Goal: Information Seeking & Learning: Learn about a topic

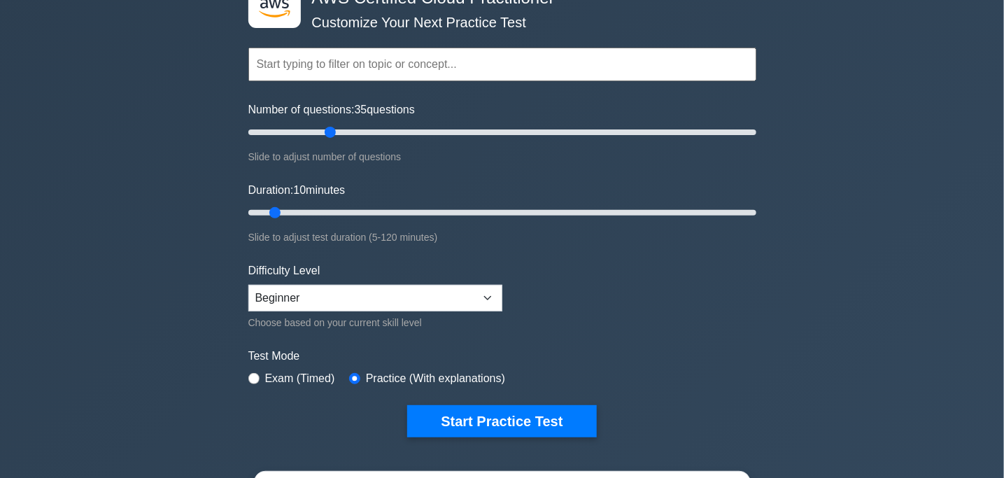
type input "35"
click at [333, 141] on input "Number of questions: 35 questions" at bounding box center [502, 132] width 508 height 17
type input "20"
click at [309, 216] on input "Duration: 20 minutes" at bounding box center [502, 212] width 508 height 17
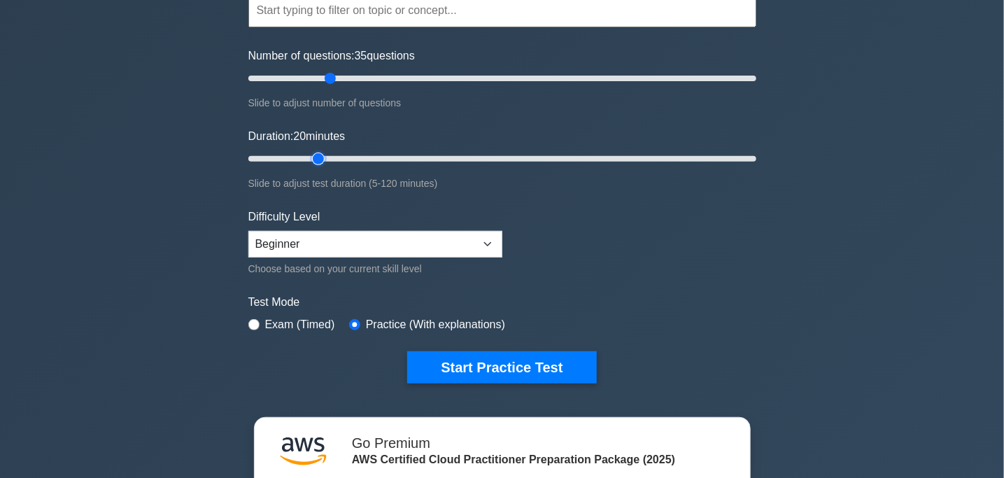
scroll to position [148, 0]
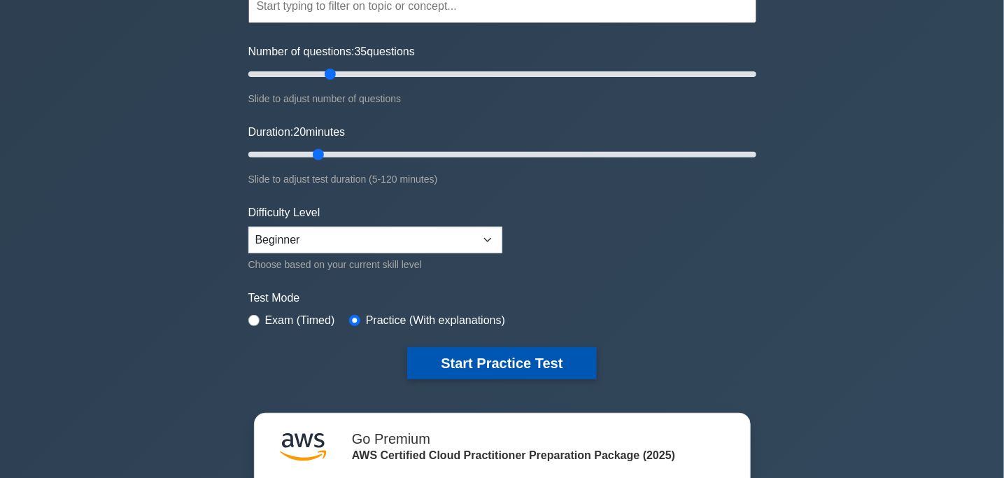
click at [421, 352] on button "Start Practice Test" at bounding box center [501, 363] width 189 height 32
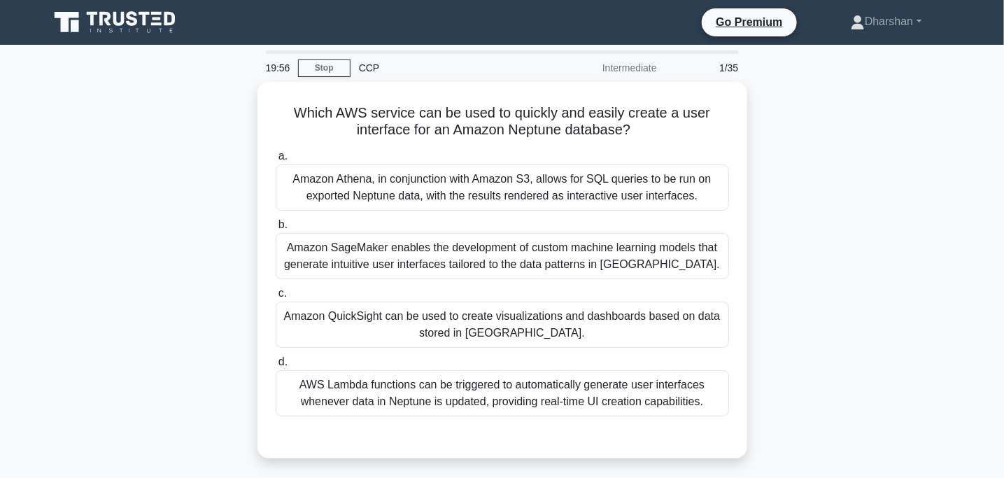
drag, startPoint x: 285, startPoint y: 123, endPoint x: 779, endPoint y: 118, distance: 493.3
click at [779, 118] on div "Which AWS service can be used to quickly and easily create a user interface for…" at bounding box center [503, 278] width 924 height 393
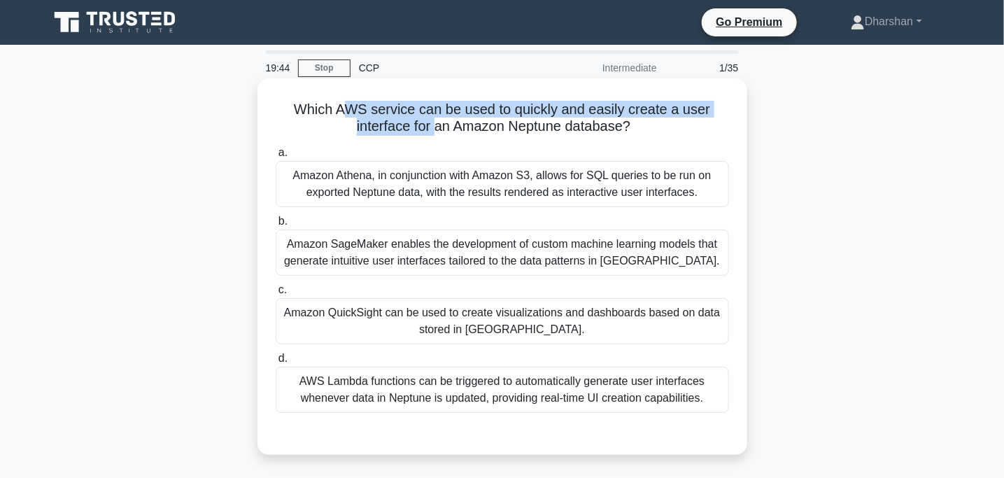
drag, startPoint x: 343, startPoint y: 115, endPoint x: 613, endPoint y: 135, distance: 270.8
click at [613, 135] on h5 "Which AWS service can be used to quickly and easily create a user interface for…" at bounding box center [502, 118] width 456 height 35
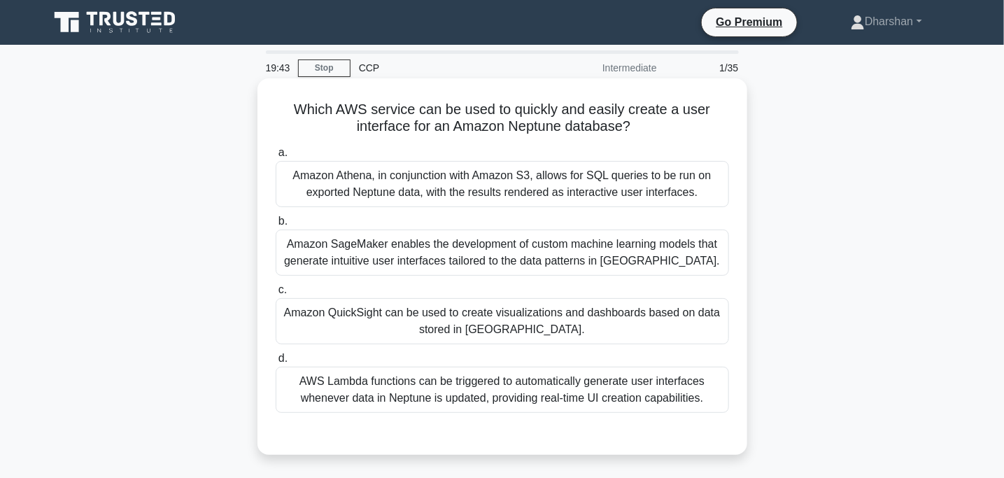
click at [655, 129] on h5 "Which AWS service can be used to quickly and easily create a user interface for…" at bounding box center [502, 118] width 456 height 35
click at [655, 129] on div "Which AWS service can be used to quickly and easily create a user interface for…" at bounding box center [502, 266] width 479 height 365
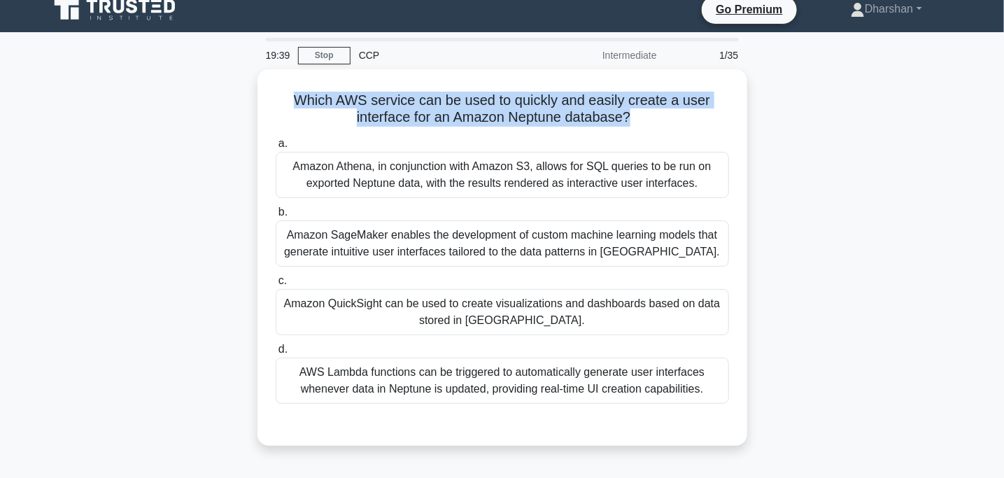
click at [111, 120] on div "Which AWS service can be used to quickly and easily create a user interface for…" at bounding box center [503, 265] width 924 height 393
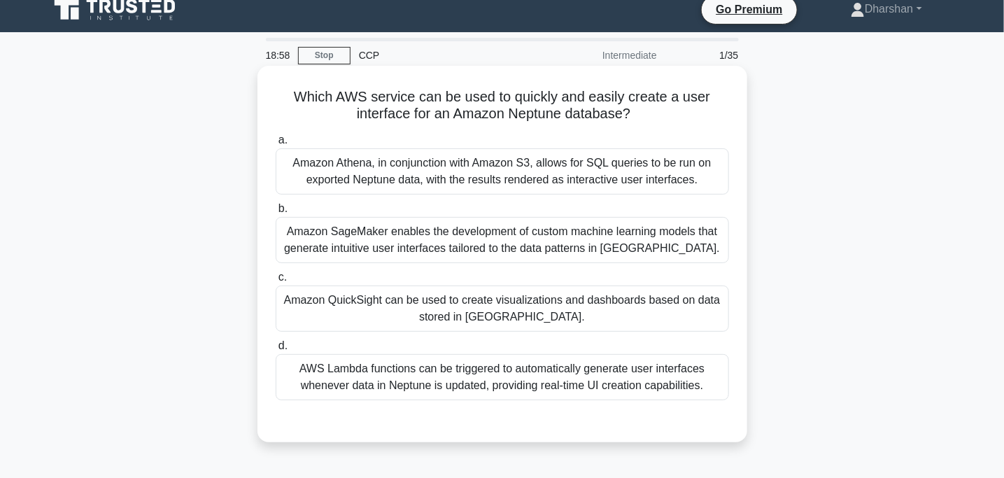
click at [377, 181] on div "Amazon Athena, in conjunction with Amazon S3, allows for SQL queries to be run …" at bounding box center [502, 171] width 453 height 46
click at [276, 145] on input "a. Amazon Athena, in conjunction with Amazon S3, allows for SQL queries to be r…" at bounding box center [276, 140] width 0 height 9
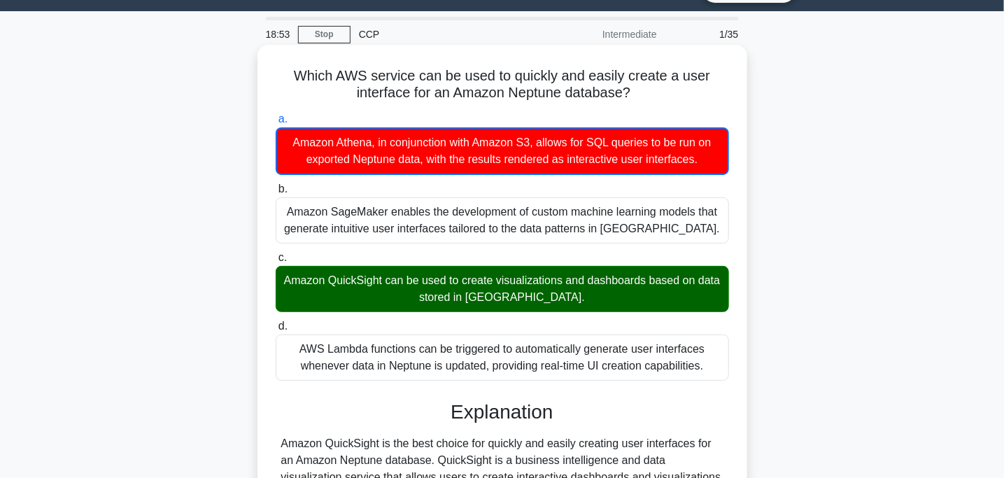
scroll to position [0, 0]
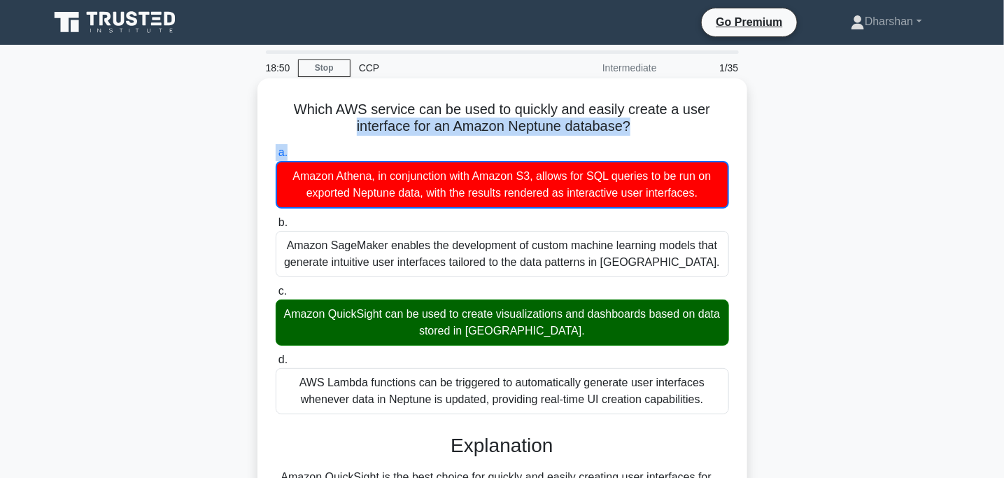
drag, startPoint x: 282, startPoint y: 133, endPoint x: 695, endPoint y: 144, distance: 413.6
click at [695, 144] on div "Which AWS service can be used to quickly and easily create a user interface for…" at bounding box center [502, 416] width 479 height 664
click at [695, 144] on label "a. Amazon Athena, in conjunction with Amazon S3, allows for SQL queries to be r…" at bounding box center [502, 176] width 453 height 64
click at [276, 148] on input "a. Amazon Athena, in conjunction with Amazon S3, allows for SQL queries to be r…" at bounding box center [276, 152] width 0 height 9
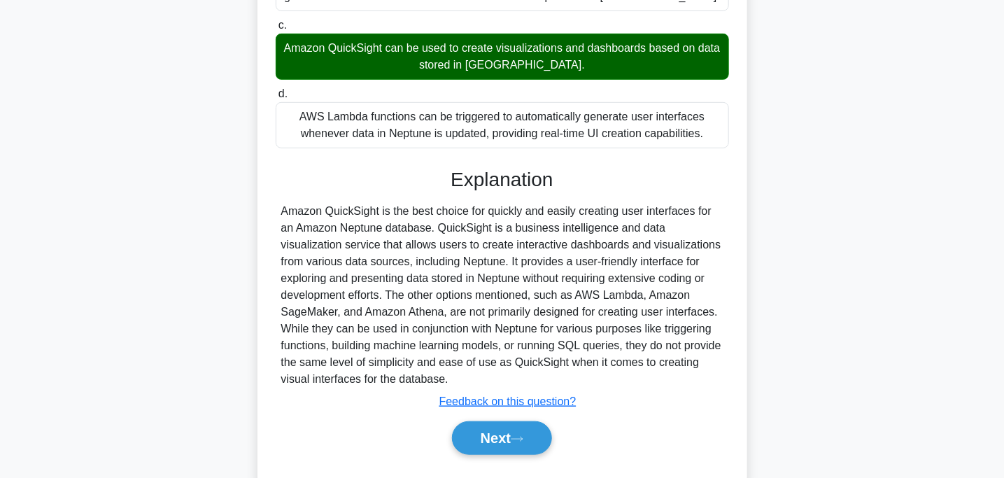
scroll to position [300, 0]
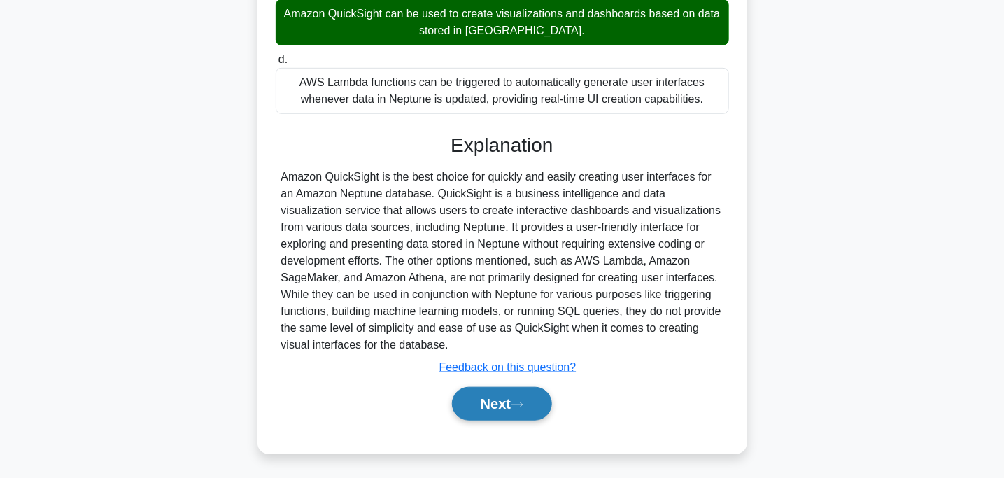
click at [503, 406] on button "Next" at bounding box center [502, 404] width 100 height 34
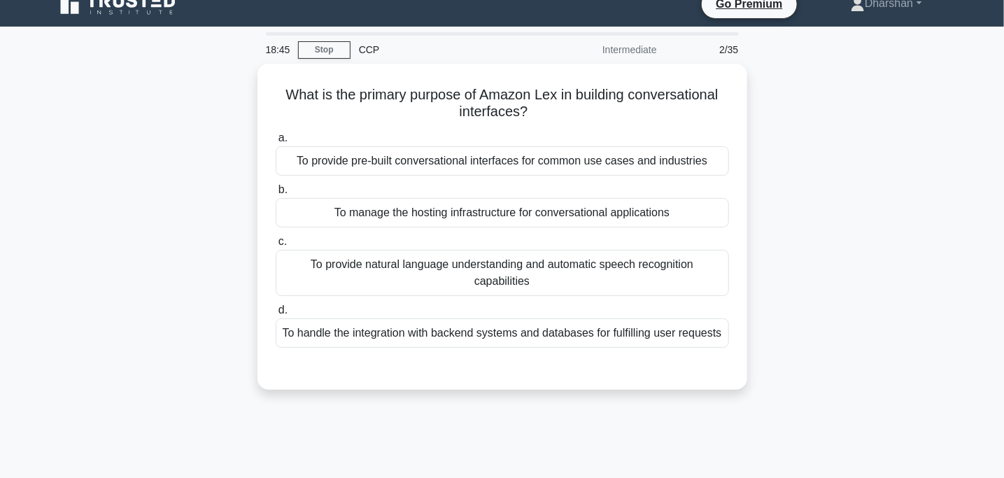
scroll to position [0, 0]
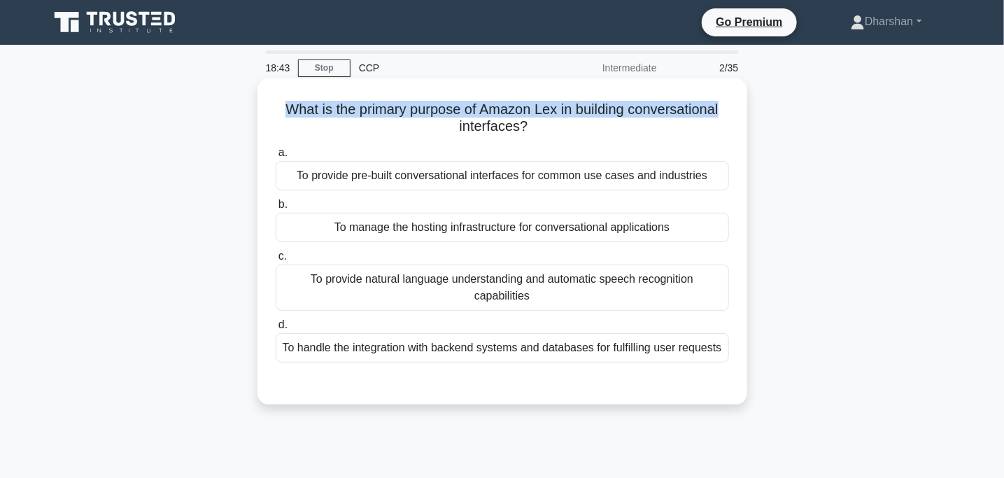
drag, startPoint x: 246, startPoint y: 113, endPoint x: 727, endPoint y: 92, distance: 481.1
click at [727, 92] on div "What is the primary purpose of Amazon Lex in building conversational interfaces…" at bounding box center [503, 253] width 924 height 343
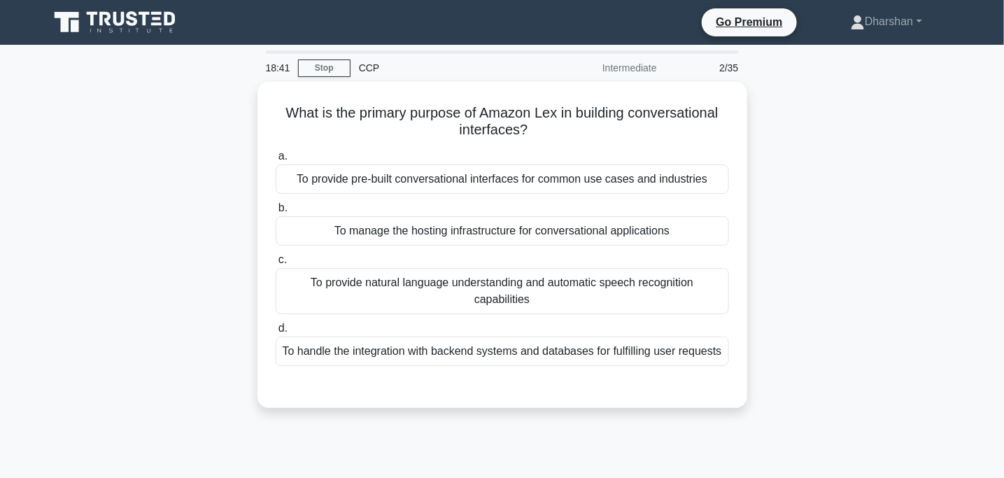
click at [203, 157] on div "What is the primary purpose of Amazon Lex in building conversational interfaces…" at bounding box center [503, 253] width 924 height 343
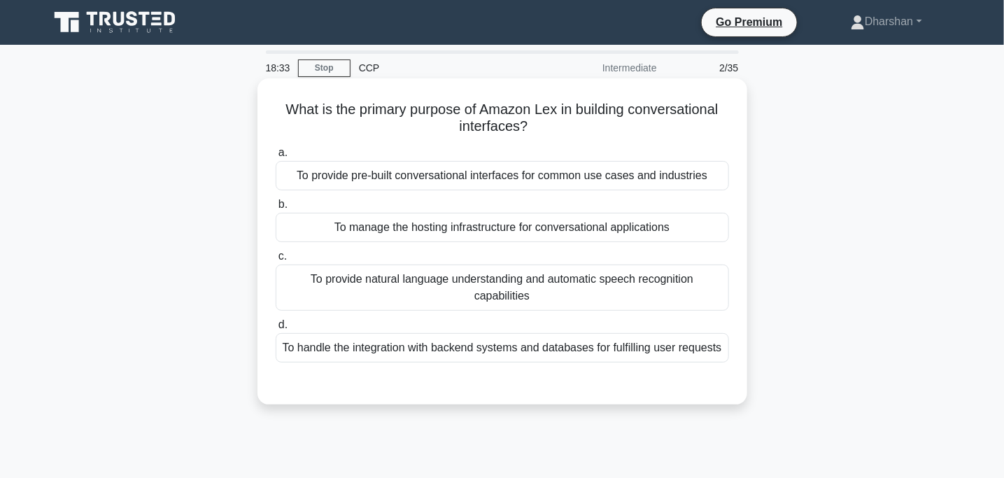
click at [507, 171] on div "To provide pre-built conversational interfaces for common use cases and industr…" at bounding box center [502, 175] width 453 height 29
click at [276, 157] on input "a. To provide pre-built conversational interfaces for common use cases and indu…" at bounding box center [276, 152] width 0 height 9
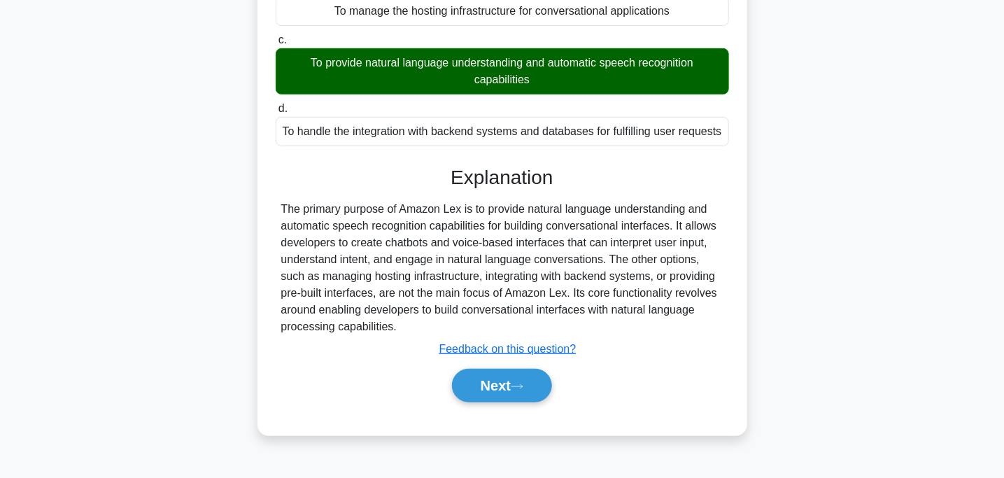
scroll to position [221, 0]
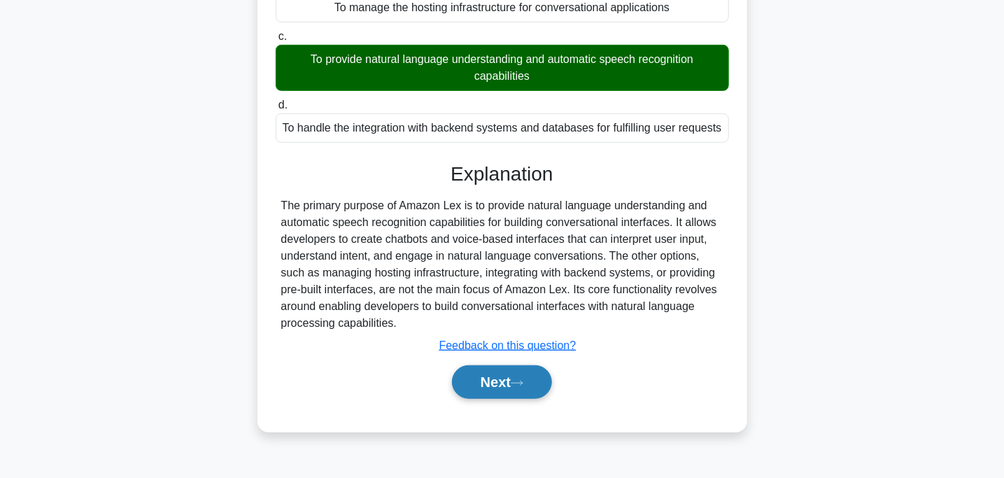
click at [518, 385] on button "Next" at bounding box center [502, 382] width 100 height 34
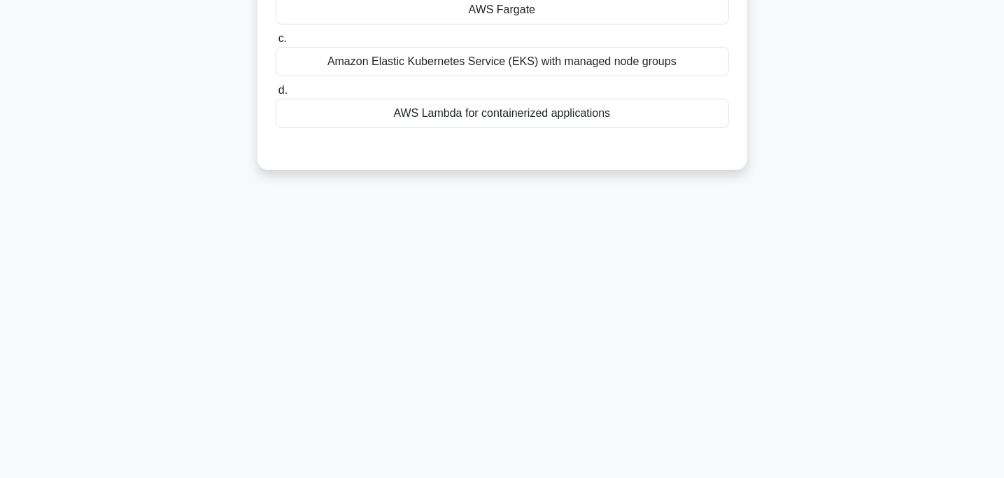
scroll to position [0, 0]
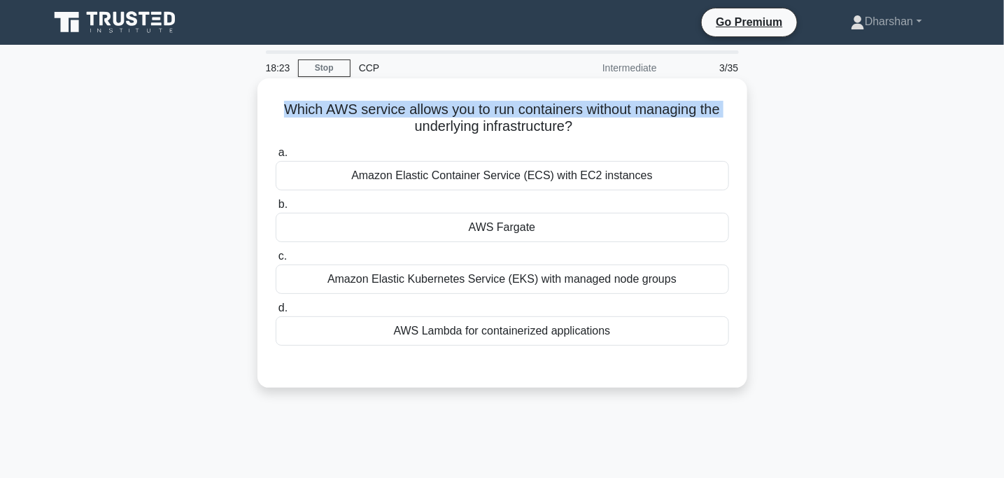
drag, startPoint x: 262, startPoint y: 119, endPoint x: 270, endPoint y: 108, distance: 14.0
click at [270, 108] on div "Which AWS service allows you to run containers without managing the underlying …" at bounding box center [502, 232] width 490 height 309
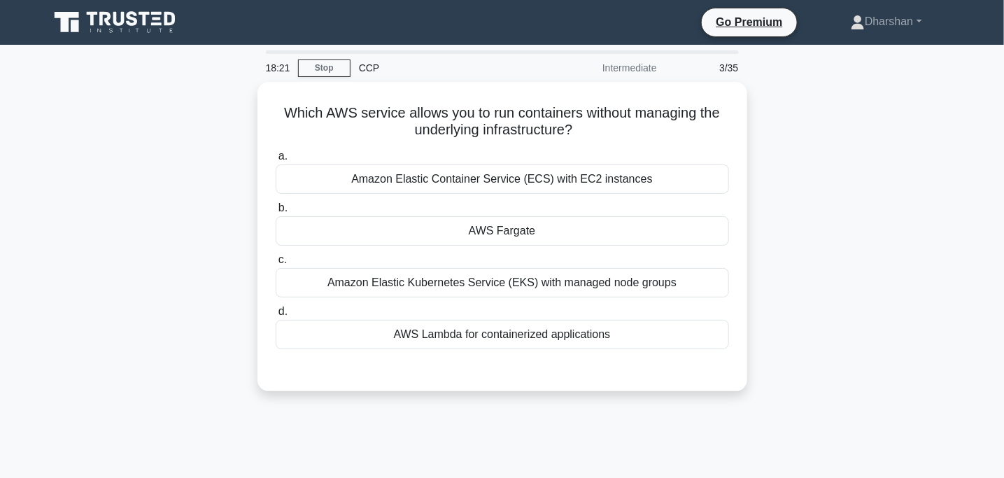
click at [968, 141] on main "18:21 Stop CCP Intermediate 3/35 Which AWS service allows you to run containers…" at bounding box center [502, 400] width 1004 height 711
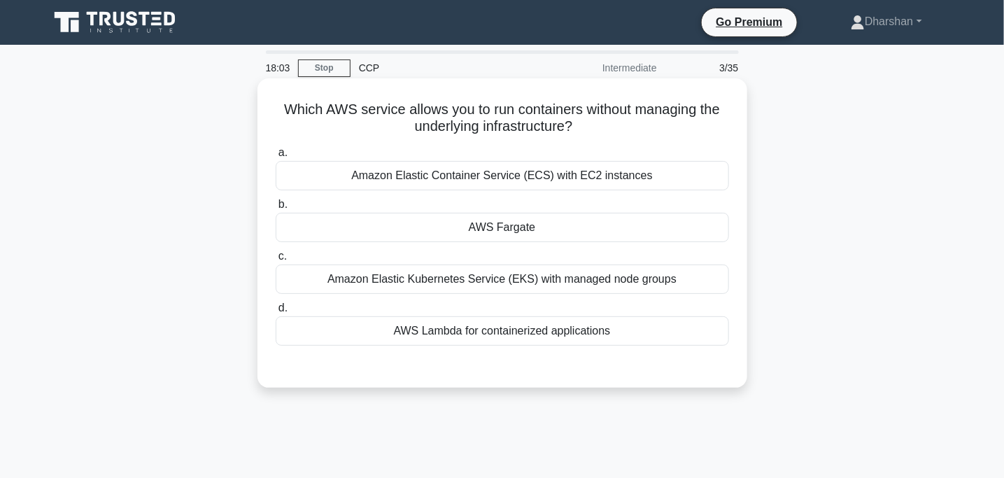
click at [465, 279] on div "Amazon Elastic Kubernetes Service (EKS) with managed node groups" at bounding box center [502, 278] width 453 height 29
click at [276, 261] on input "c. Amazon Elastic Kubernetes Service (EKS) with managed node groups" at bounding box center [276, 256] width 0 height 9
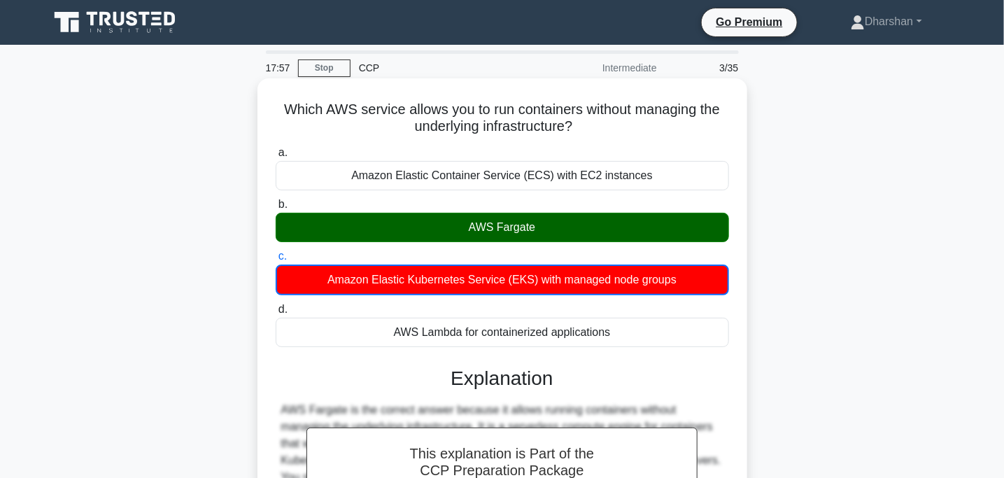
scroll to position [300, 0]
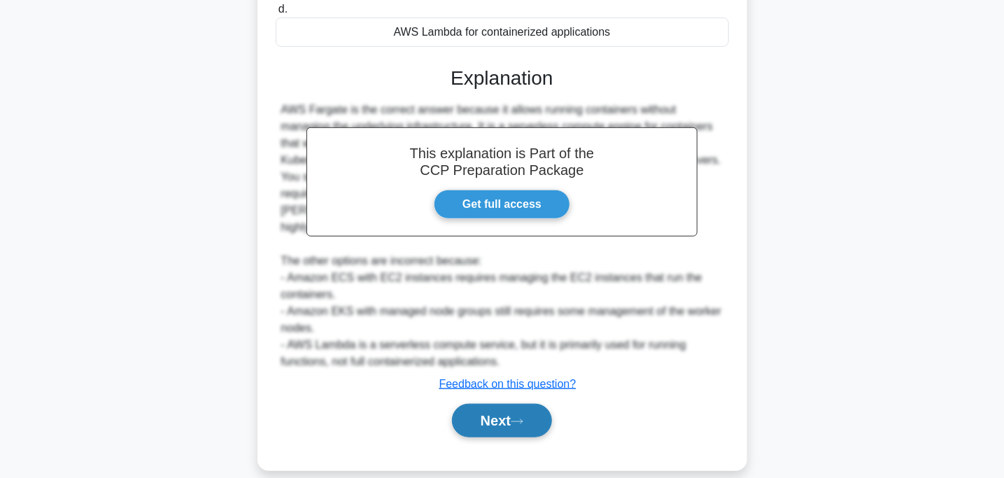
click at [503, 409] on button "Next" at bounding box center [502, 421] width 100 height 34
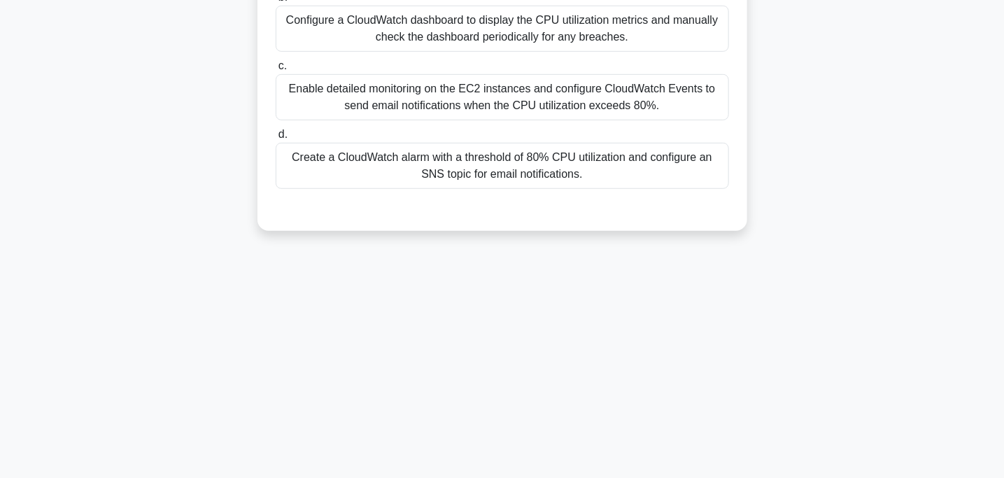
click at [483, 392] on div "17:53 Stop CCP Intermediate 4/35 Your company is using Amazon CloudWatch to mon…" at bounding box center [503, 123] width 924 height 700
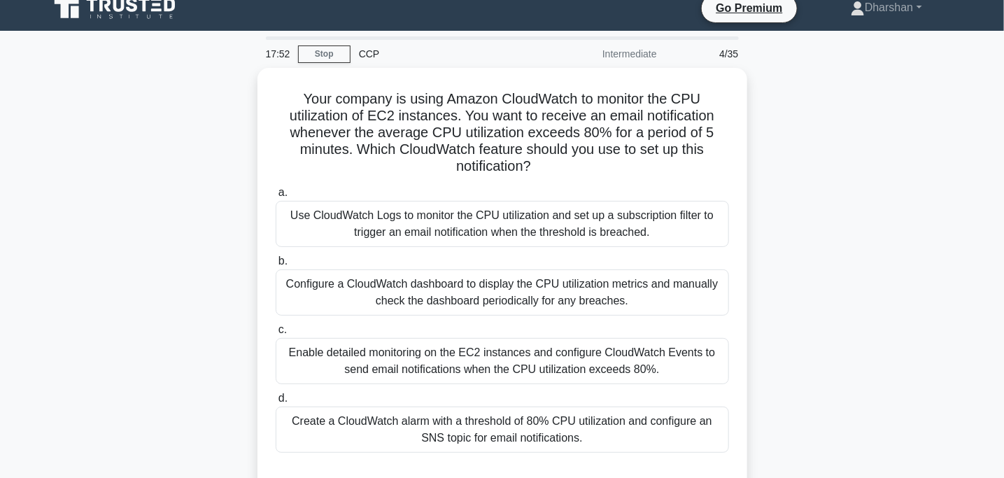
scroll to position [0, 0]
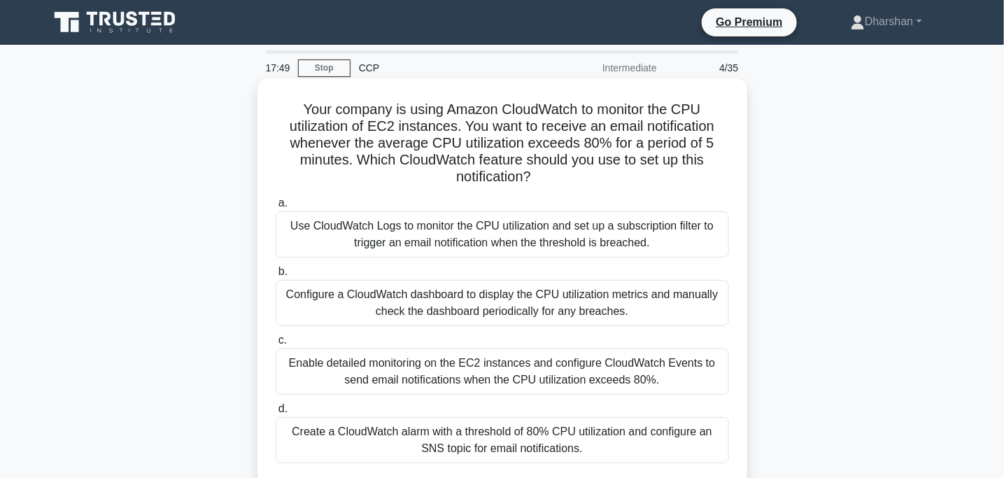
drag, startPoint x: 285, startPoint y: 106, endPoint x: 590, endPoint y: 173, distance: 312.2
click at [590, 173] on h5 "Your company is using Amazon CloudWatch to monitor the CPU utilization of EC2 i…" at bounding box center [502, 143] width 456 height 85
drag, startPoint x: 292, startPoint y: 152, endPoint x: 658, endPoint y: 135, distance: 367.0
click at [658, 135] on h5 "Your company is using Amazon CloudWatch to monitor the CPU utilization of EC2 i…" at bounding box center [502, 143] width 456 height 85
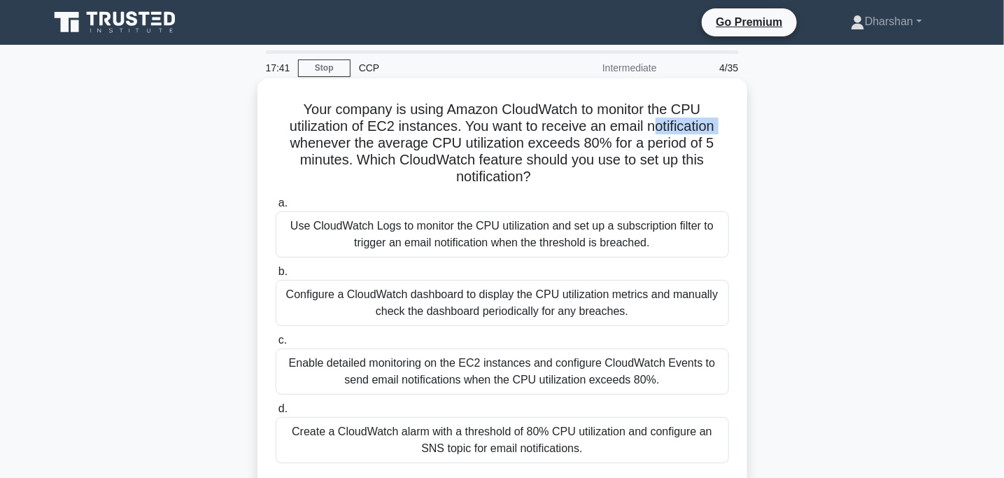
drag, startPoint x: 375, startPoint y: 167, endPoint x: 570, endPoint y: 182, distance: 195.8
click at [570, 182] on h5 "Your company is using Amazon CloudWatch to monitor the CPU utilization of EC2 i…" at bounding box center [502, 143] width 456 height 85
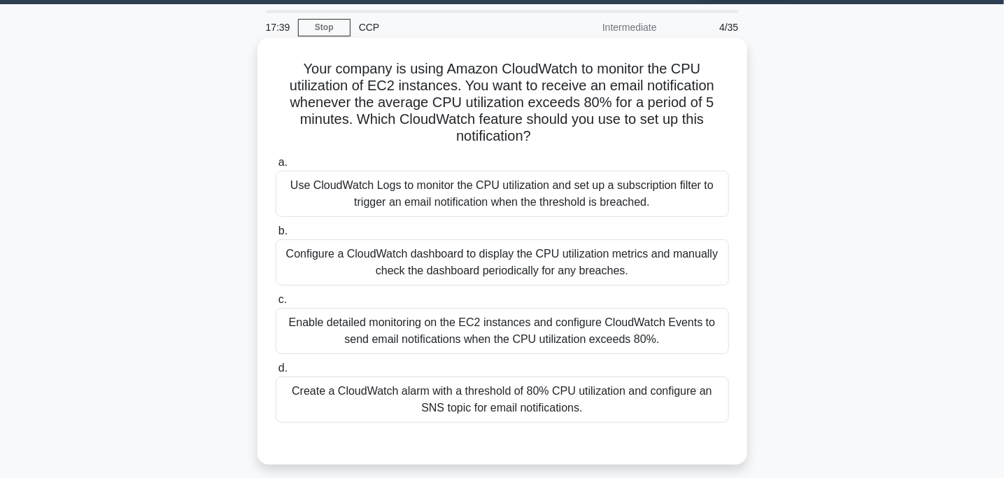
scroll to position [43, 0]
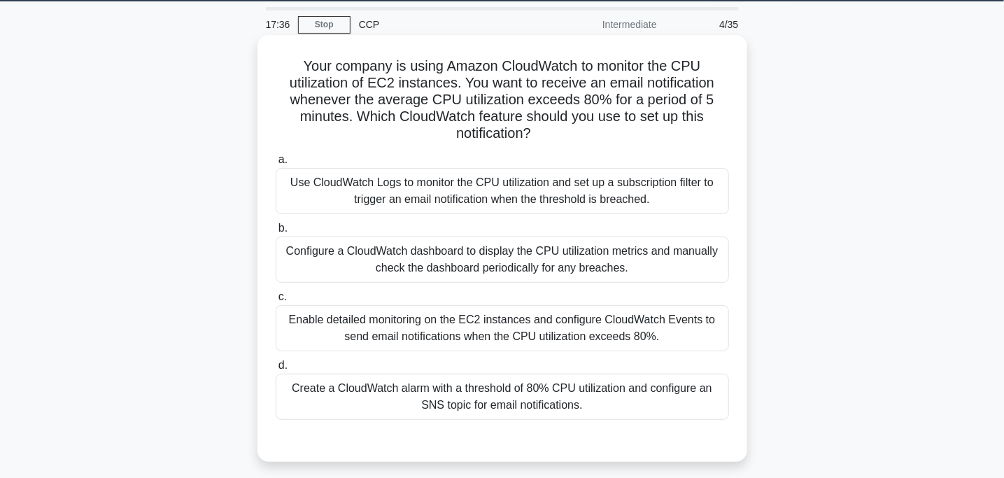
click at [410, 410] on div "Create a CloudWatch alarm with a threshold of 80% CPU utilization and configure…" at bounding box center [502, 397] width 453 height 46
click at [276, 370] on input "d. Create a CloudWatch alarm with a threshold of 80% CPU utilization and config…" at bounding box center [276, 365] width 0 height 9
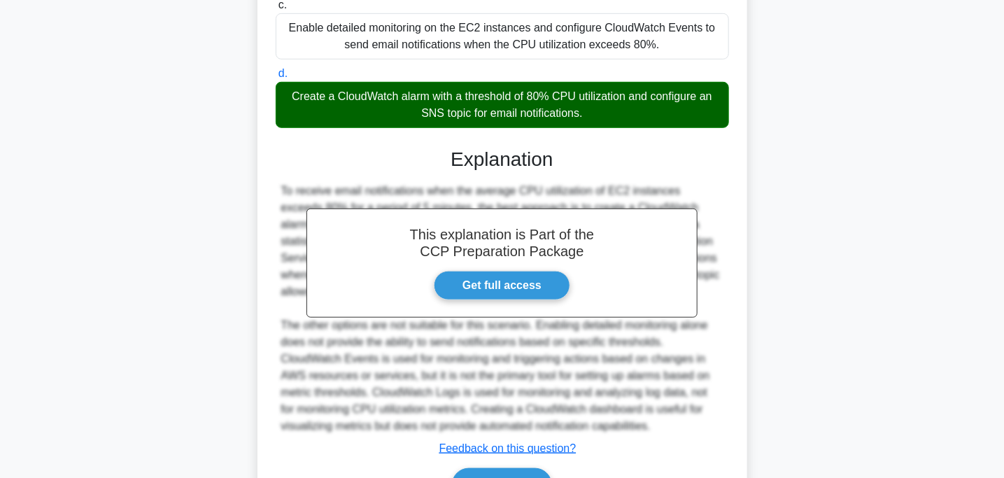
scroll to position [417, 0]
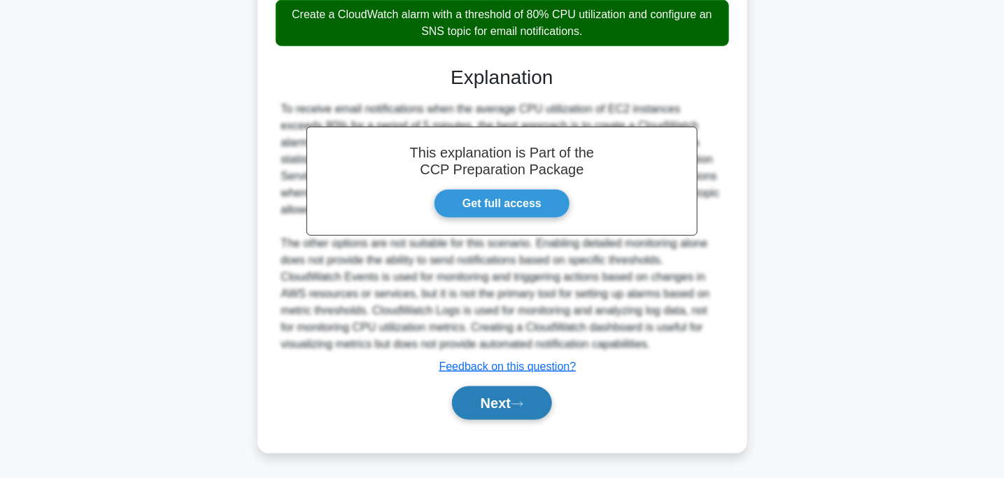
drag, startPoint x: 506, startPoint y: 419, endPoint x: 483, endPoint y: 404, distance: 27.2
click at [483, 404] on div "Next" at bounding box center [502, 403] width 453 height 45
click at [483, 404] on button "Next" at bounding box center [502, 403] width 100 height 34
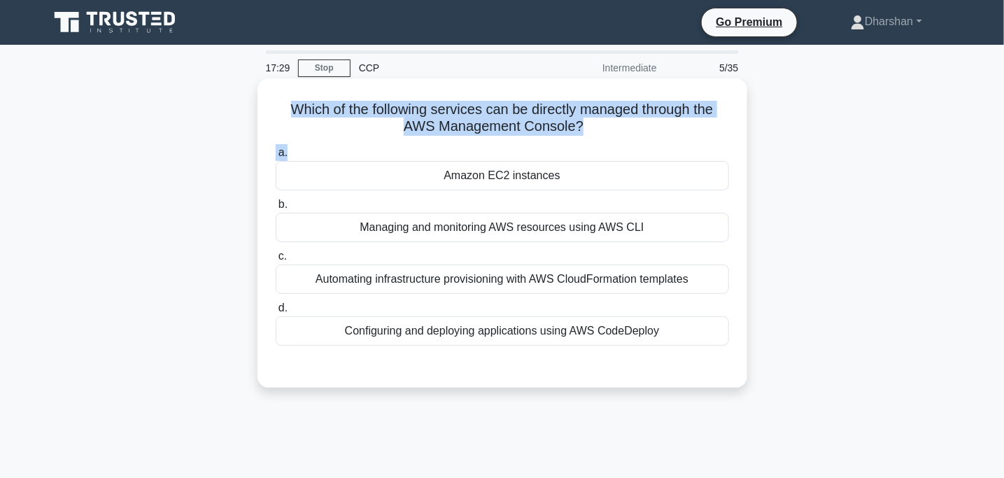
drag, startPoint x: 260, startPoint y: 112, endPoint x: 741, endPoint y: 149, distance: 482.1
click at [741, 149] on div "Which of the following services can be directly managed through the AWS Managem…" at bounding box center [502, 232] width 490 height 309
click at [741, 149] on div "Which of the following services can be directly managed through the AWS Managem…" at bounding box center [502, 233] width 479 height 298
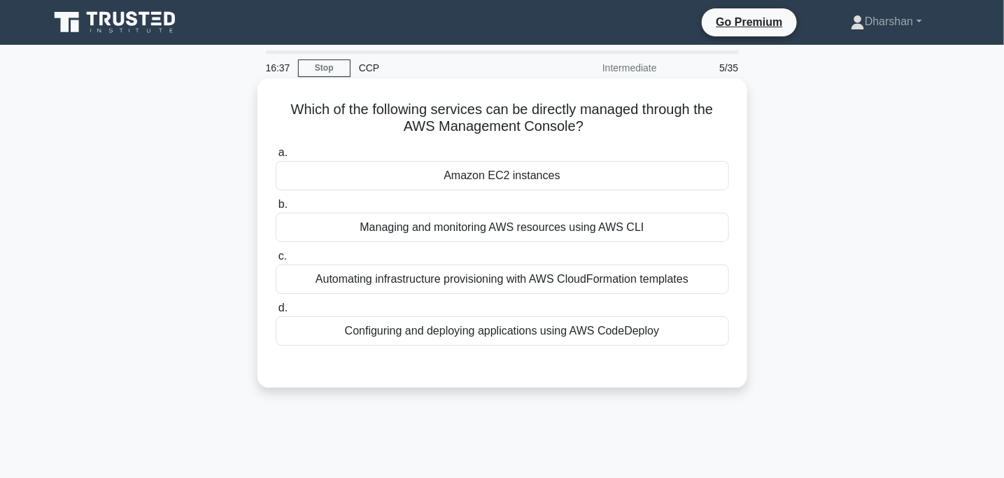
click at [436, 236] on div "Managing and monitoring AWS resources using AWS CLI" at bounding box center [502, 227] width 453 height 29
click at [276, 209] on input "b. Managing and monitoring AWS resources using AWS CLI" at bounding box center [276, 204] width 0 height 9
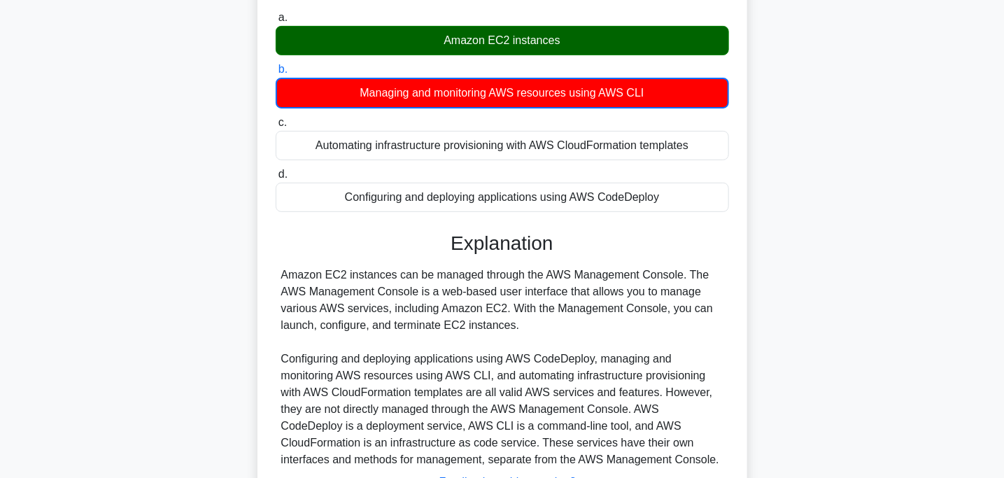
scroll to position [278, 0]
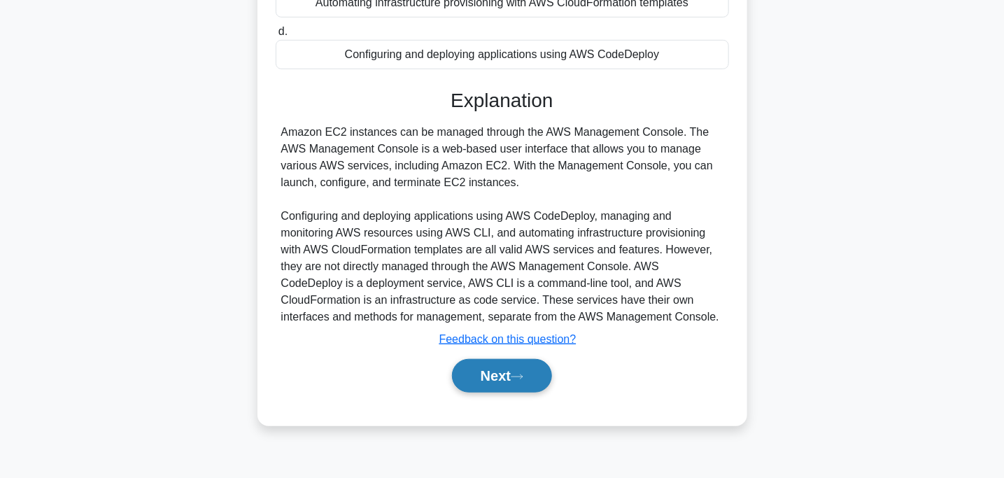
click at [486, 370] on button "Next" at bounding box center [502, 376] width 100 height 34
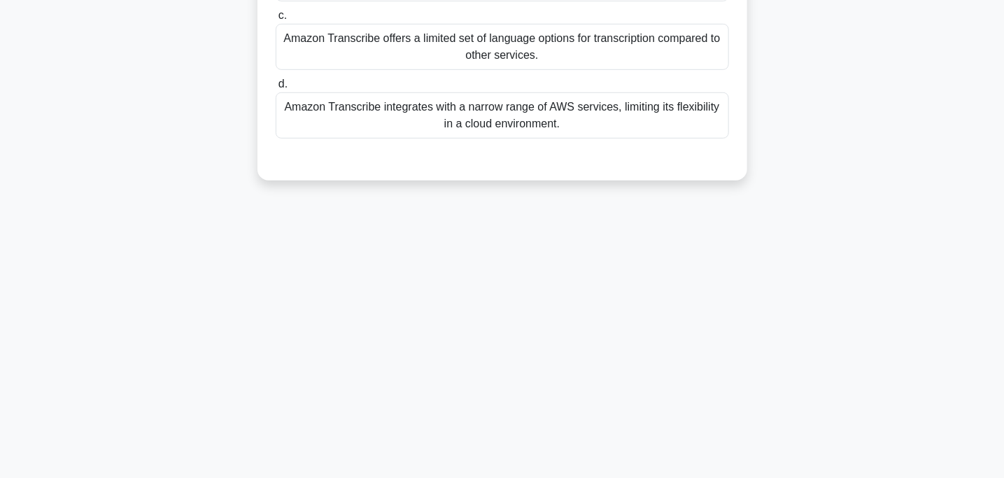
scroll to position [0, 0]
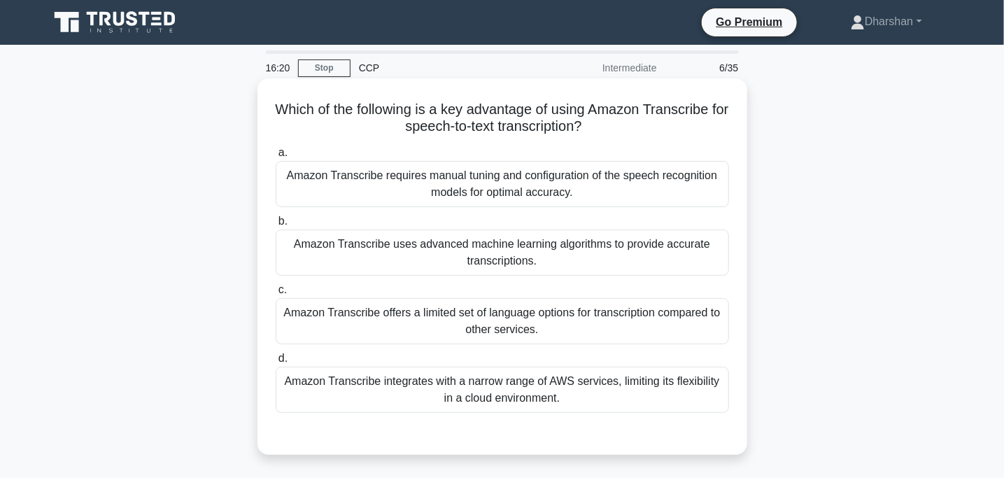
drag, startPoint x: 272, startPoint y: 113, endPoint x: 621, endPoint y: 125, distance: 348.6
click at [621, 125] on div "Which of the following is a key advantage of using Amazon Transcribe for speech…" at bounding box center [502, 266] width 479 height 365
click at [621, 125] on h5 "Which of the following is a key advantage of using Amazon Transcribe for speech…" at bounding box center [502, 118] width 456 height 35
click at [465, 247] on div "Amazon Transcribe uses advanced machine learning algorithms to provide accurate…" at bounding box center [502, 252] width 453 height 46
click at [276, 226] on input "b. Amazon Transcribe uses advanced machine learning algorithms to provide accur…" at bounding box center [276, 221] width 0 height 9
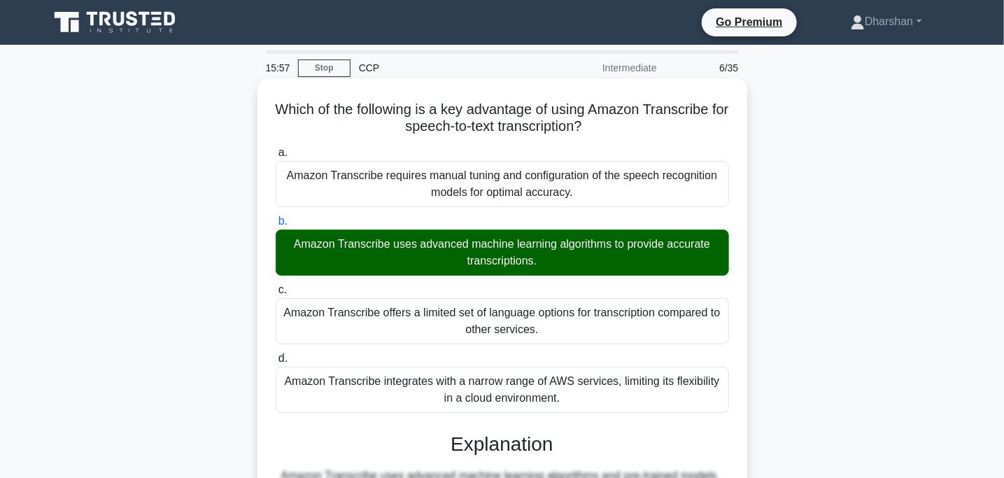
scroll to position [282, 0]
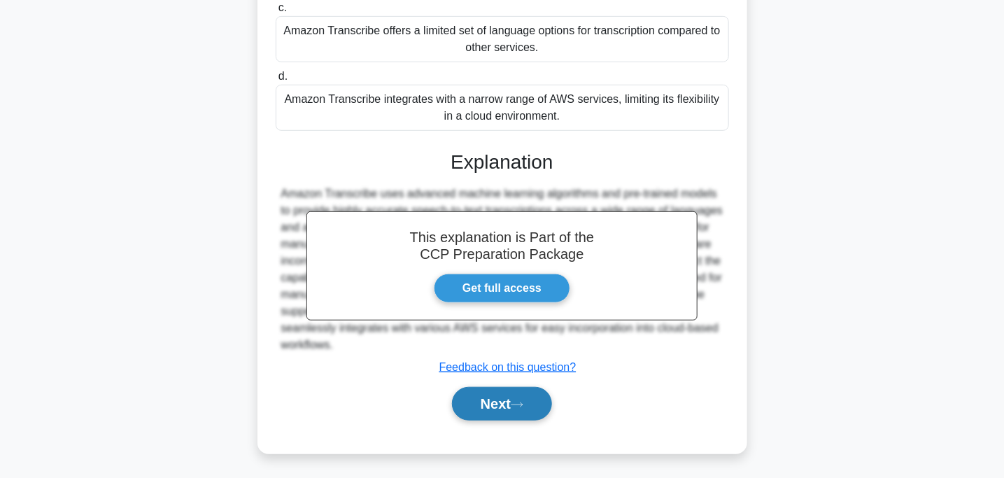
click at [515, 406] on button "Next" at bounding box center [502, 404] width 100 height 34
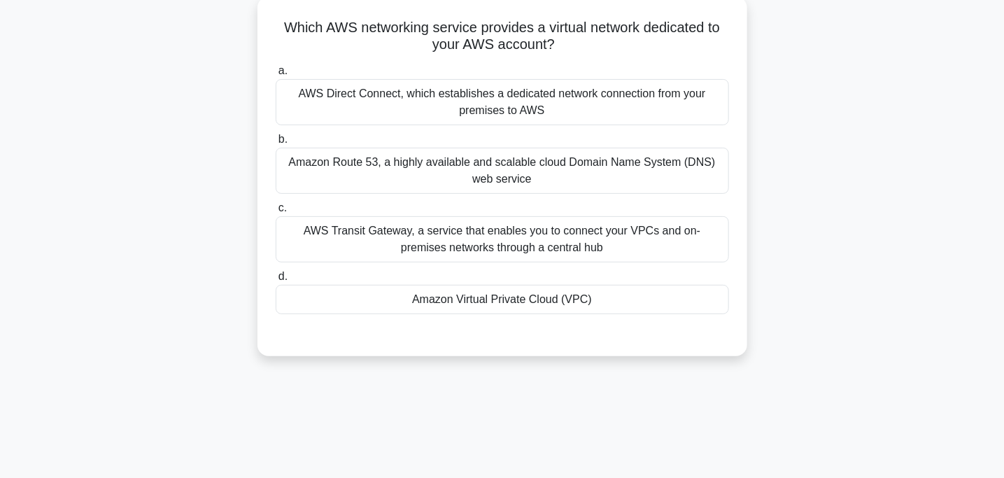
scroll to position [81, 0]
drag, startPoint x: 264, startPoint y: 19, endPoint x: 611, endPoint y: 48, distance: 349.0
click at [611, 48] on div "Which AWS networking service provides a virtual network dedicated to your AWS a…" at bounding box center [502, 177] width 479 height 348
click at [611, 48] on h5 "Which AWS networking service provides a virtual network dedicated to your AWS a…" at bounding box center [502, 37] width 456 height 35
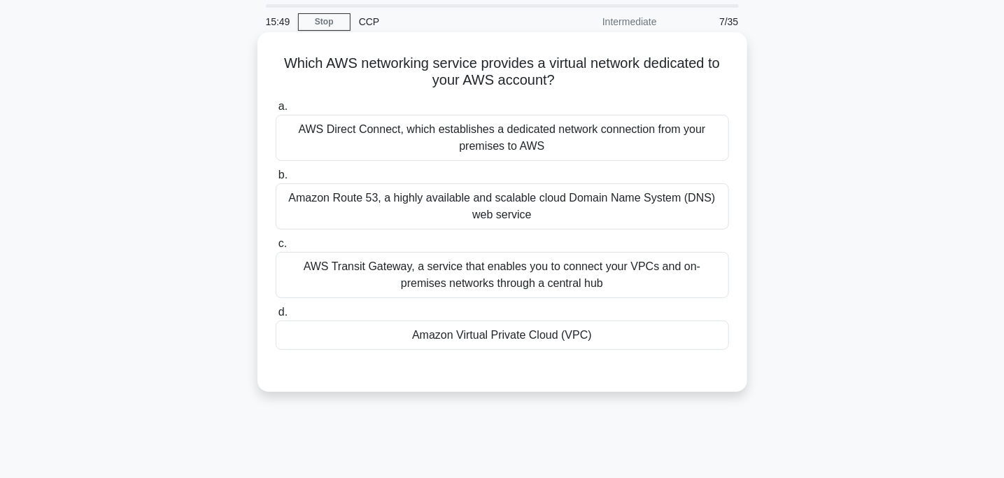
scroll to position [45, 0]
click at [486, 338] on div "Amazon Virtual Private Cloud (VPC)" at bounding box center [502, 335] width 453 height 29
click at [276, 318] on input "d. Amazon Virtual Private Cloud (VPC)" at bounding box center [276, 313] width 0 height 9
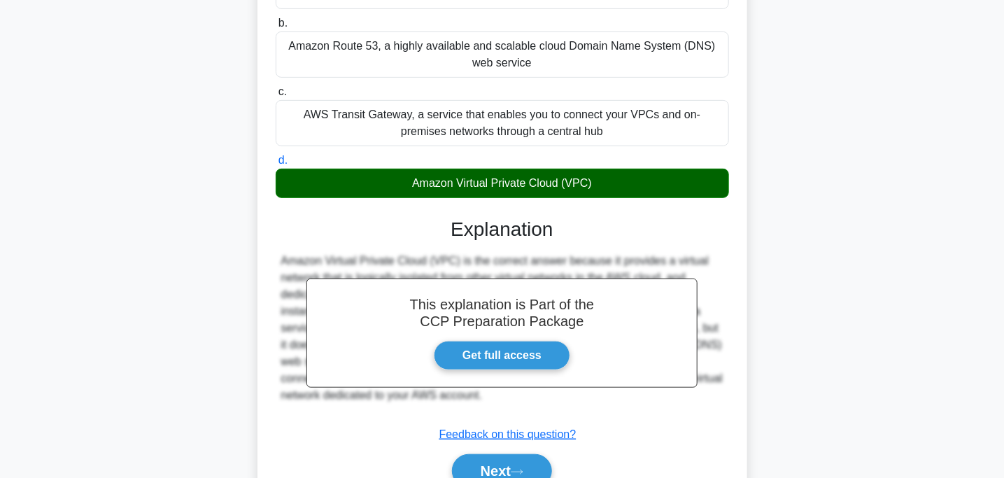
scroll to position [267, 0]
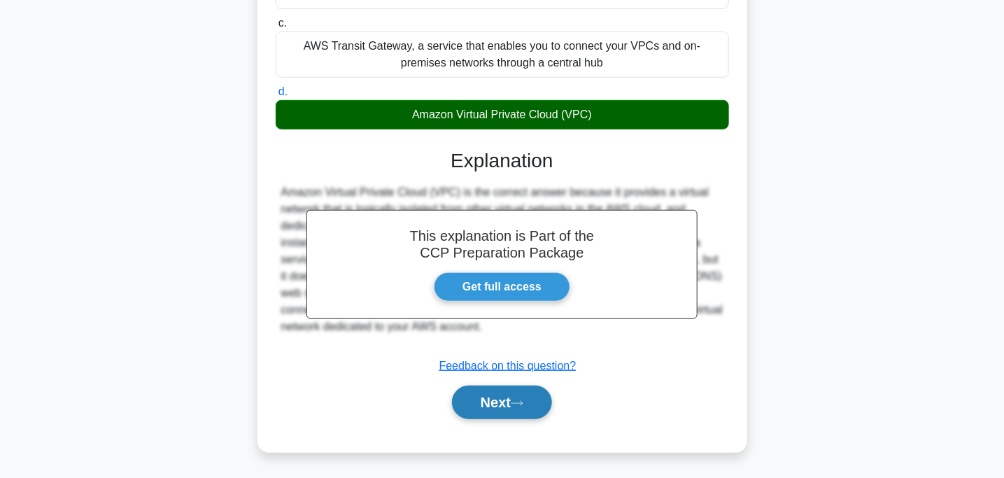
click at [499, 387] on button "Next" at bounding box center [502, 403] width 100 height 34
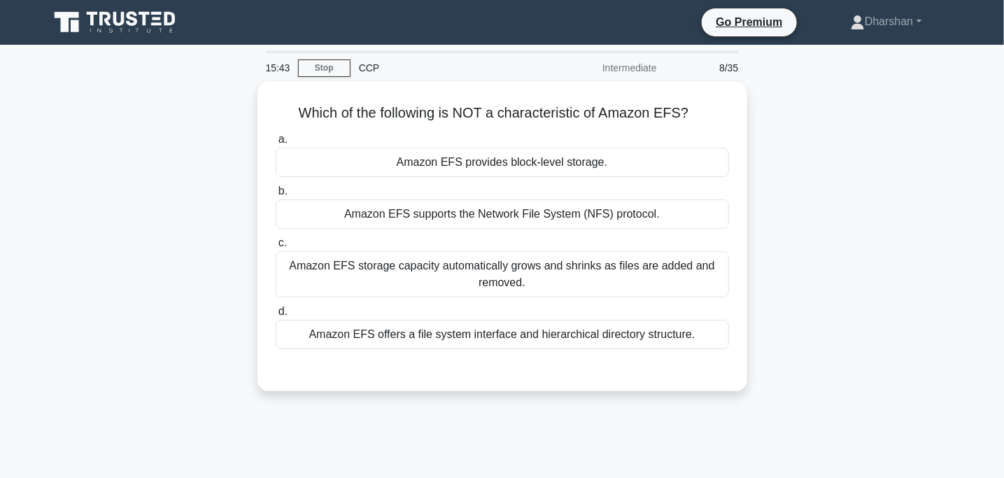
scroll to position [0, 0]
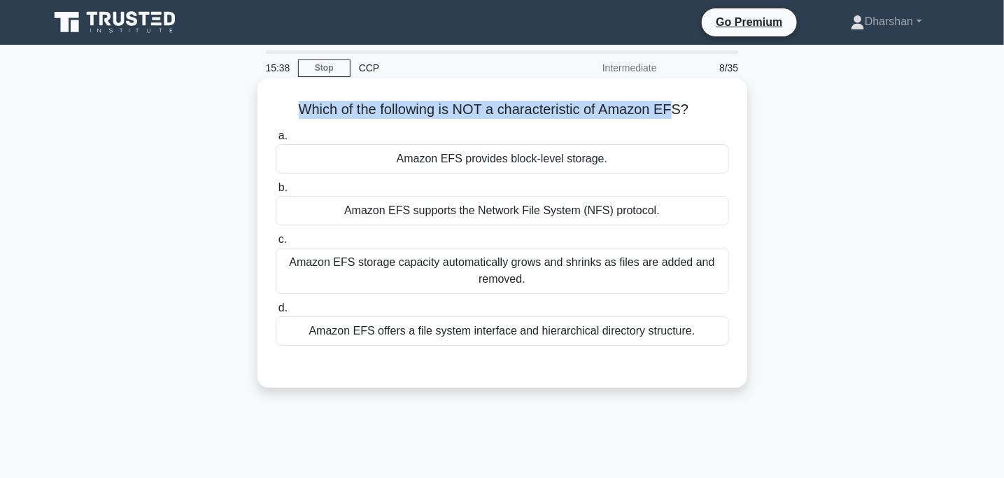
drag, startPoint x: 296, startPoint y: 105, endPoint x: 674, endPoint y: 118, distance: 378.7
click at [674, 118] on h5 "Which of the following is NOT a characteristic of Amazon EFS? .spinner_0XTQ{tra…" at bounding box center [502, 110] width 456 height 18
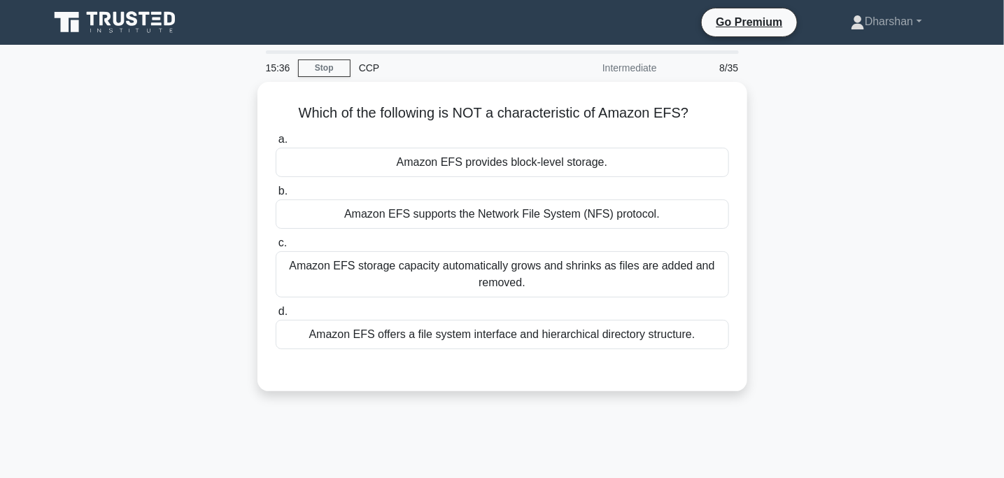
click at [833, 104] on div "Which of the following is NOT a characteristic of Amazon EFS? .spinner_0XTQ{tra…" at bounding box center [503, 245] width 924 height 326
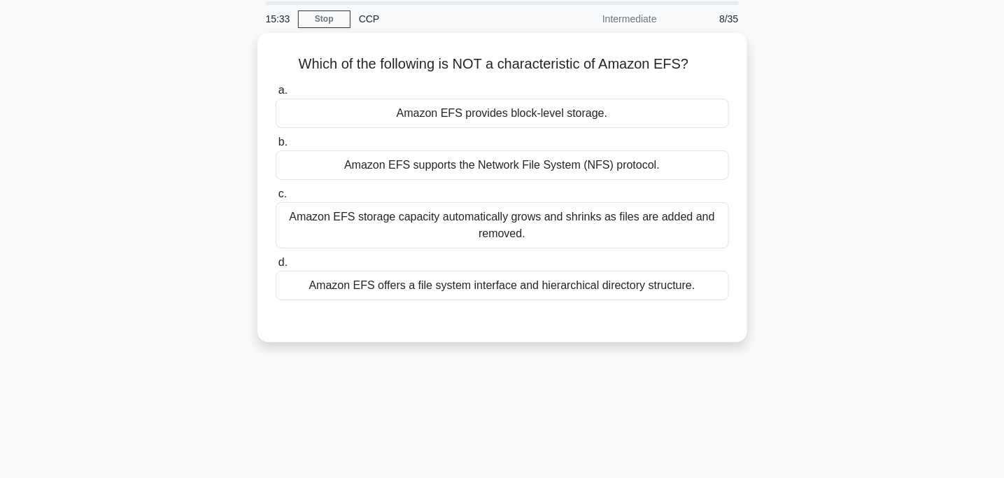
scroll to position [50, 0]
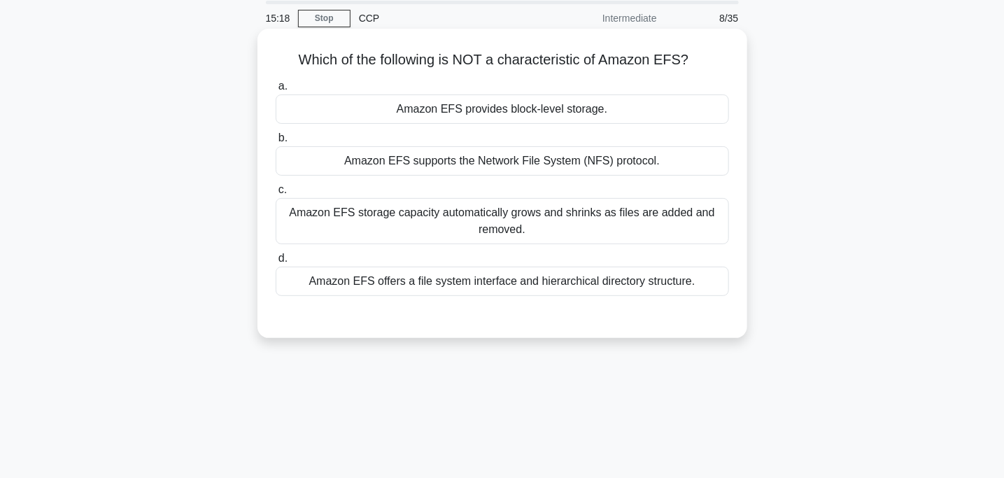
click at [601, 292] on div "Amazon EFS offers a file system interface and hierarchical directory structure." at bounding box center [502, 281] width 453 height 29
click at [276, 263] on input "d. Amazon EFS offers a file system interface and hierarchical directory structu…" at bounding box center [276, 258] width 0 height 9
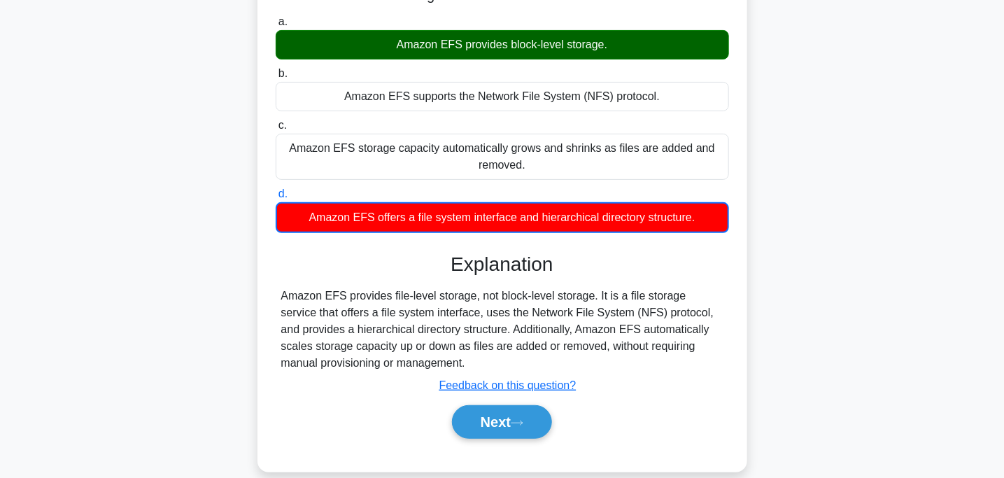
scroll to position [120, 0]
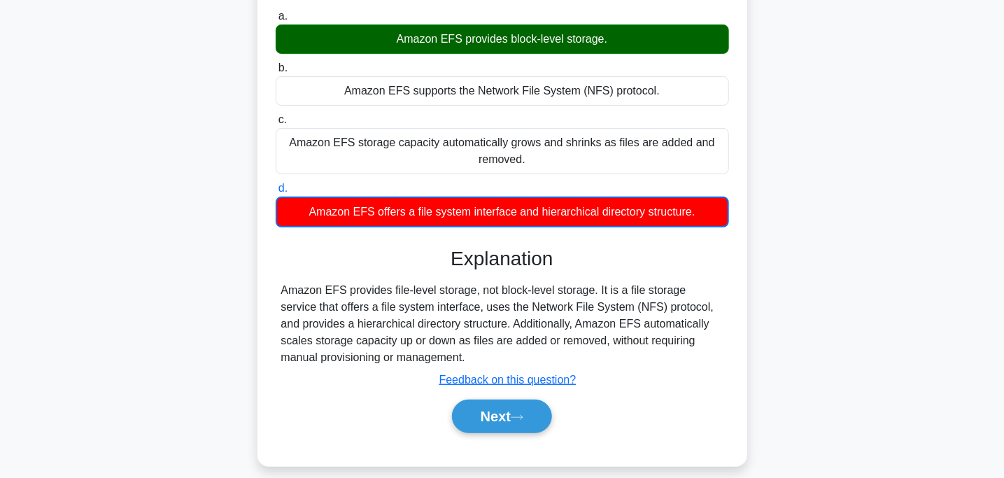
drag, startPoint x: 718, startPoint y: 220, endPoint x: 320, endPoint y: 230, distance: 397.5
click at [320, 230] on div "a. Amazon EFS provides block-level storage. b. Amazon EFS supports the Network …" at bounding box center [502, 227] width 456 height 445
click at [283, 219] on div "Amazon EFS offers a file system interface and hierarchical directory structure." at bounding box center [502, 212] width 453 height 31
click at [276, 193] on input "d. Amazon EFS offers a file system interface and hierarchical directory structu…" at bounding box center [276, 188] width 0 height 9
drag, startPoint x: 283, startPoint y: 219, endPoint x: 691, endPoint y: 205, distance: 408.8
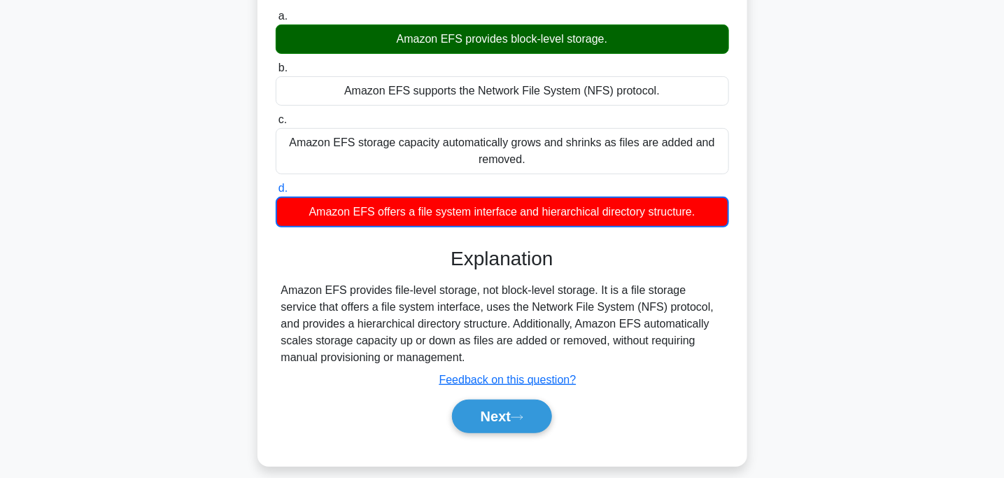
click at [691, 205] on div "Amazon EFS offers a file system interface and hierarchical directory structure." at bounding box center [502, 212] width 453 height 31
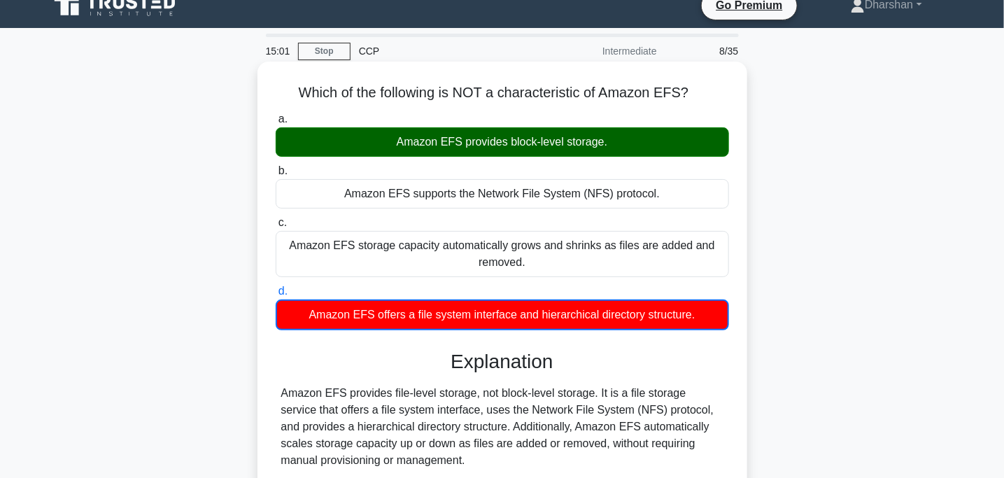
scroll to position [0, 0]
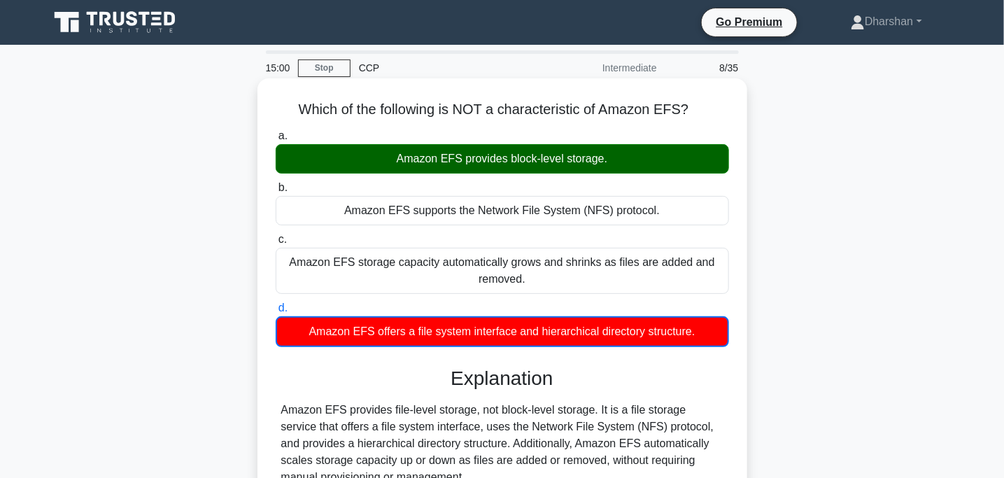
click at [637, 167] on div "Amazon EFS provides block-level storage." at bounding box center [502, 158] width 453 height 29
click at [276, 141] on input "a. Amazon EFS provides block-level storage." at bounding box center [276, 136] width 0 height 9
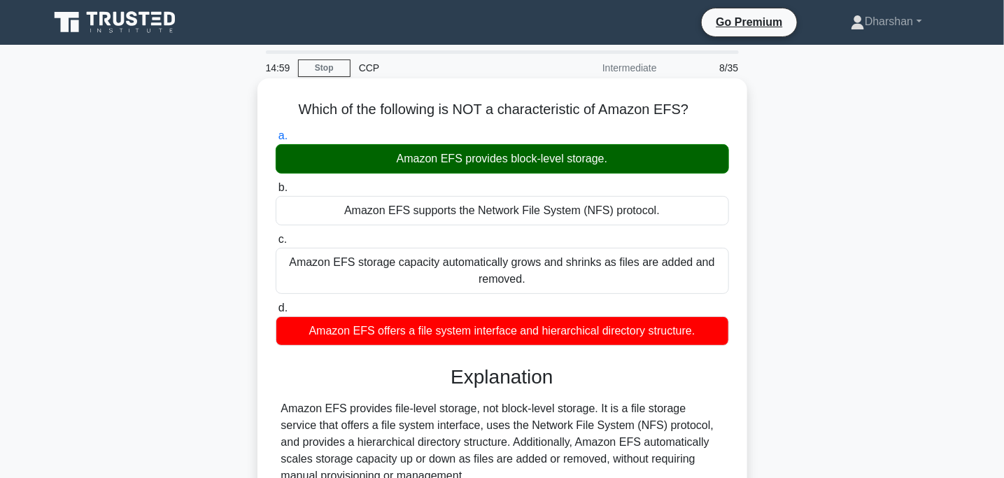
scroll to position [278, 0]
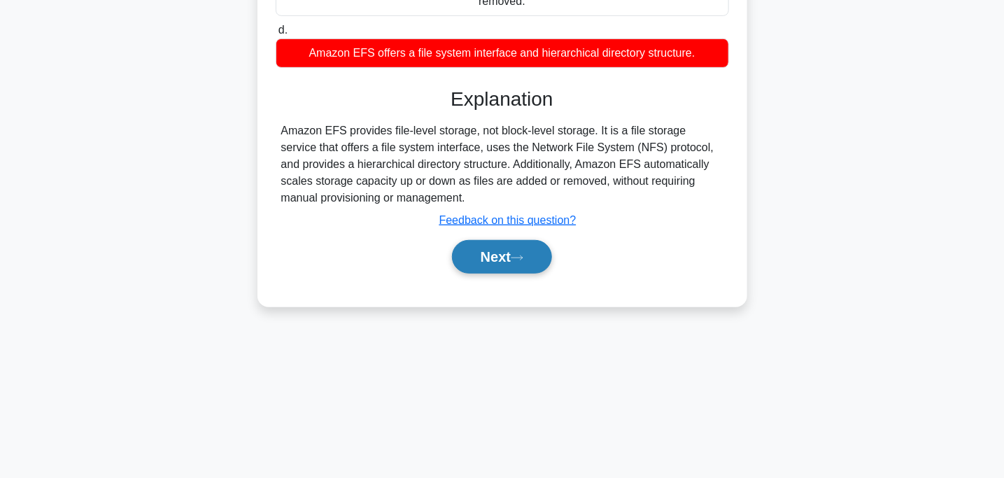
click at [484, 257] on button "Next" at bounding box center [502, 257] width 100 height 34
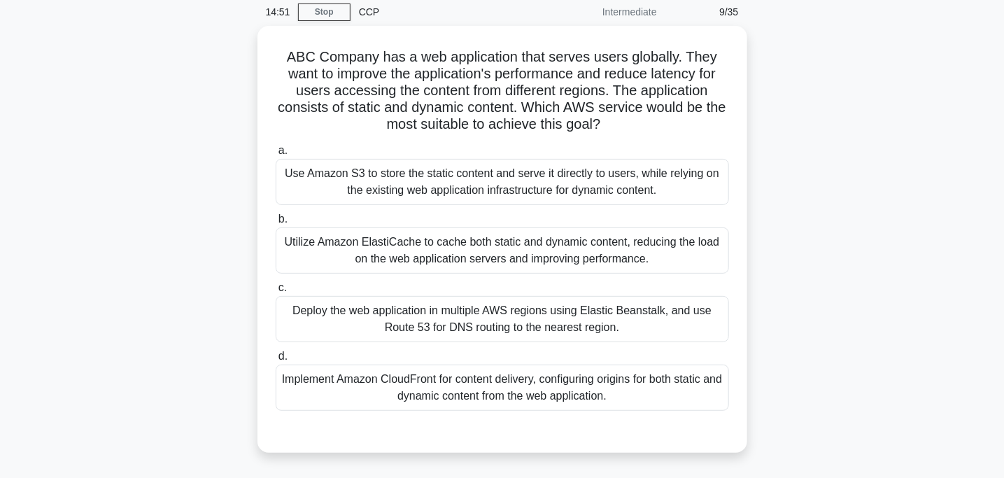
scroll to position [0, 0]
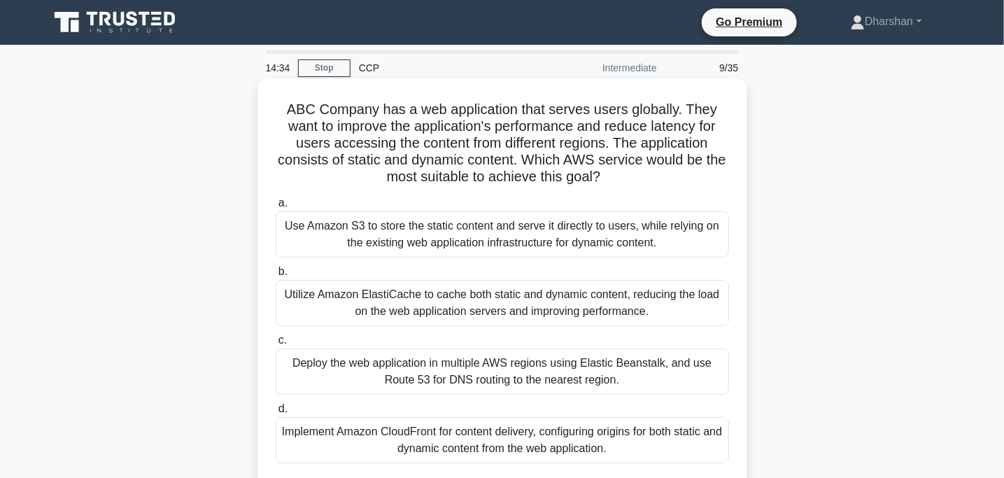
drag, startPoint x: 283, startPoint y: 101, endPoint x: 637, endPoint y: 180, distance: 363.4
click at [637, 180] on h5 "ABC Company has a web application that serves users globally. They want to impr…" at bounding box center [502, 143] width 456 height 85
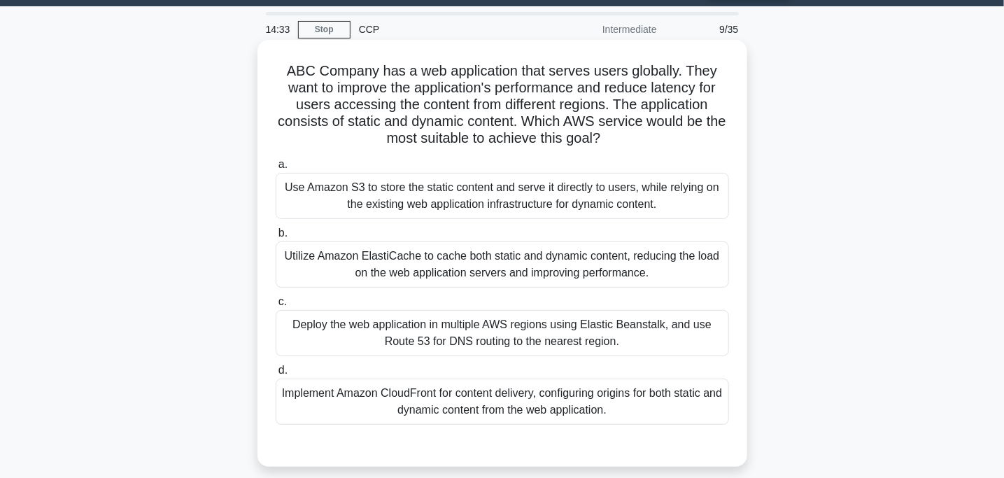
scroll to position [38, 0]
drag, startPoint x: 479, startPoint y: 325, endPoint x: 508, endPoint y: 325, distance: 29.4
click at [508, 325] on div "Deploy the web application in multiple AWS regions using Elastic Beanstalk, and…" at bounding box center [502, 333] width 453 height 46
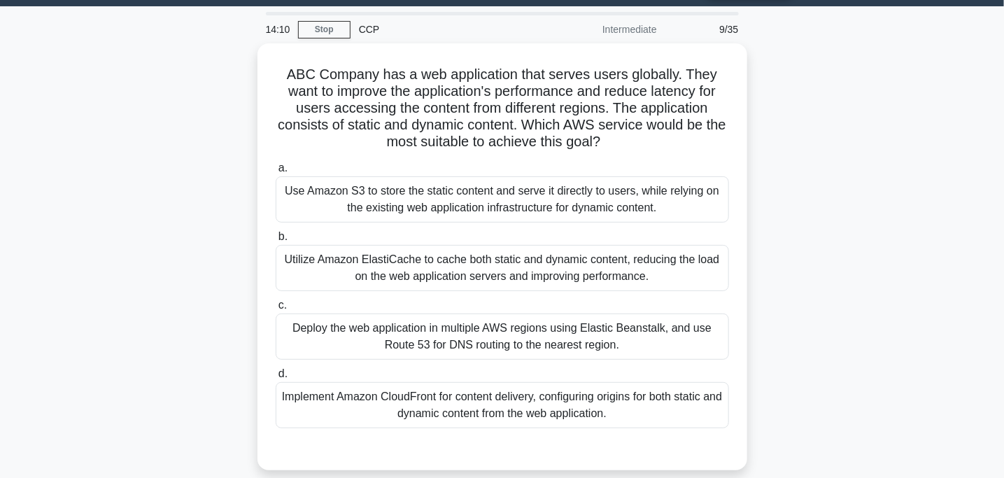
click at [779, 318] on div "ABC Company has a web application that serves users globally. They want to impr…" at bounding box center [503, 265] width 924 height 444
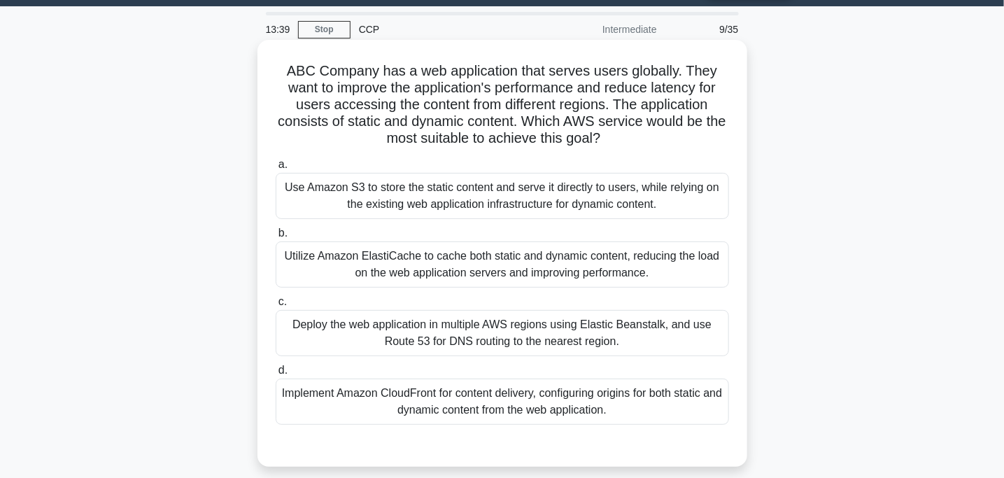
click at [359, 395] on div "Implement Amazon CloudFront for content delivery, configuring origins for both …" at bounding box center [502, 402] width 453 height 46
click at [276, 375] on input "d. Implement Amazon CloudFront for content delivery, configuring origins for bo…" at bounding box center [276, 370] width 0 height 9
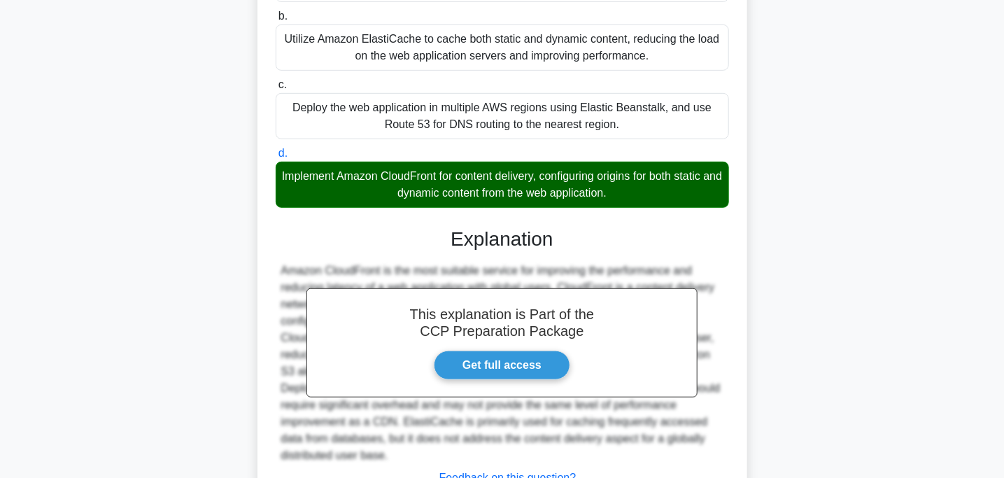
scroll to position [366, 0]
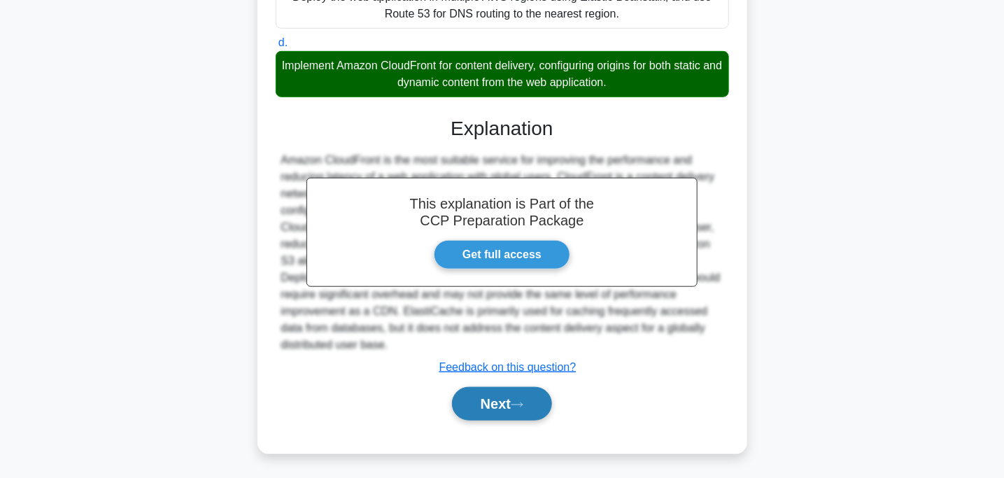
click at [486, 397] on button "Next" at bounding box center [502, 404] width 100 height 34
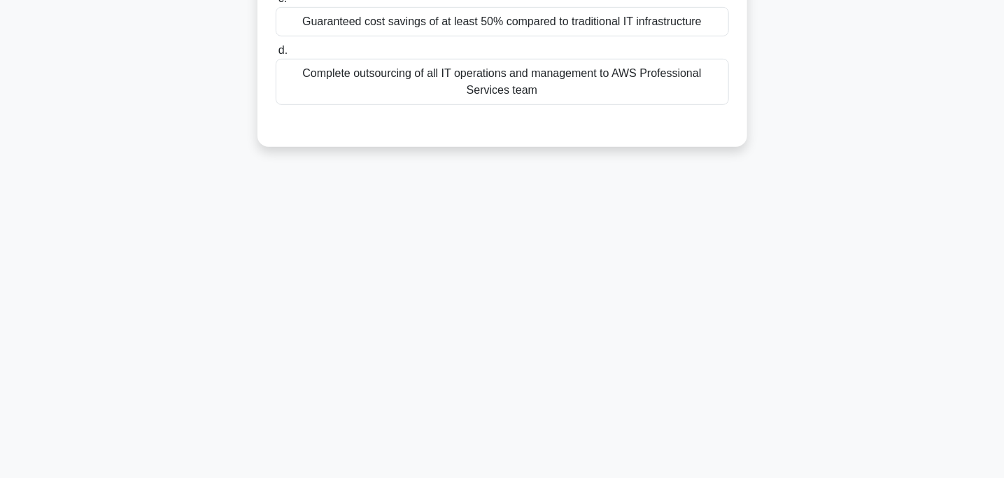
scroll to position [0, 0]
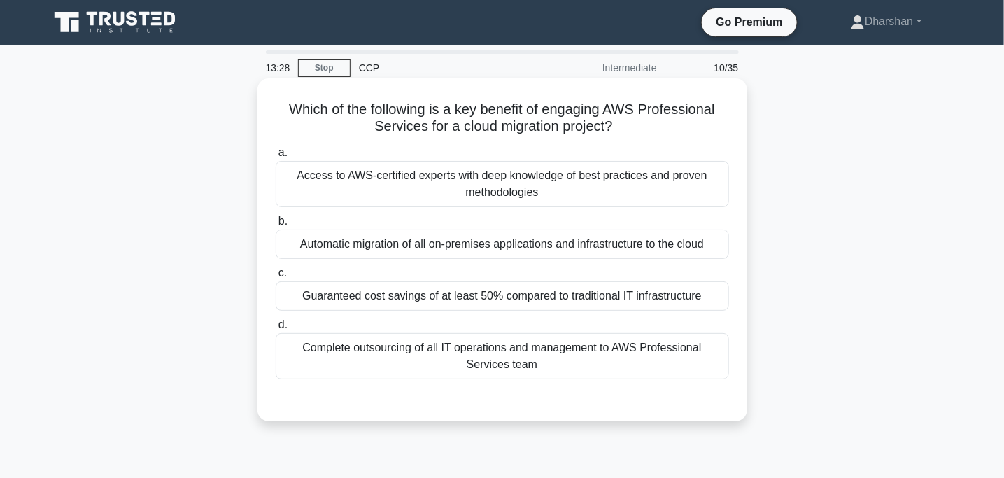
drag, startPoint x: 280, startPoint y: 105, endPoint x: 676, endPoint y: 124, distance: 396.4
click at [676, 124] on h5 "Which of the following is a key benefit of engaging AWS Professional Services f…" at bounding box center [502, 118] width 456 height 35
click at [400, 295] on div "Guaranteed cost savings of at least 50% compared to traditional IT infrastructu…" at bounding box center [502, 295] width 453 height 29
click at [276, 278] on input "c. Guaranteed cost savings of at least 50% compared to traditional IT infrastru…" at bounding box center [276, 273] width 0 height 9
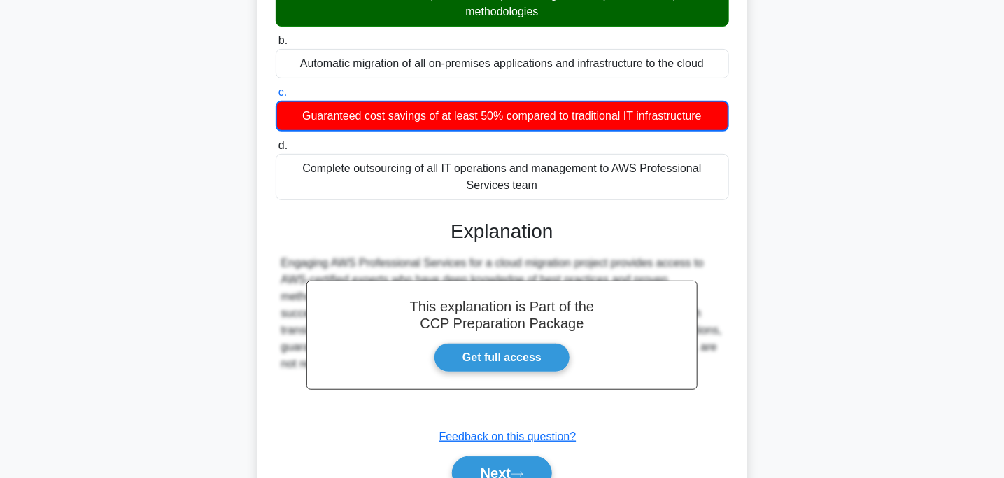
scroll to position [211, 0]
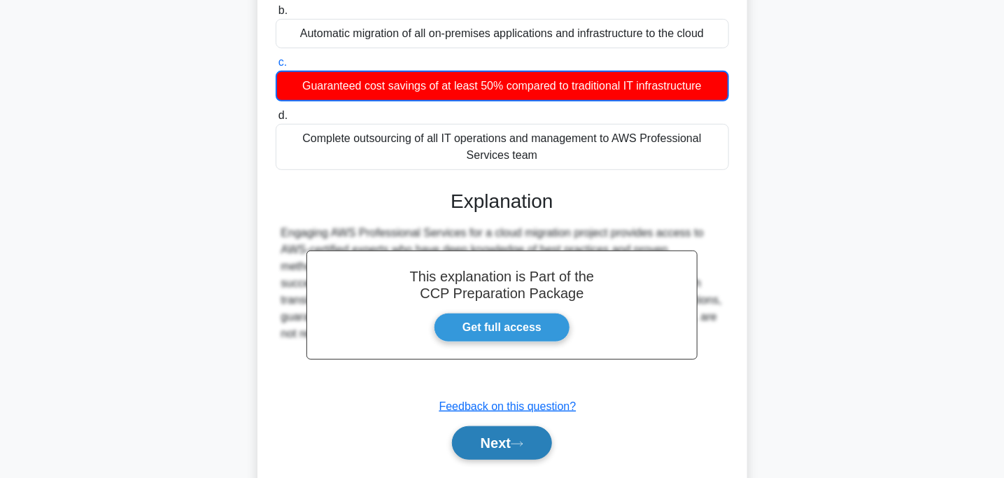
click at [498, 435] on button "Next" at bounding box center [502, 443] width 100 height 34
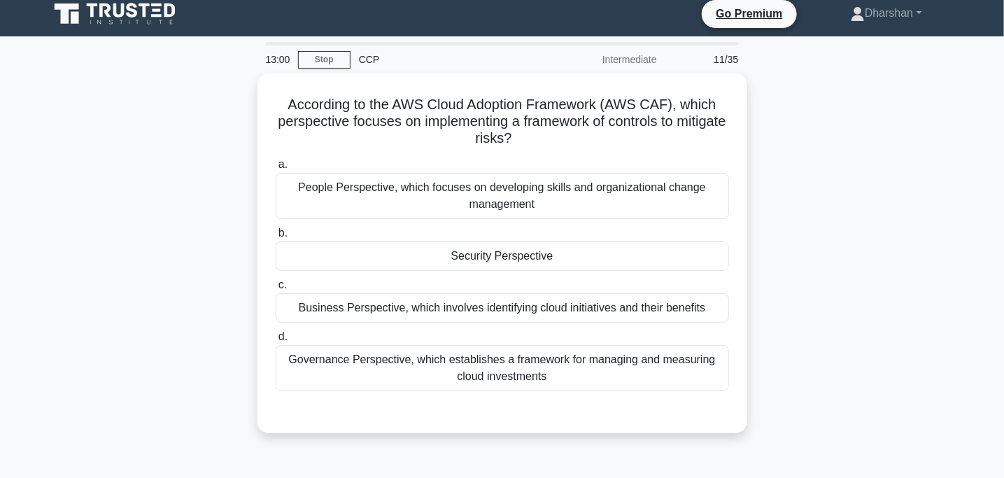
scroll to position [0, 0]
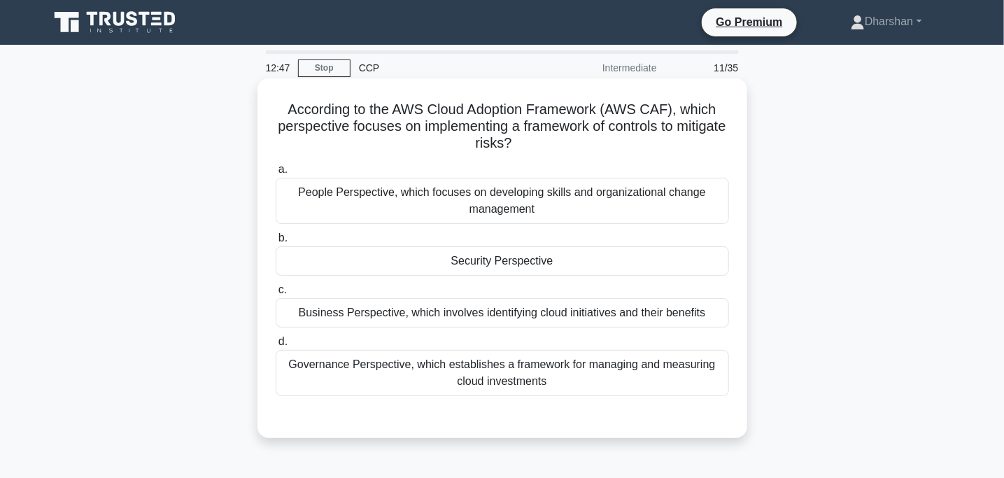
drag, startPoint x: 271, startPoint y: 110, endPoint x: 588, endPoint y: 146, distance: 319.0
click at [588, 146] on div "According to the AWS Cloud Adoption Framework (AWS CAF), which perspective focu…" at bounding box center [502, 258] width 479 height 348
click at [588, 146] on h5 "According to the AWS Cloud Adoption Framework (AWS CAF), which perspective focu…" at bounding box center [502, 127] width 456 height 52
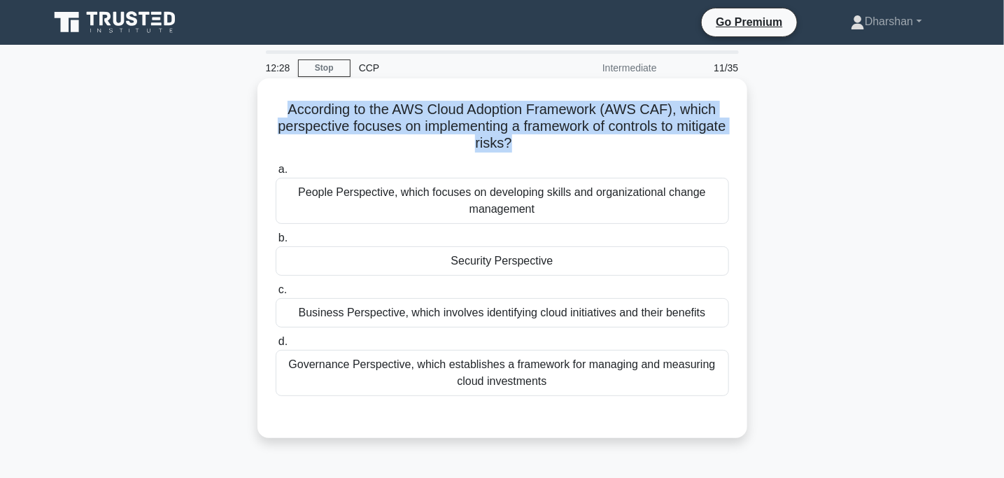
drag, startPoint x: 237, startPoint y: 118, endPoint x: 539, endPoint y: 153, distance: 303.5
click at [539, 153] on div "According to the AWS Cloud Adoption Framework (AWS CAF), which perspective focu…" at bounding box center [503, 270] width 924 height 376
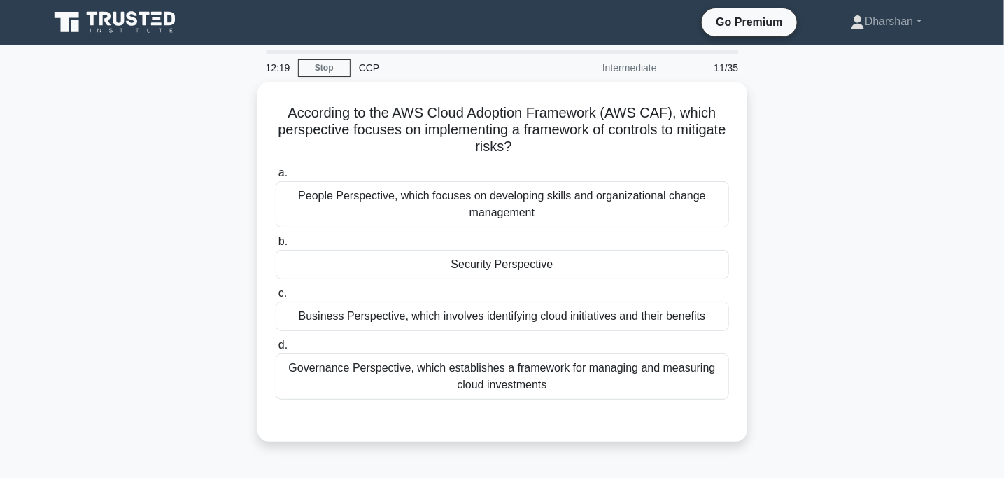
click at [174, 239] on div "According to the AWS Cloud Adoption Framework (AWS CAF), which perspective focu…" at bounding box center [503, 270] width 924 height 376
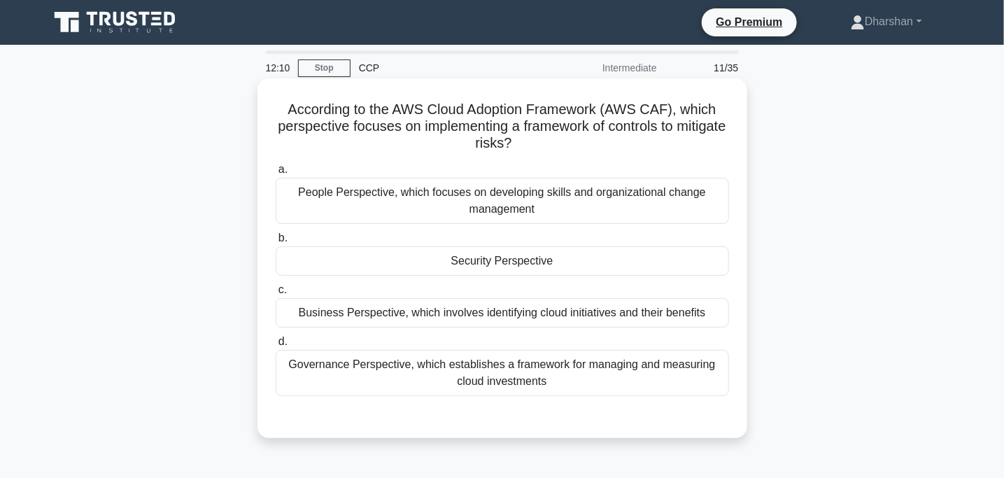
click at [415, 252] on div "Security Perspective" at bounding box center [502, 260] width 453 height 29
click at [276, 243] on input "b. Security Perspective" at bounding box center [276, 238] width 0 height 9
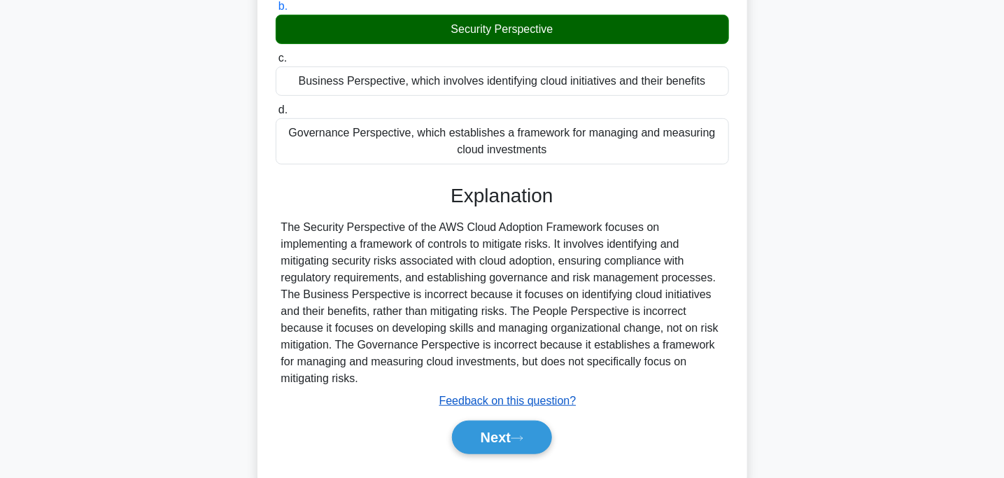
scroll to position [278, 0]
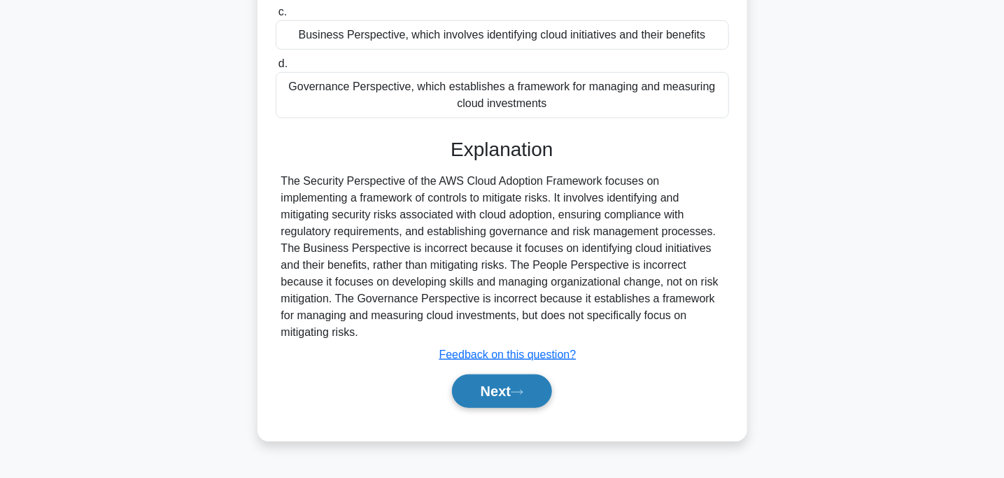
click at [509, 381] on button "Next" at bounding box center [502, 391] width 100 height 34
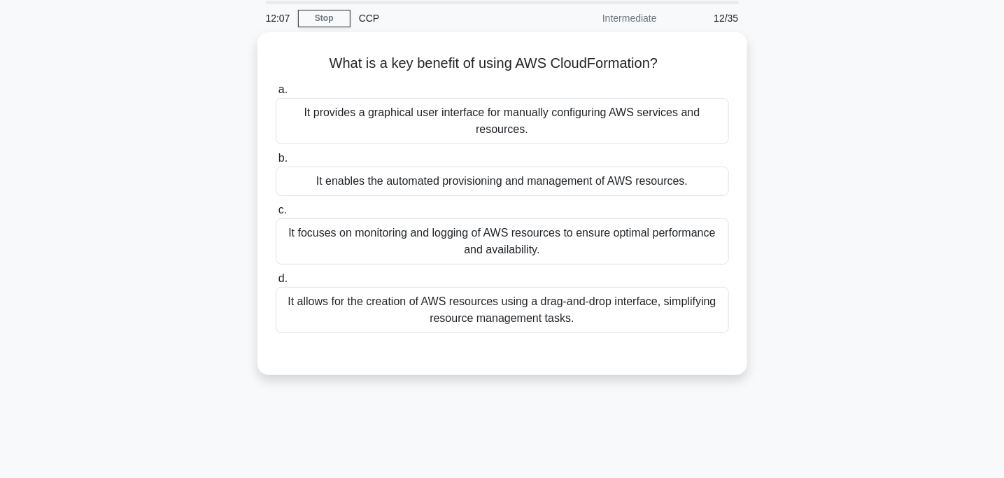
scroll to position [45, 0]
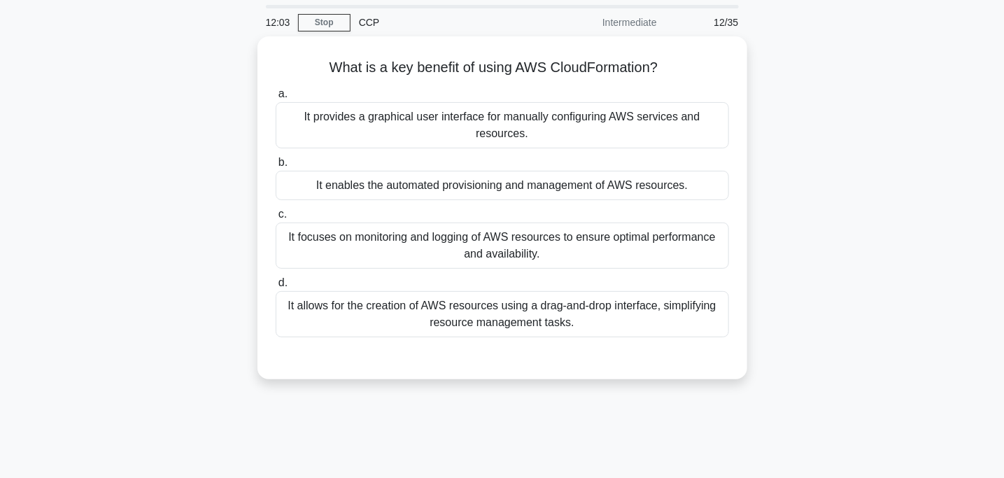
drag, startPoint x: 278, startPoint y: 60, endPoint x: 904, endPoint y: 72, distance: 626.3
click at [904, 72] on div "What is a key benefit of using AWS CloudFormation? .spinner_0XTQ{transform-orig…" at bounding box center [503, 216] width 924 height 360
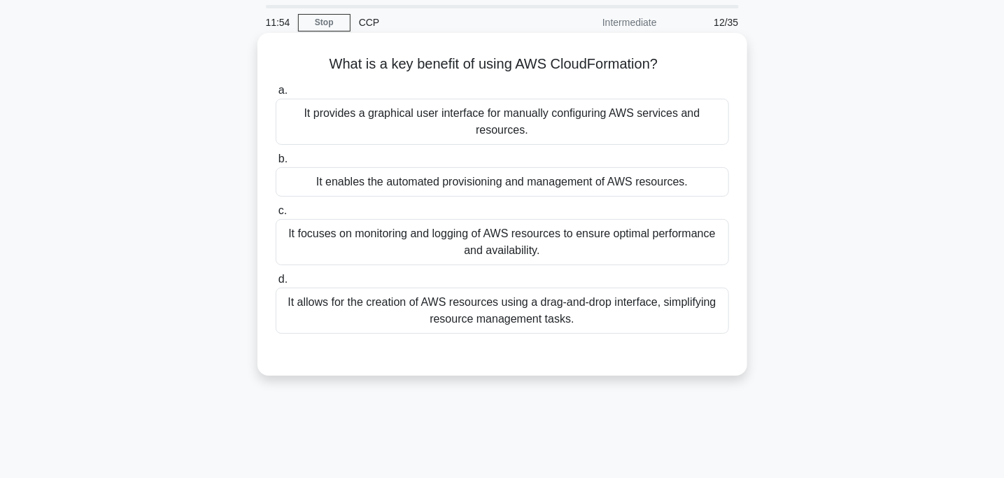
click at [628, 186] on div "It enables the automated provisioning and management of AWS resources." at bounding box center [502, 181] width 453 height 29
click at [276, 164] on input "b. It enables the automated provisioning and management of AWS resources." at bounding box center [276, 159] width 0 height 9
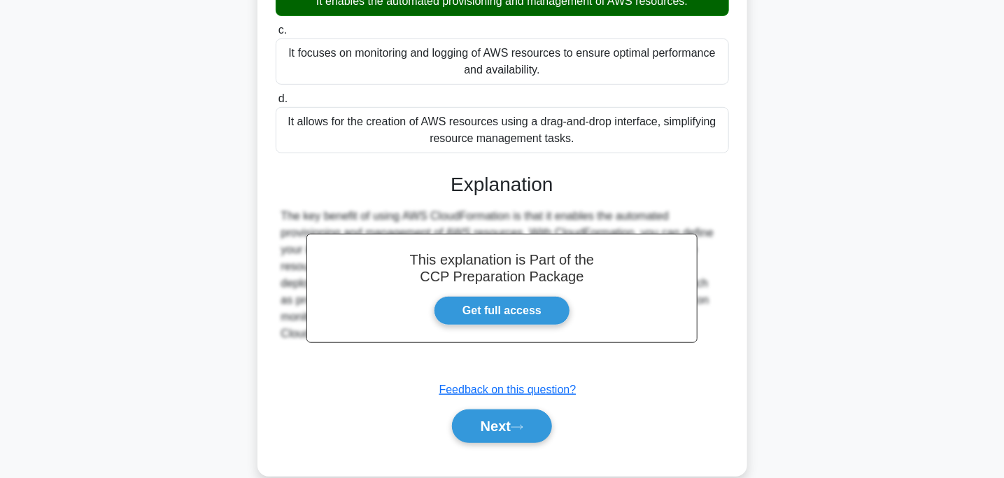
scroll to position [278, 0]
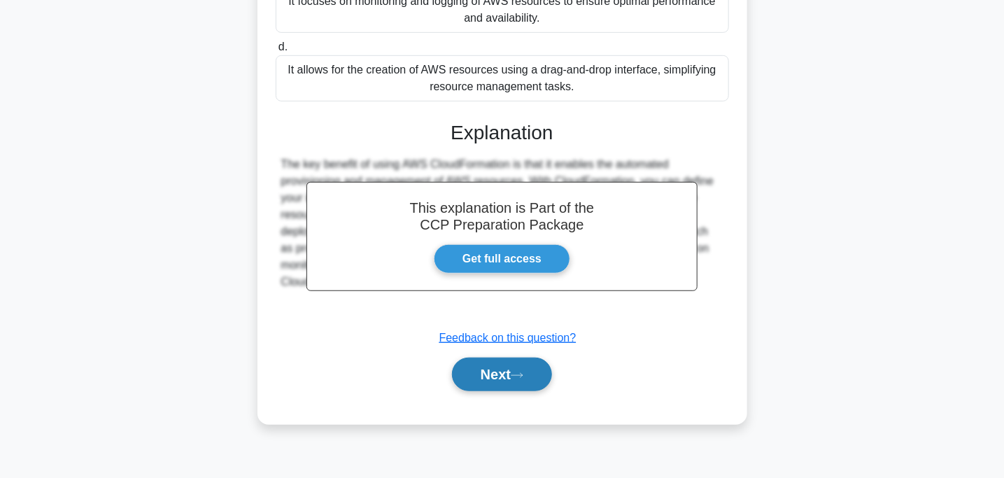
click at [523, 376] on icon at bounding box center [517, 376] width 13 height 8
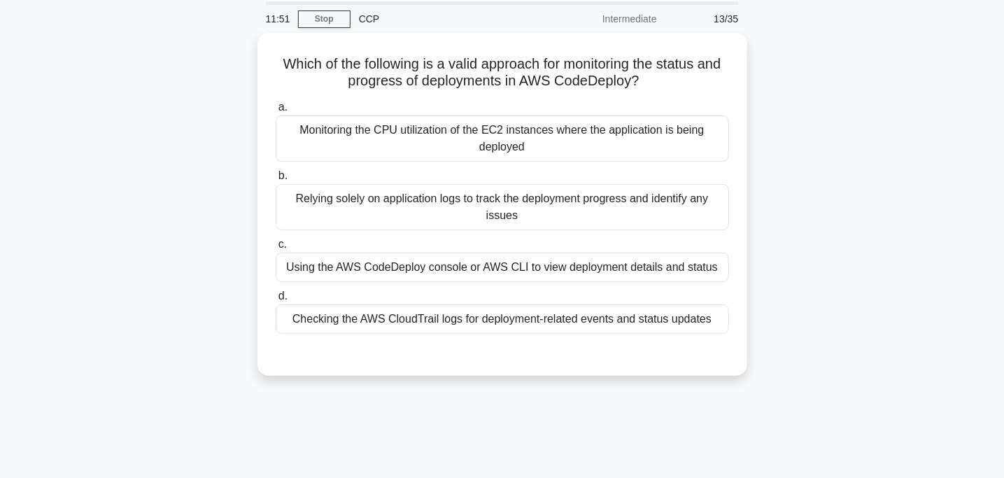
scroll to position [0, 0]
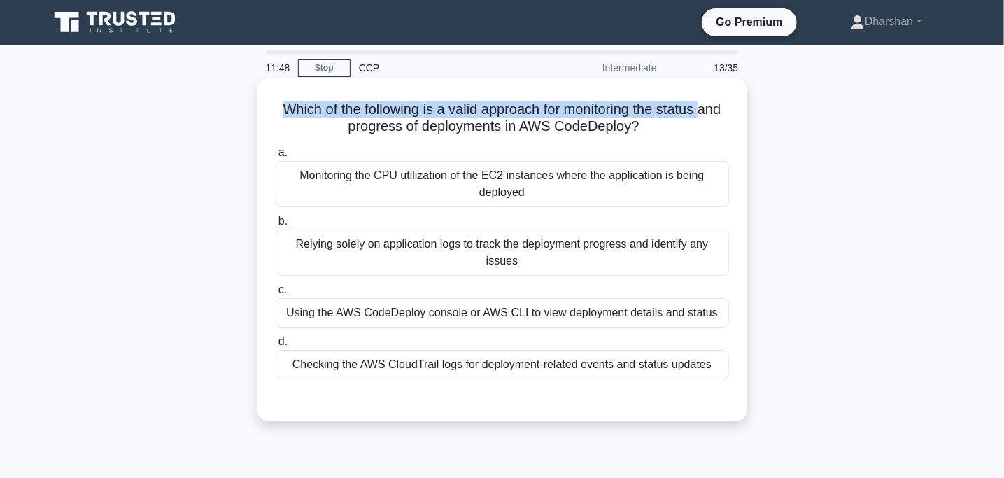
drag, startPoint x: 290, startPoint y: 126, endPoint x: 276, endPoint y: 103, distance: 27.0
click at [276, 103] on h5 "Which of the following is a valid approach for monitoring the status and progre…" at bounding box center [502, 118] width 456 height 35
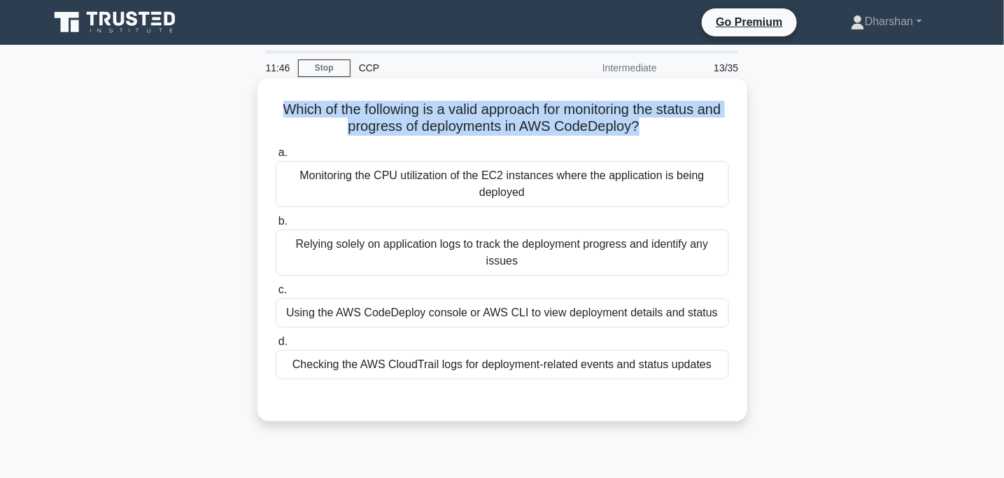
drag, startPoint x: 276, startPoint y: 103, endPoint x: 713, endPoint y: 125, distance: 437.1
click at [713, 125] on h5 "Which of the following is a valid approach for monitoring the status and progre…" at bounding box center [502, 118] width 456 height 35
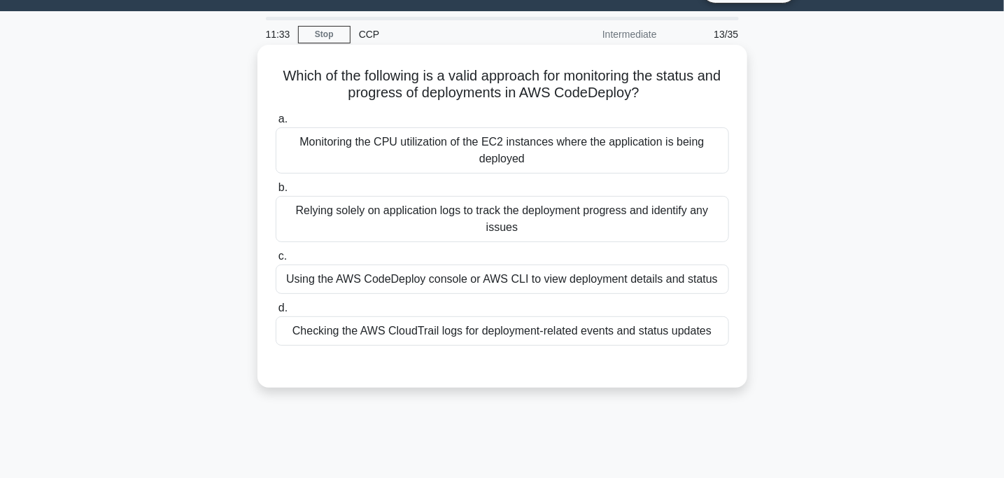
scroll to position [32, 0]
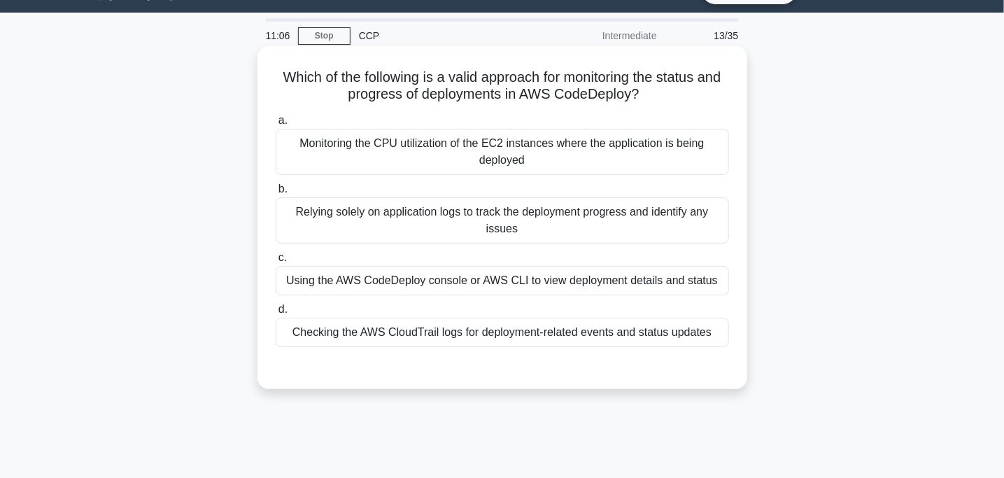
click at [410, 324] on div "Checking the AWS CloudTrail logs for deployment-related events and status updat…" at bounding box center [502, 332] width 453 height 29
click at [276, 314] on input "d. Checking the AWS CloudTrail logs for deployment-related events and status up…" at bounding box center [276, 309] width 0 height 9
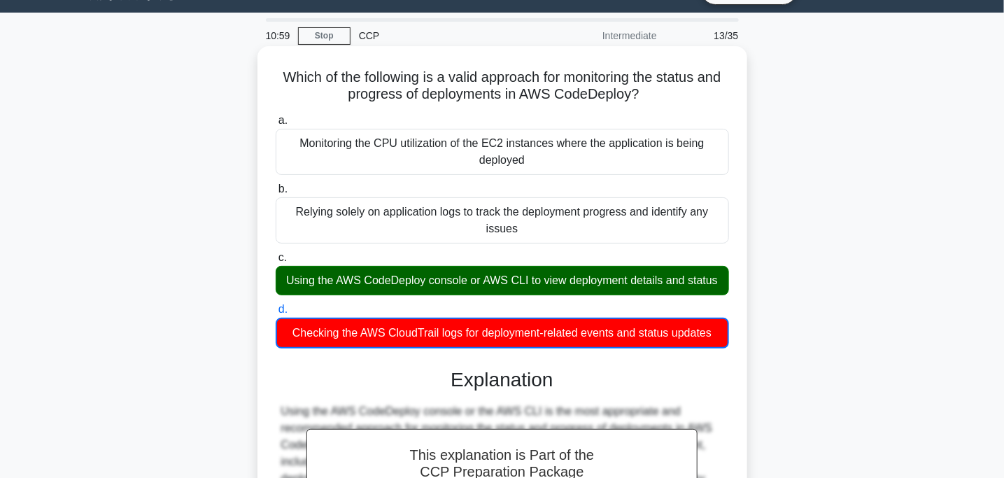
drag, startPoint x: 320, startPoint y: 278, endPoint x: 464, endPoint y: 279, distance: 143.4
click at [464, 279] on div "Using the AWS CodeDeploy console or AWS CLI to view deployment details and stat…" at bounding box center [502, 280] width 453 height 29
click at [406, 276] on div "Using the AWS CodeDeploy console or AWS CLI to view deployment details and stat…" at bounding box center [502, 280] width 453 height 29
click at [276, 262] on input "c. Using the AWS CodeDeploy console or AWS CLI to view deployment details and s…" at bounding box center [276, 257] width 0 height 9
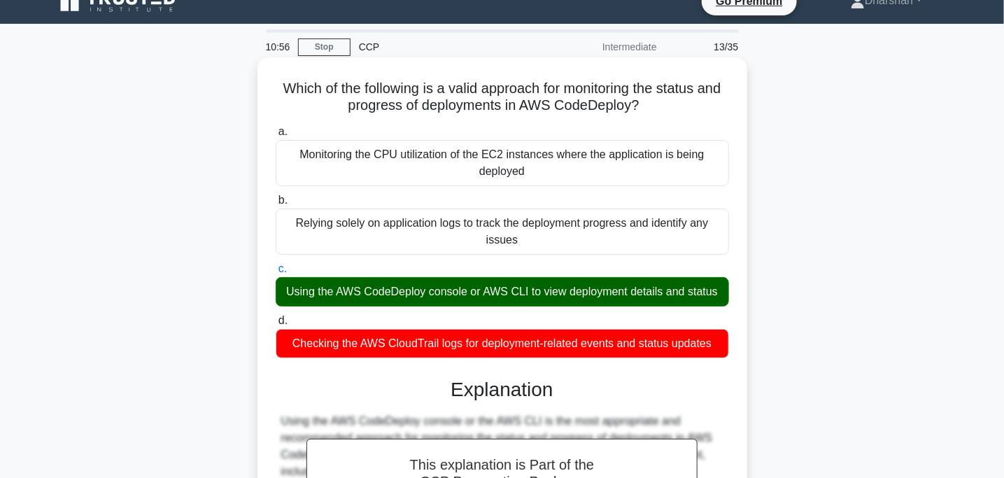
scroll to position [49, 0]
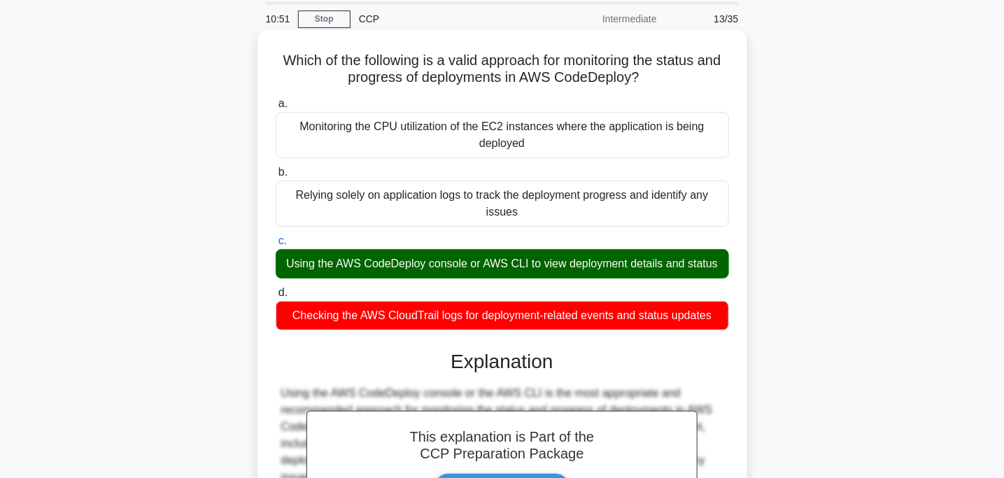
drag, startPoint x: 490, startPoint y: 265, endPoint x: 742, endPoint y: 267, distance: 251.9
click at [742, 267] on div "Which of the following is a valid approach for monitoring the status and progre…" at bounding box center [502, 399] width 490 height 741
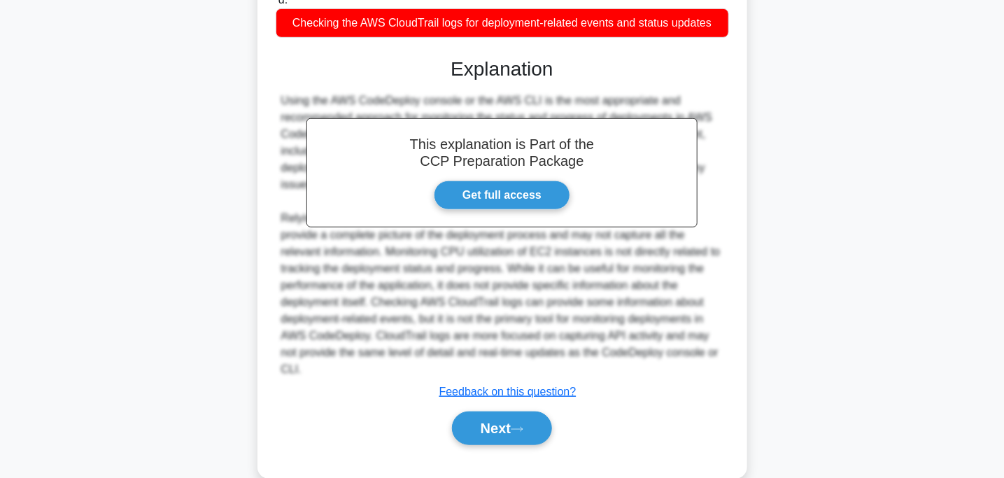
scroll to position [366, 0]
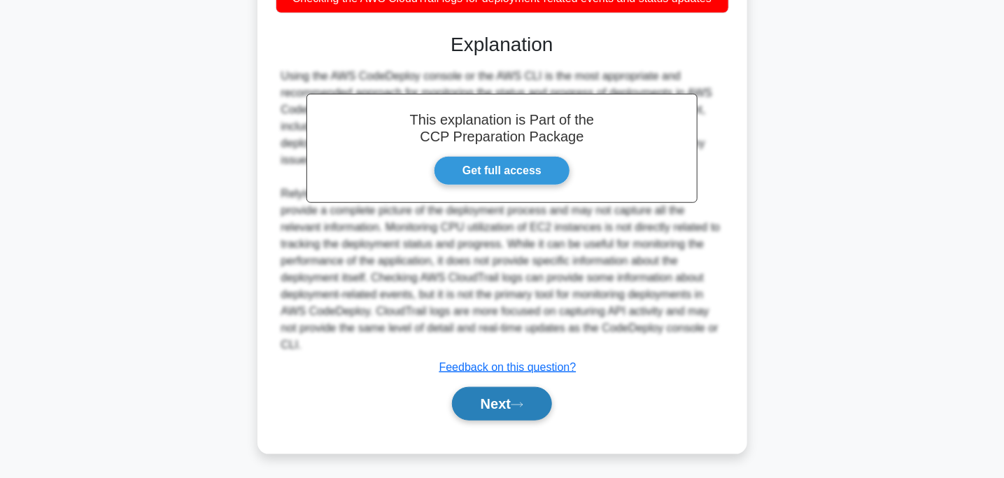
click at [529, 410] on button "Next" at bounding box center [502, 404] width 100 height 34
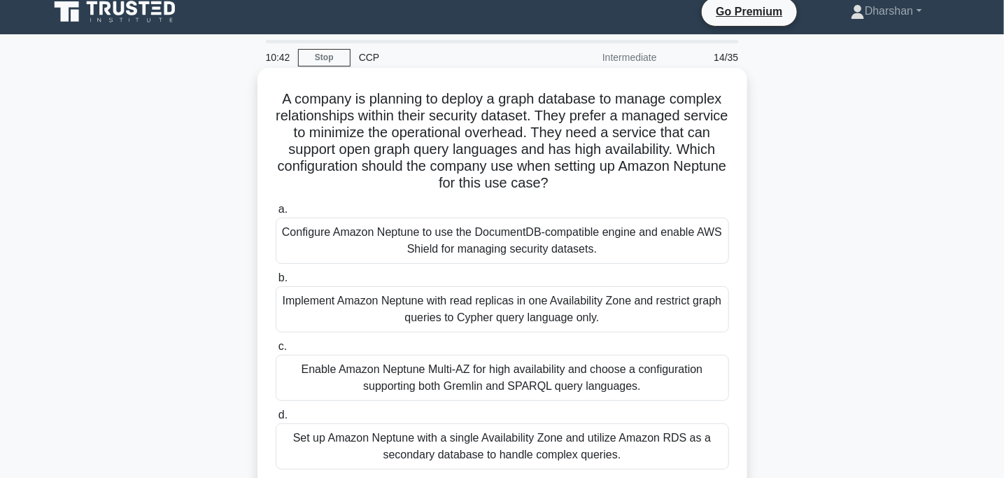
scroll to position [0, 0]
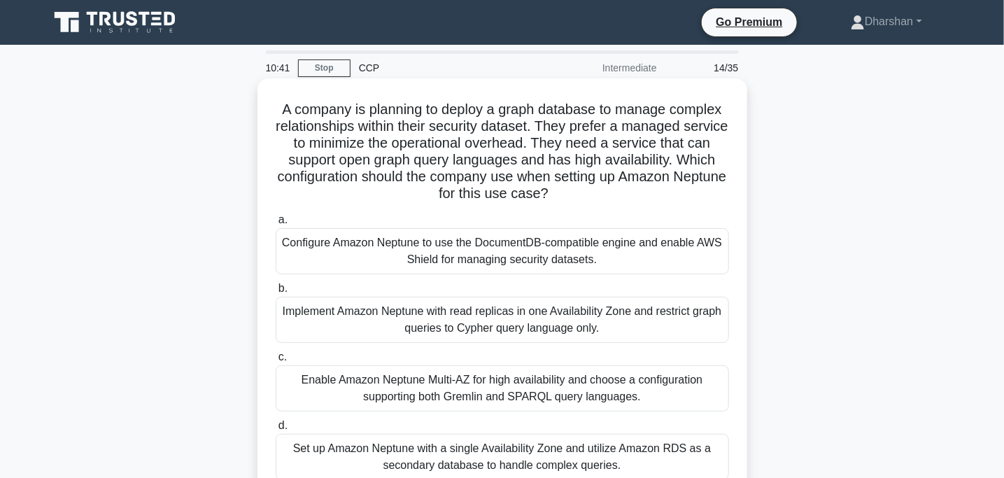
click at [267, 101] on div "A company is planning to deploy a graph database to manage complex relationship…" at bounding box center [502, 300] width 479 height 432
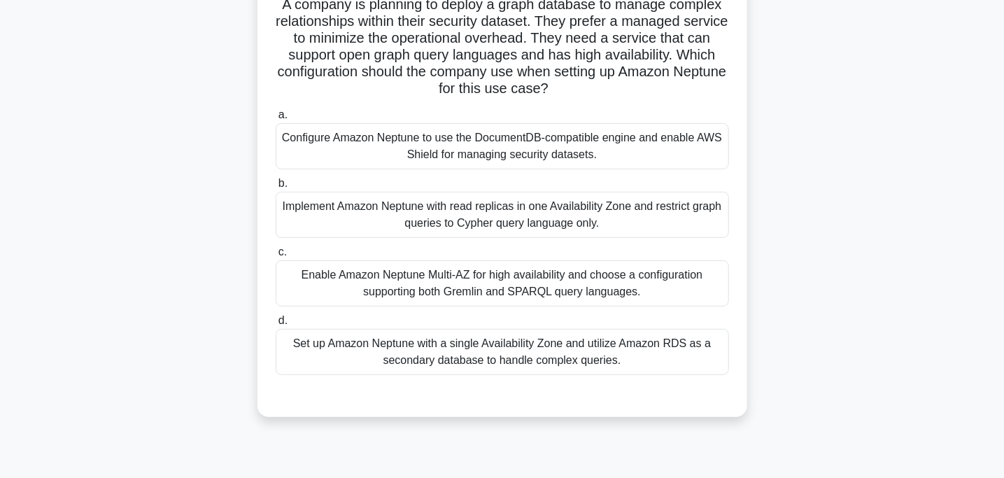
scroll to position [99, 0]
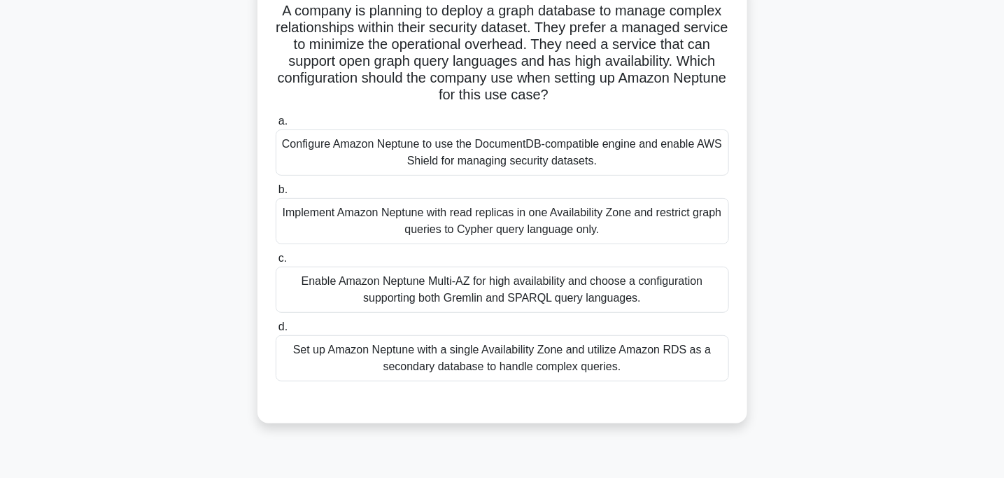
click at [436, 216] on div "Implement Amazon Neptune with read replicas in one Availability Zone and restri…" at bounding box center [502, 221] width 453 height 46
click at [276, 194] on input "b. Implement Amazon Neptune with read replicas in one Availability Zone and res…" at bounding box center [276, 189] width 0 height 9
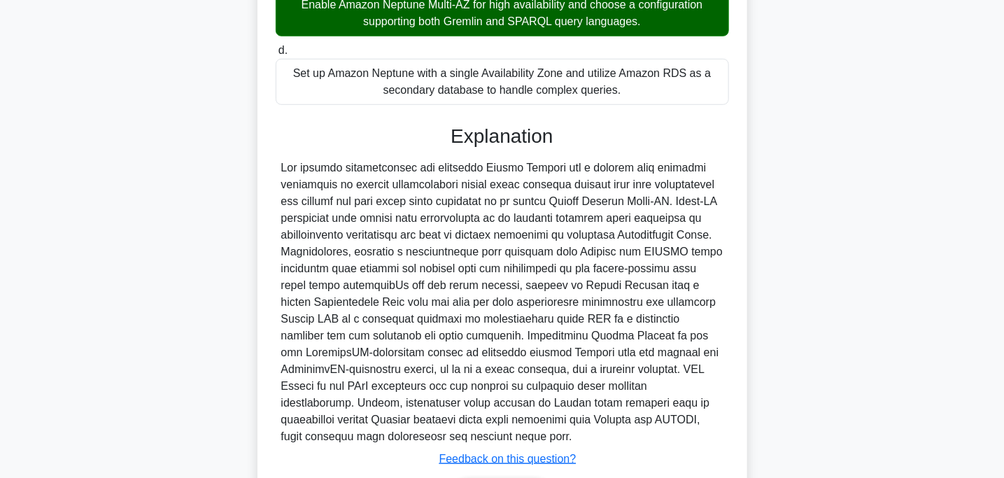
scroll to position [468, 0]
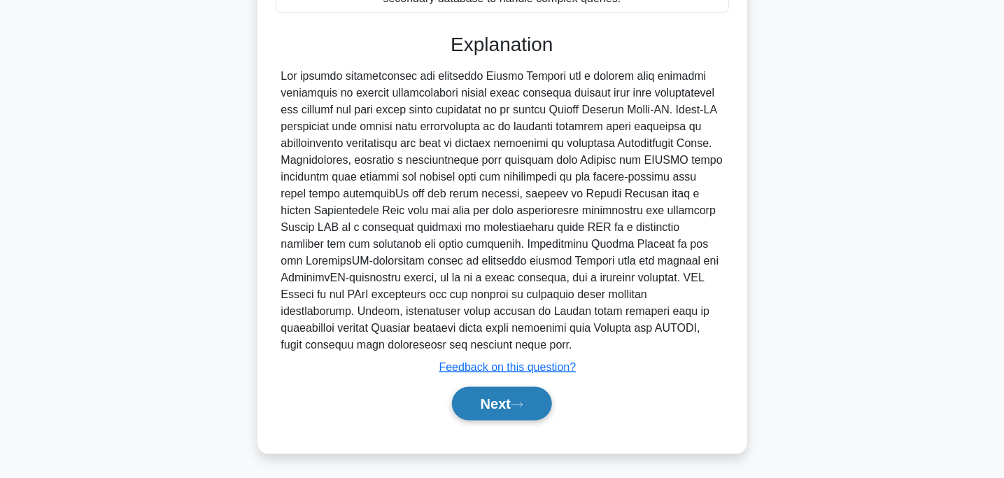
click at [525, 393] on button "Next" at bounding box center [502, 404] width 100 height 34
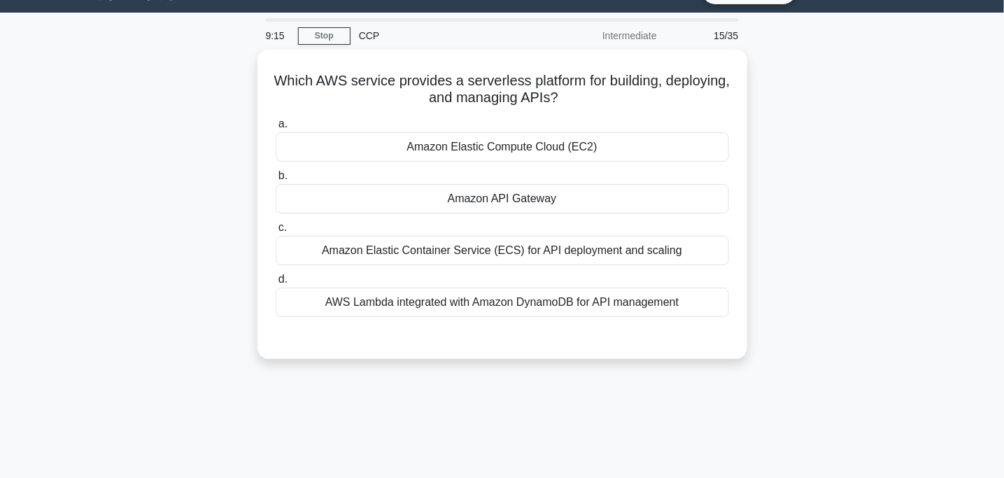
scroll to position [0, 0]
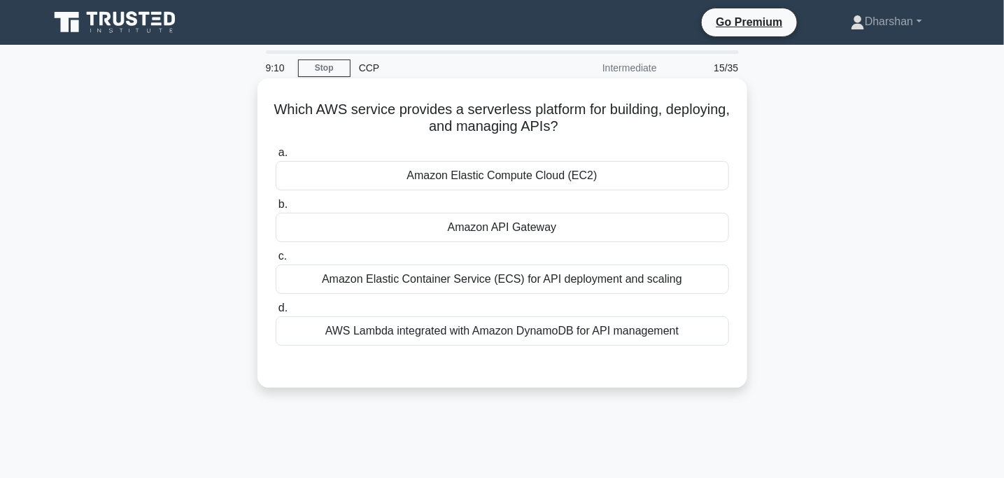
drag, startPoint x: 288, startPoint y: 104, endPoint x: 611, endPoint y: 137, distance: 325.0
click at [611, 137] on div "Which AWS service provides a serverless platform for building, deploying, and m…" at bounding box center [502, 233] width 479 height 298
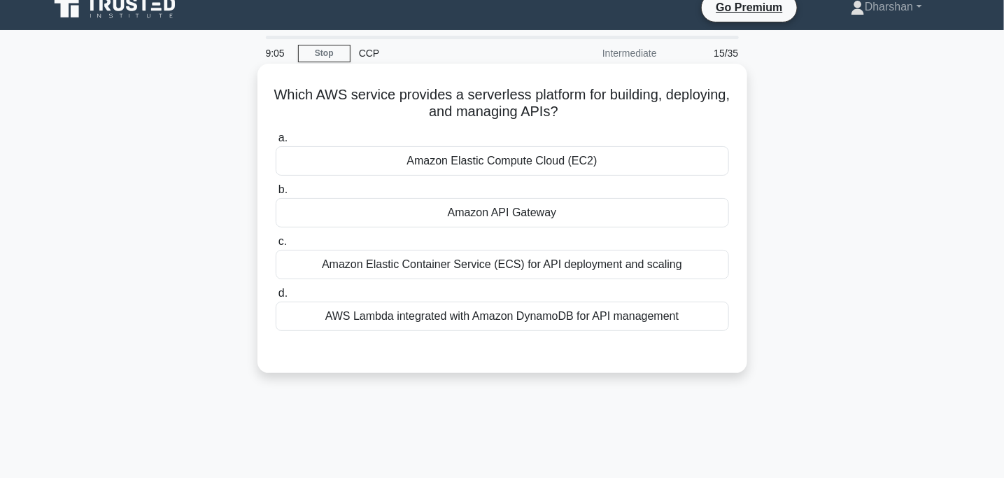
scroll to position [17, 0]
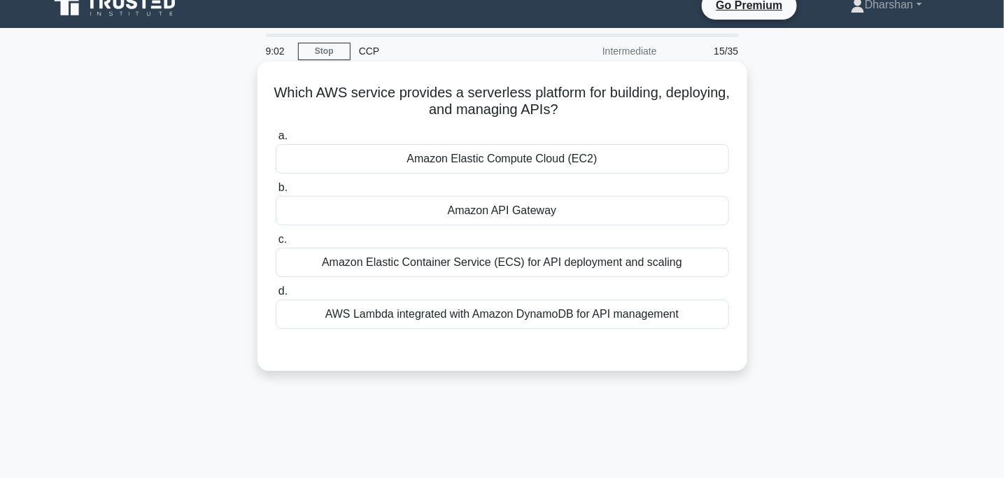
click at [618, 212] on div "Amazon API Gateway" at bounding box center [502, 210] width 453 height 29
click at [276, 192] on input "b. Amazon API Gateway" at bounding box center [276, 187] width 0 height 9
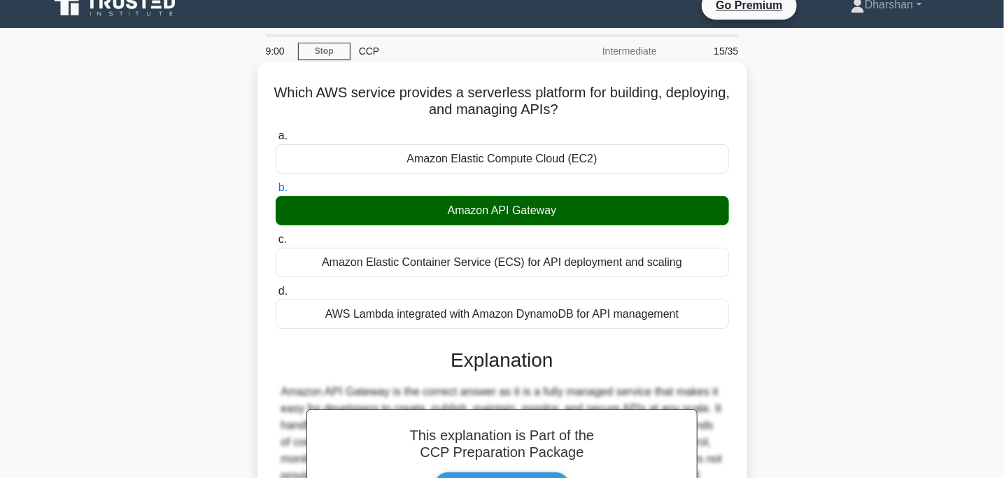
scroll to position [278, 0]
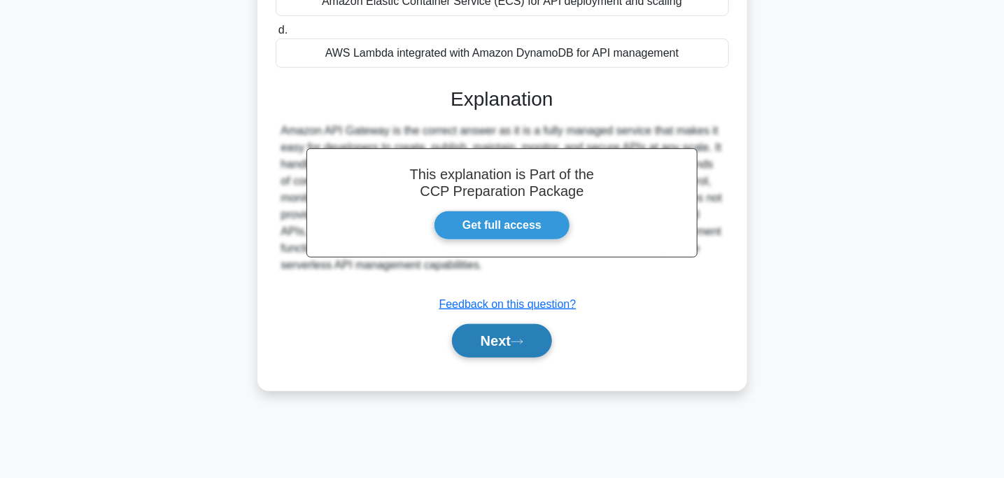
click at [507, 337] on button "Next" at bounding box center [502, 341] width 100 height 34
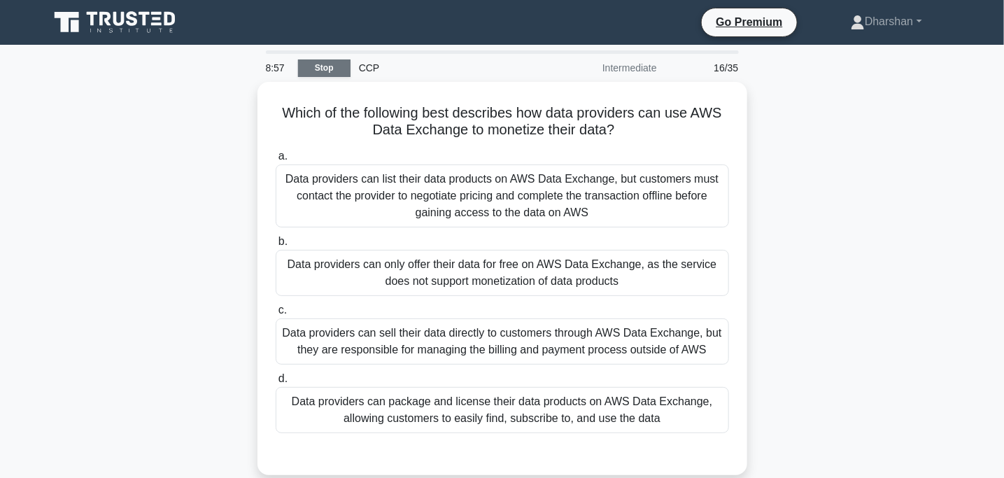
scroll to position [0, 0]
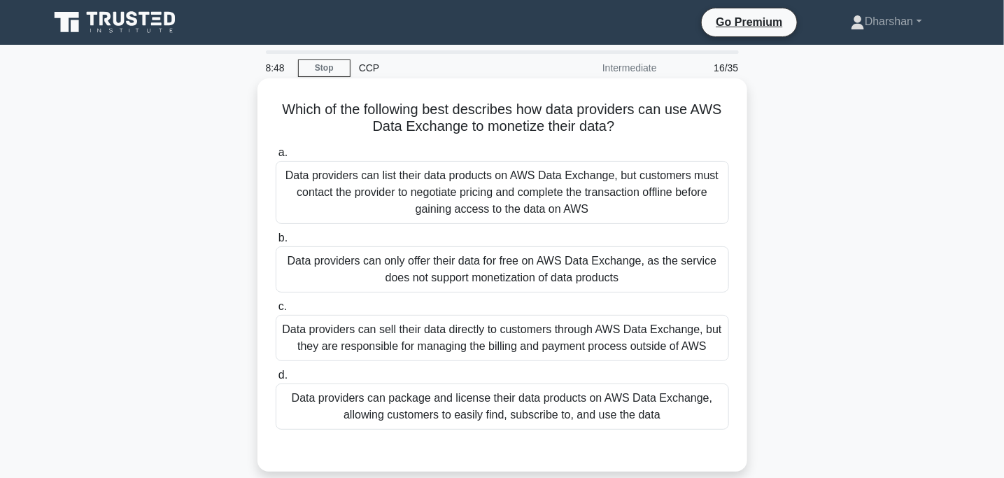
drag, startPoint x: 273, startPoint y: 108, endPoint x: 686, endPoint y: 139, distance: 414.6
click at [686, 139] on div "Which of the following best describes how data providers can use AWS Data Excha…" at bounding box center [502, 275] width 479 height 382
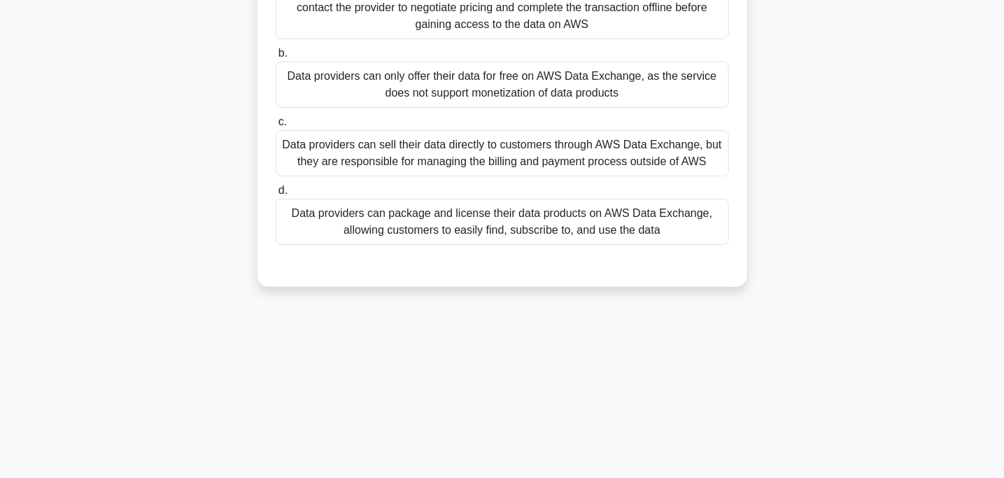
scroll to position [185, 0]
click at [581, 154] on div "Data providers can sell their data directly to customers through AWS Data Excha…" at bounding box center [502, 152] width 453 height 46
click at [276, 126] on input "c. Data providers can sell their data directly to customers through AWS Data Ex…" at bounding box center [276, 121] width 0 height 9
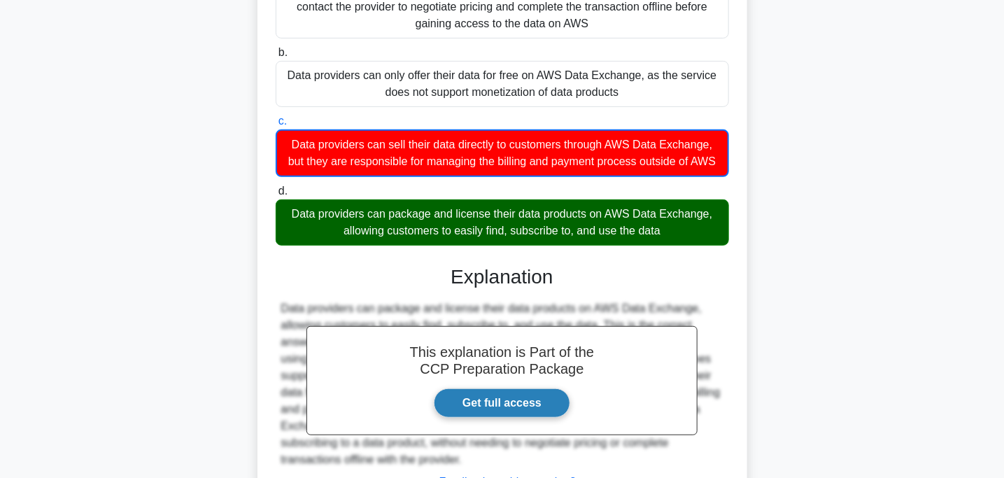
scroll to position [317, 0]
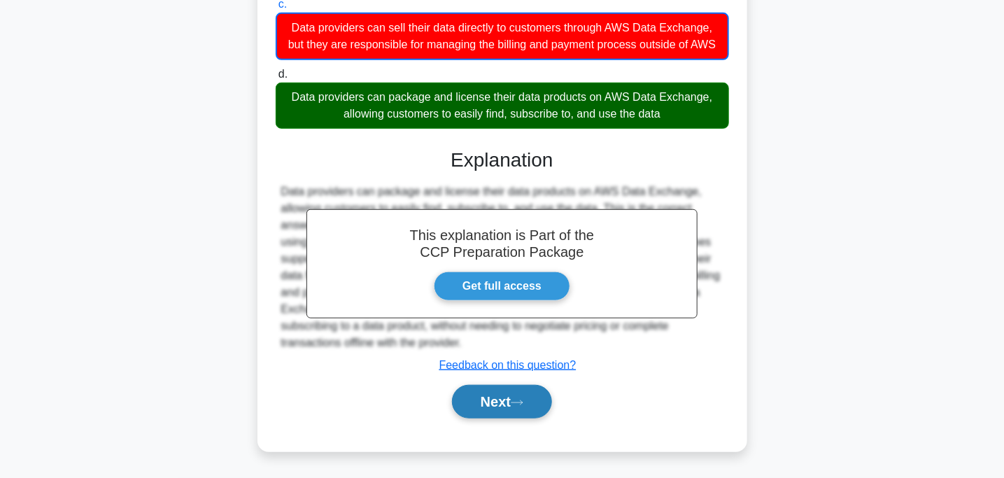
click at [503, 399] on button "Next" at bounding box center [502, 402] width 100 height 34
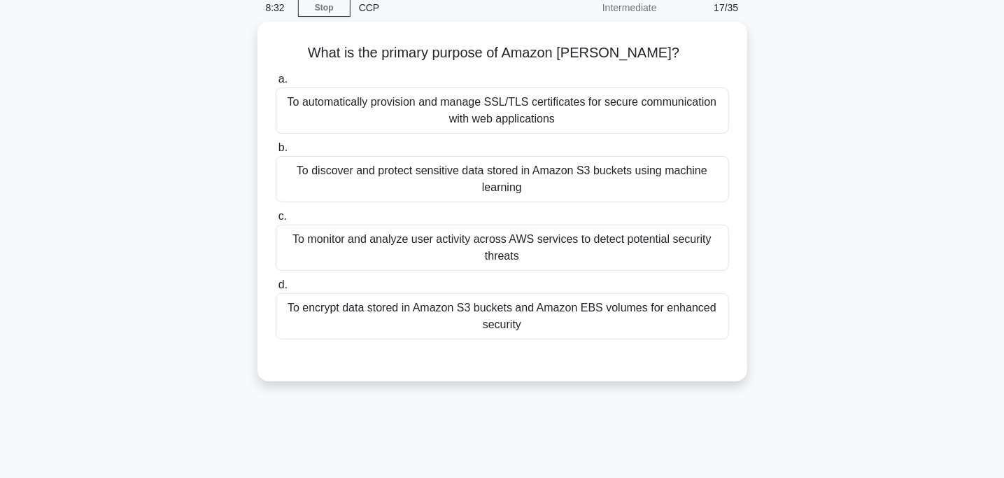
scroll to position [19, 0]
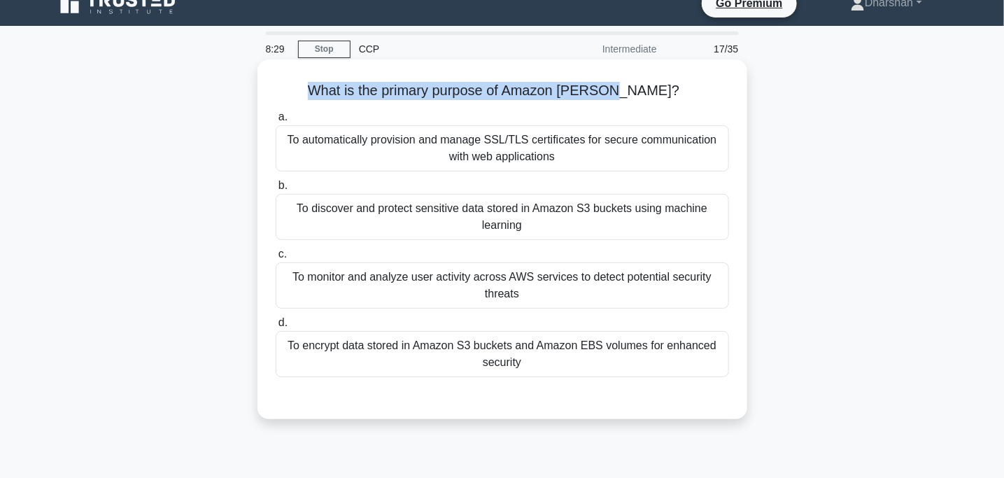
drag, startPoint x: 327, startPoint y: 102, endPoint x: 654, endPoint y: 85, distance: 327.9
click at [654, 85] on div "What is the primary purpose of Amazon [PERSON_NAME]? .spinner_0XTQ{transform-or…" at bounding box center [502, 239] width 479 height 348
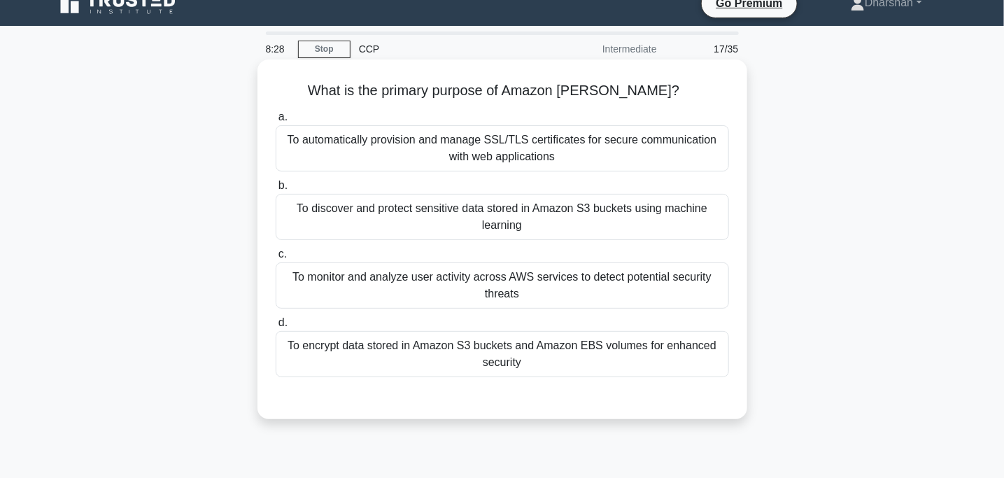
click at [679, 85] on icon ".spinner_0XTQ{transform-origin:center;animation:spinner_y6GP .75s linear infini…" at bounding box center [687, 91] width 17 height 17
click at [437, 213] on div "To discover and protect sensitive data stored in Amazon S3 buckets using machin…" at bounding box center [502, 217] width 453 height 46
click at [276, 190] on input "b. To discover and protect sensitive data stored in Amazon S3 buckets using mac…" at bounding box center [276, 185] width 0 height 9
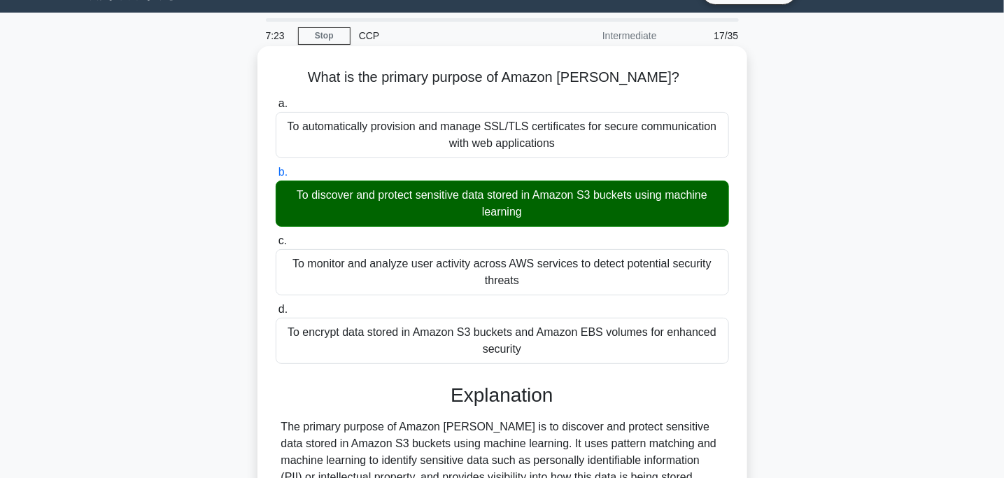
scroll to position [278, 0]
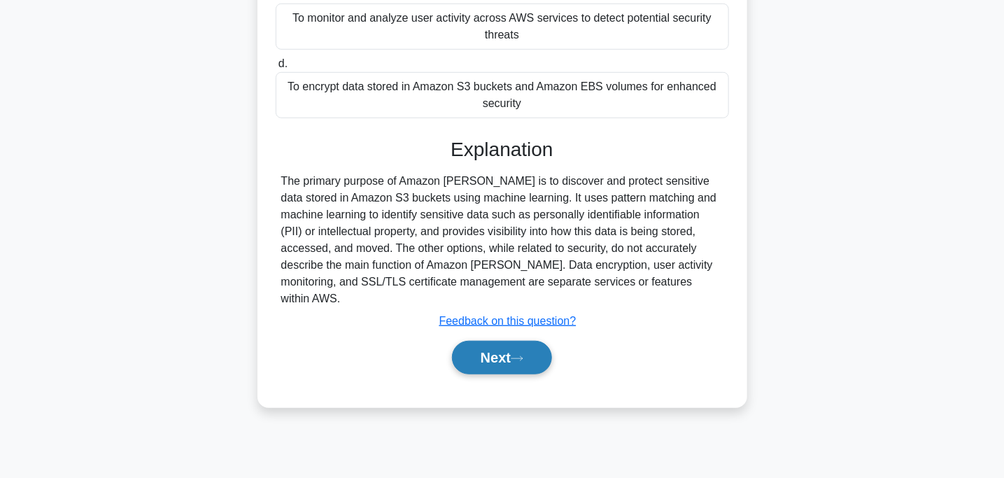
click at [493, 341] on button "Next" at bounding box center [502, 358] width 100 height 34
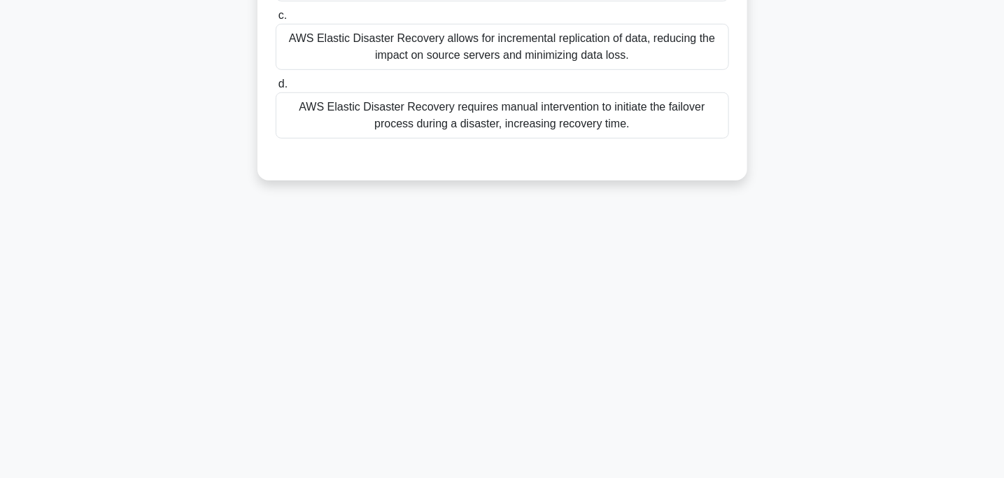
scroll to position [0, 0]
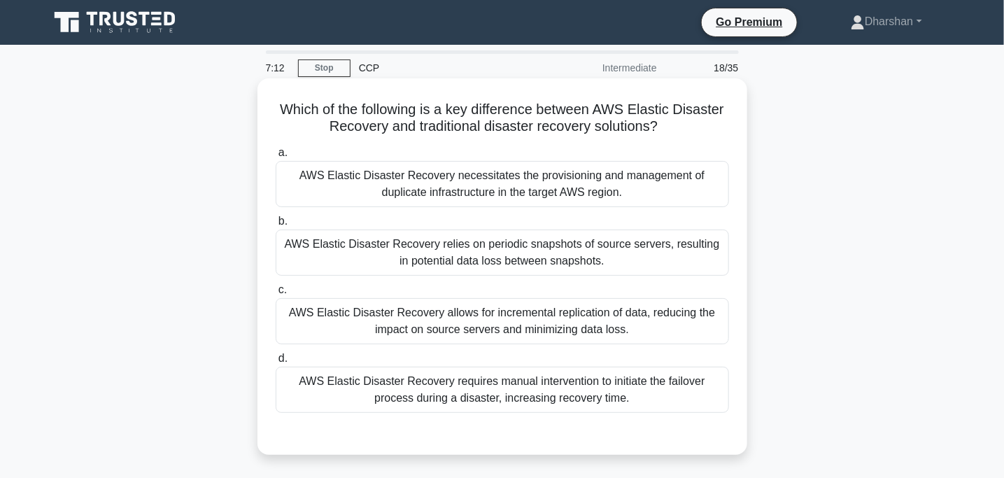
drag, startPoint x: 273, startPoint y: 108, endPoint x: 677, endPoint y: 122, distance: 403.9
click at [677, 122] on div "Which of the following is a key difference between AWS Elastic Disaster Recover…" at bounding box center [502, 266] width 479 height 365
click at [674, 122] on icon ".spinner_0XTQ{transform-origin:center;animation:spinner_y6GP .75s linear infini…" at bounding box center [666, 127] width 17 height 17
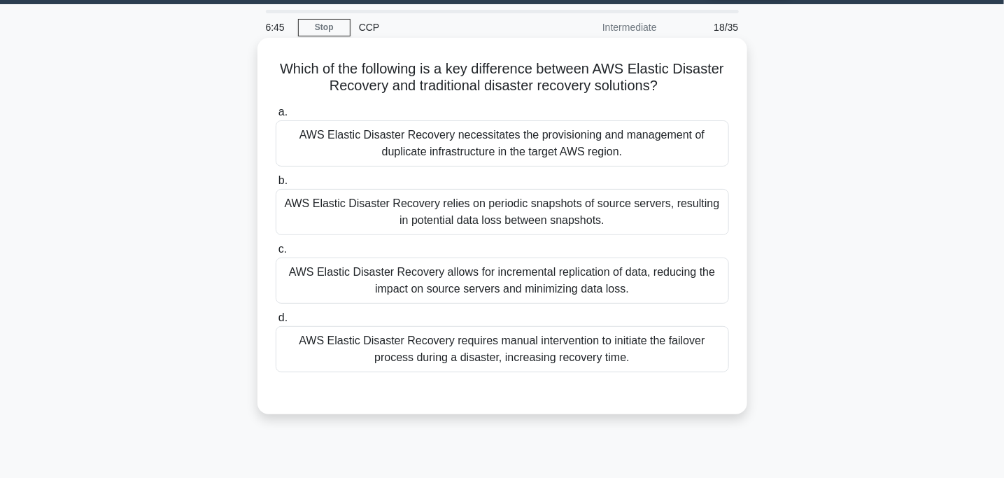
scroll to position [40, 0]
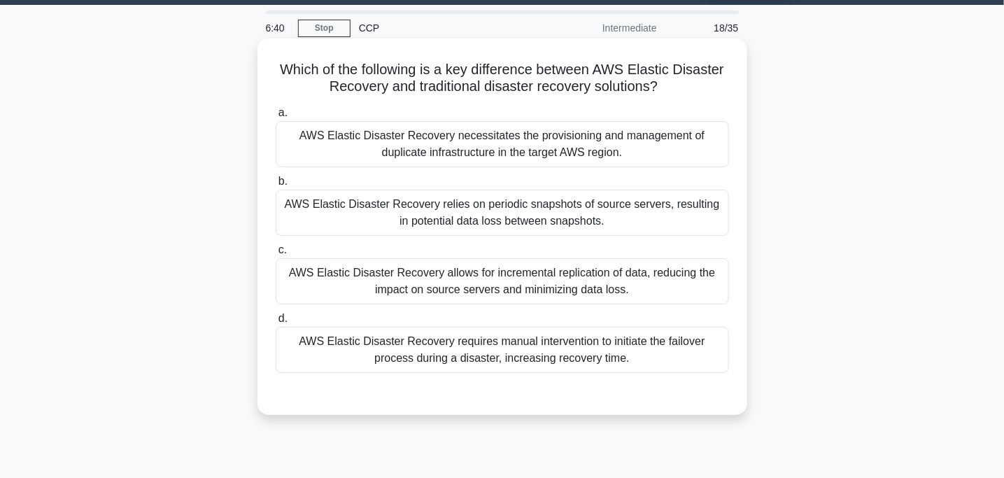
click at [360, 281] on div "AWS Elastic Disaster Recovery allows for incremental replication of data, reduc…" at bounding box center [502, 281] width 453 height 46
click at [276, 255] on input "c. AWS Elastic Disaster Recovery allows for incremental replication of data, re…" at bounding box center [276, 250] width 0 height 9
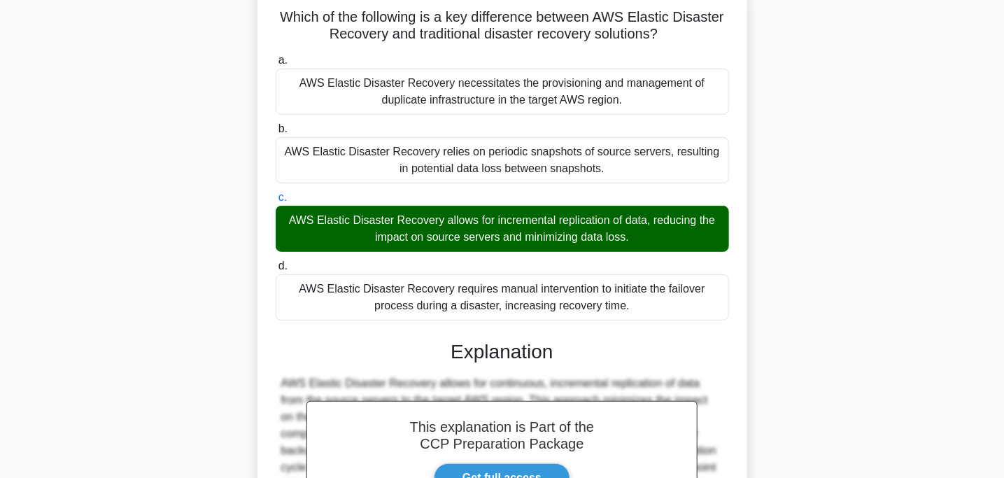
scroll to position [299, 0]
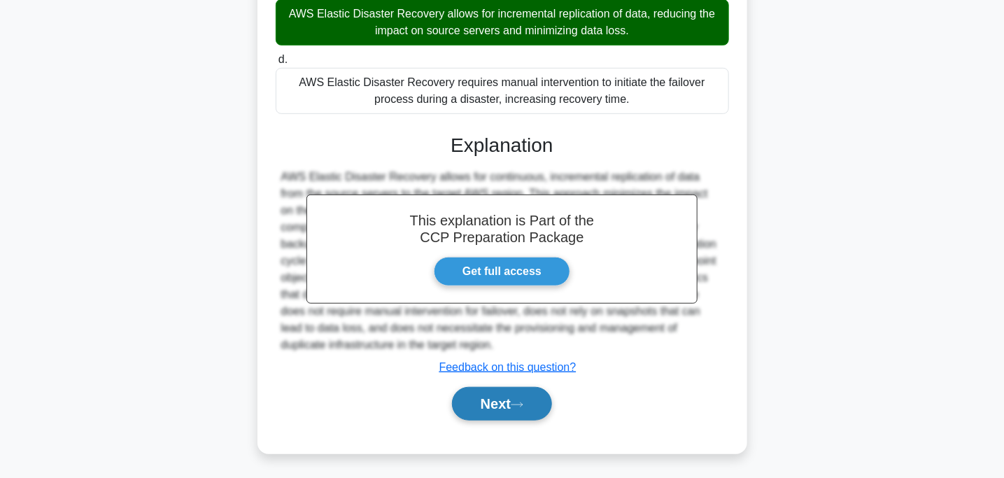
click at [498, 395] on button "Next" at bounding box center [502, 404] width 100 height 34
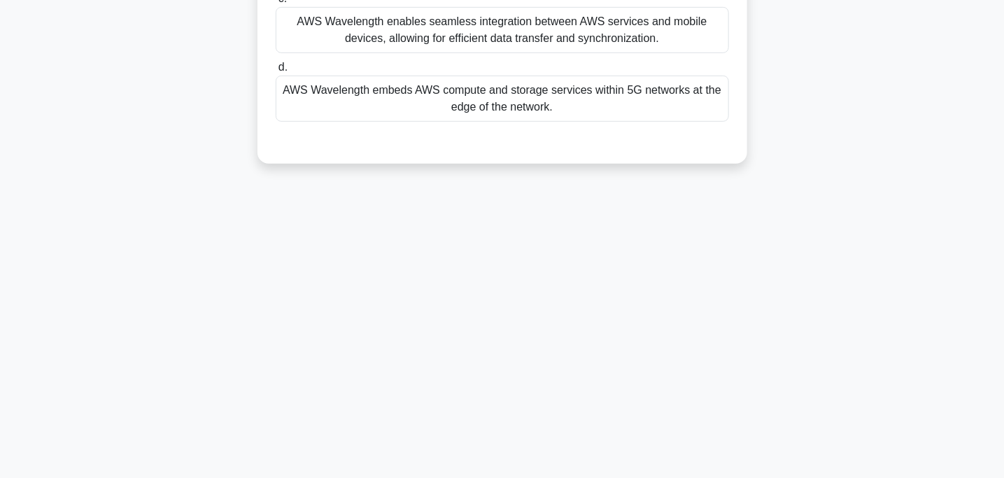
scroll to position [0, 0]
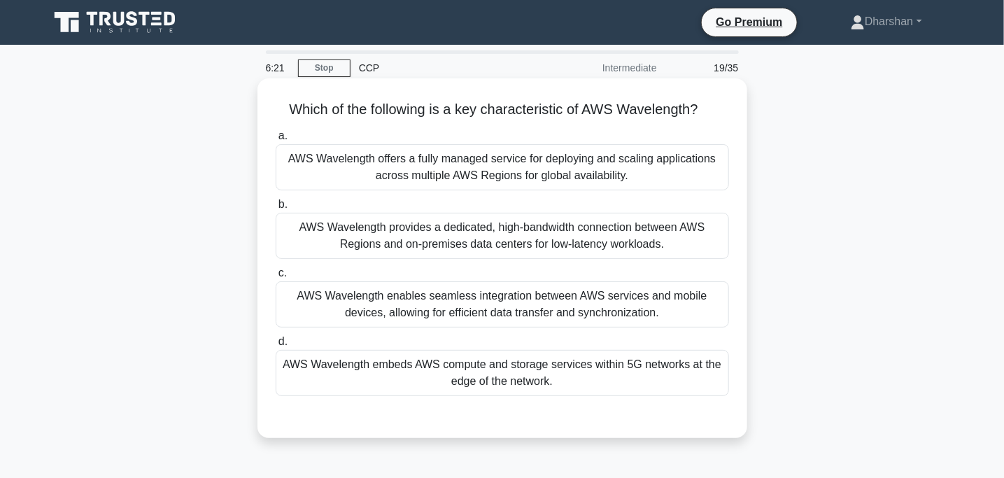
click at [483, 376] on div "AWS Wavelength embeds AWS compute and storage services within 5G networks at th…" at bounding box center [502, 373] width 453 height 46
click at [276, 346] on input "d. AWS Wavelength embeds AWS compute and storage services within 5G networks at…" at bounding box center [276, 341] width 0 height 9
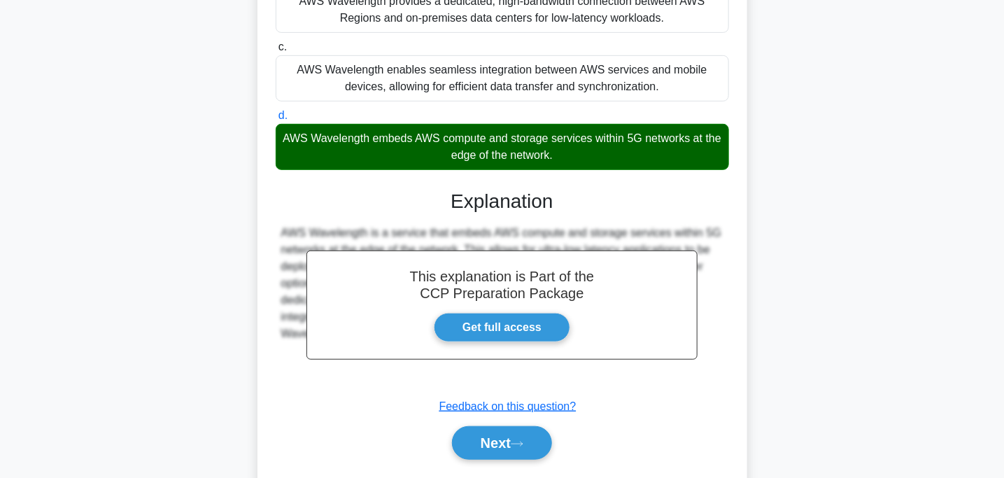
scroll to position [229, 0]
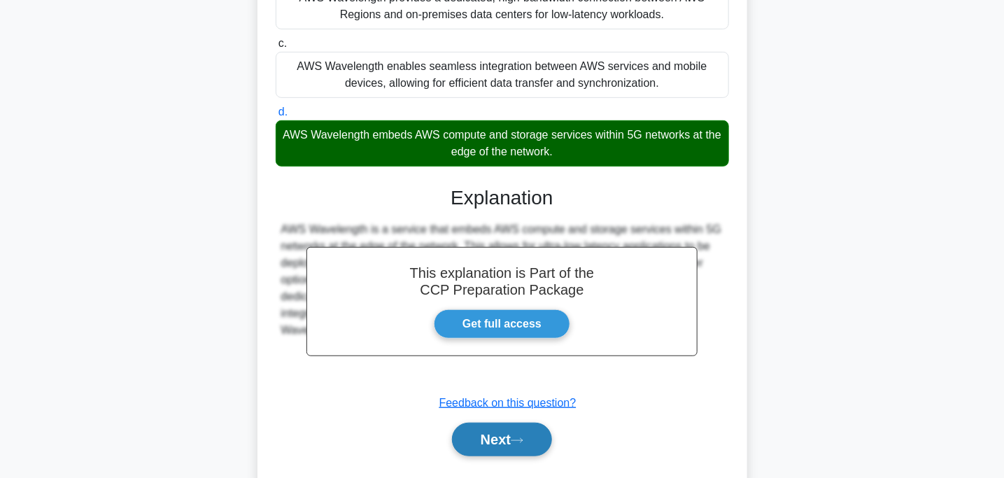
click at [490, 438] on button "Next" at bounding box center [502, 440] width 100 height 34
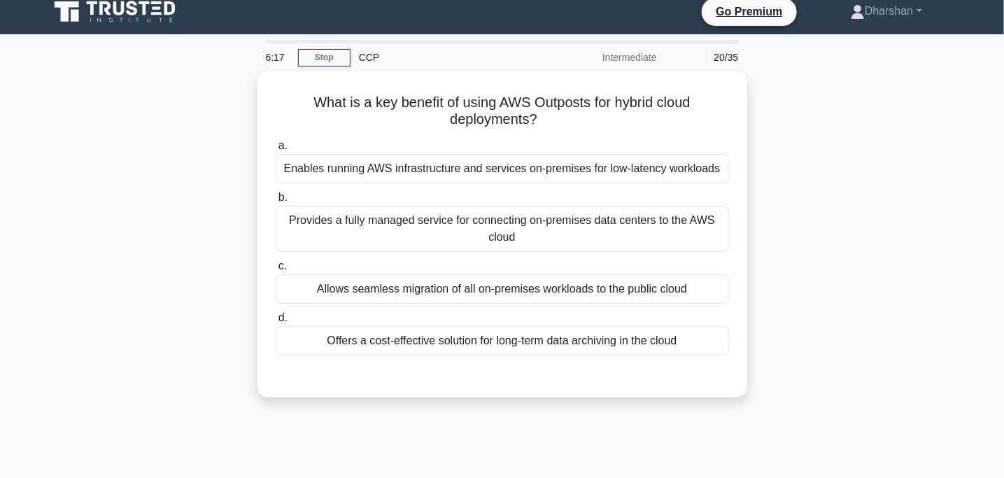
scroll to position [0, 0]
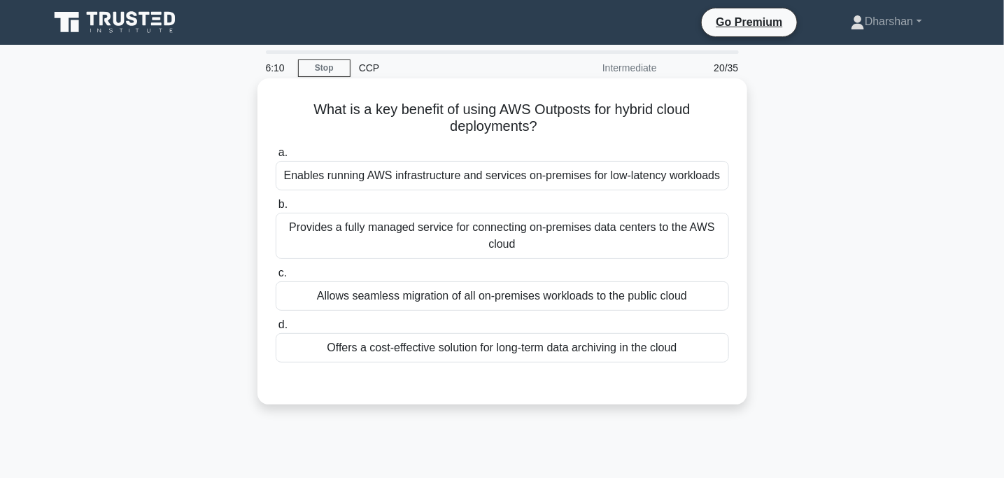
drag, startPoint x: 286, startPoint y: 109, endPoint x: 603, endPoint y: 135, distance: 318.0
click at [603, 135] on h5 "What is a key benefit of using AWS Outposts for hybrid cloud deployments? .spin…" at bounding box center [502, 118] width 456 height 35
click at [430, 237] on div "Provides a fully managed service for connecting on-premises data centers to the…" at bounding box center [502, 236] width 453 height 46
click at [276, 209] on input "b. Provides a fully managed service for connecting on-premises data centers to …" at bounding box center [276, 204] width 0 height 9
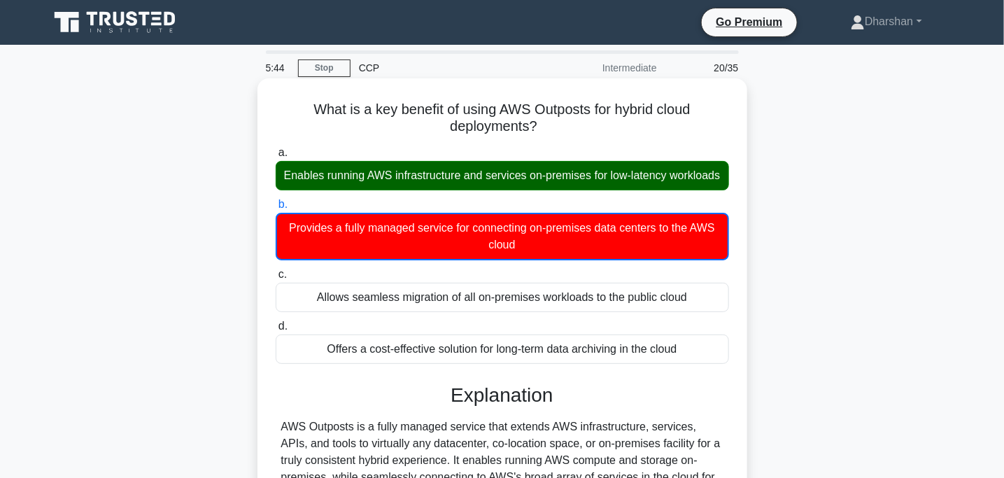
drag, startPoint x: 406, startPoint y: 182, endPoint x: 601, endPoint y: 197, distance: 195.1
click at [601, 190] on div "Enables running AWS infrastructure and services on-premises for low-latency wor…" at bounding box center [502, 175] width 453 height 29
click at [276, 157] on input "a. Enables running AWS infrastructure and services on-premises for low-latency …" at bounding box center [276, 152] width 0 height 9
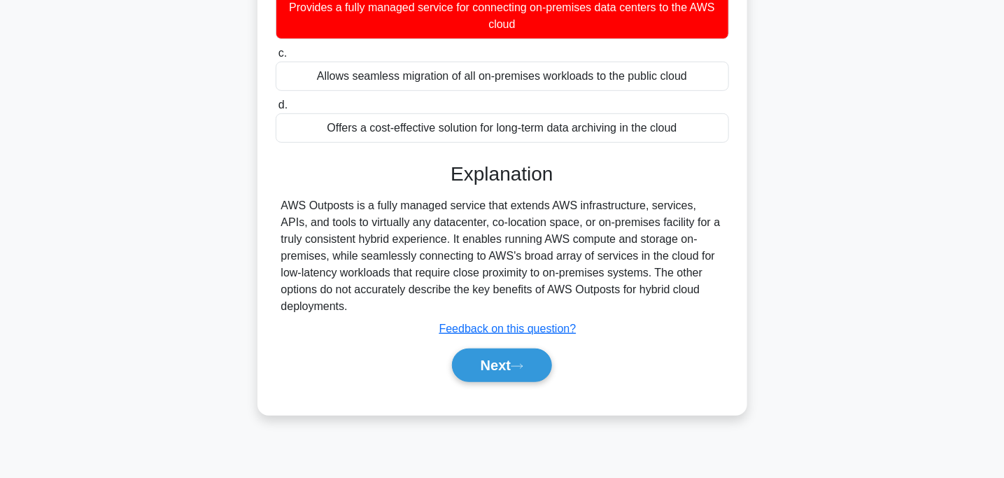
scroll to position [221, 0]
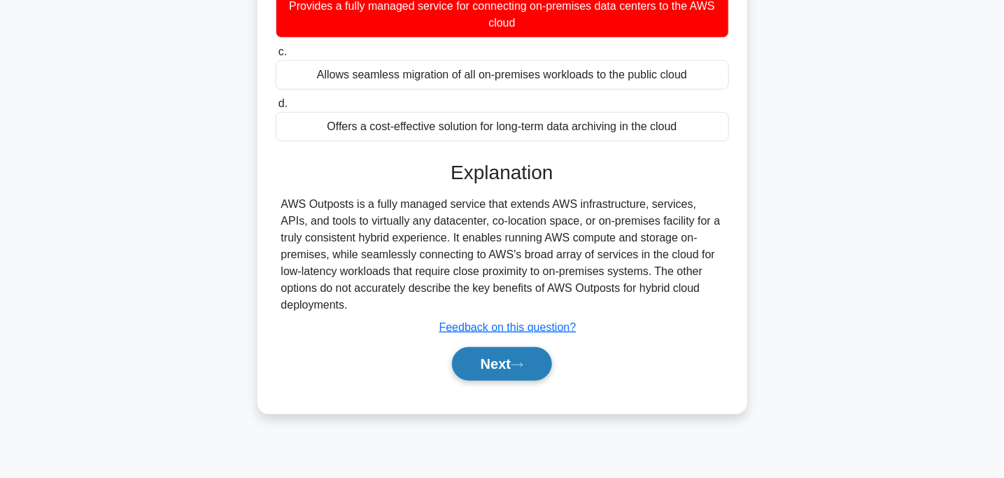
click at [525, 348] on button "Next" at bounding box center [502, 364] width 100 height 34
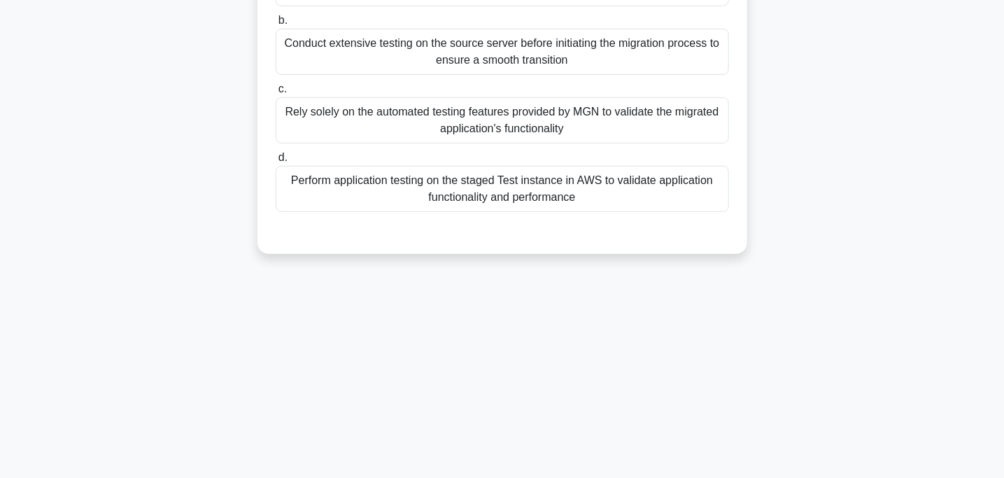
scroll to position [0, 0]
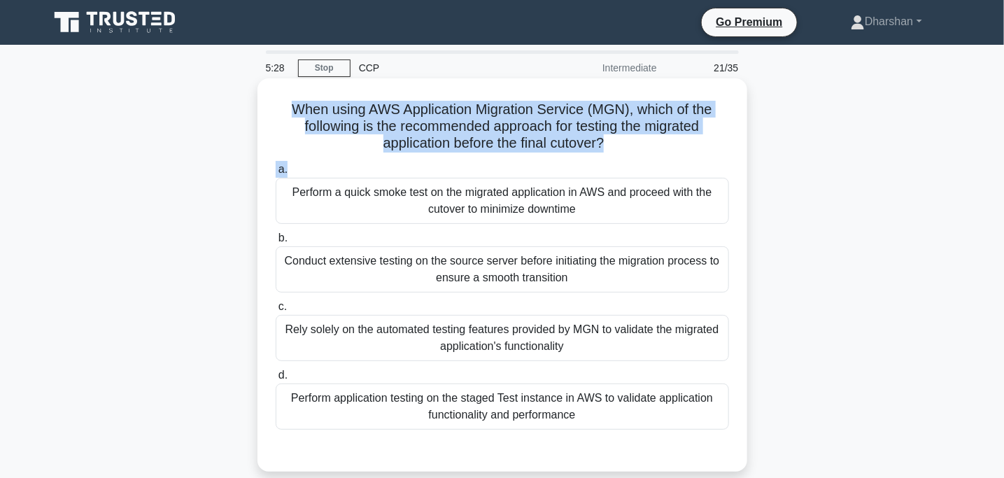
drag, startPoint x: 255, startPoint y: 110, endPoint x: 656, endPoint y: 157, distance: 403.6
click at [656, 157] on div "When using AWS Application Migration Service (MGN), which of the following is t…" at bounding box center [503, 287] width 924 height 410
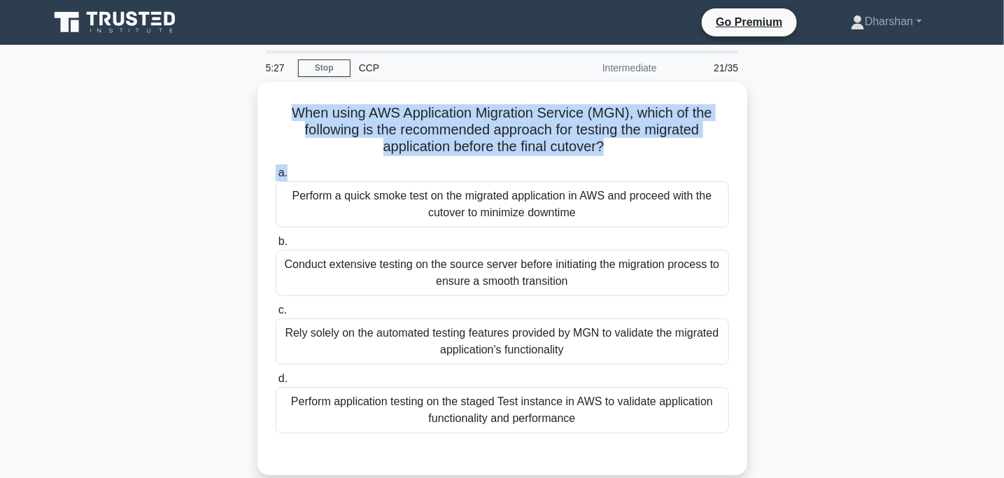
click at [760, 152] on div "When using AWS Application Migration Service (MGN), which of the following is t…" at bounding box center [503, 287] width 924 height 410
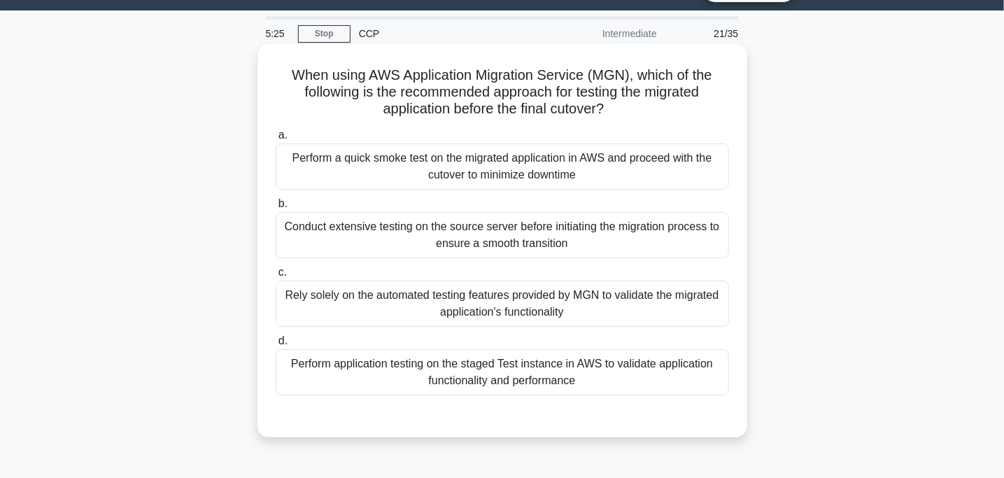
scroll to position [36, 0]
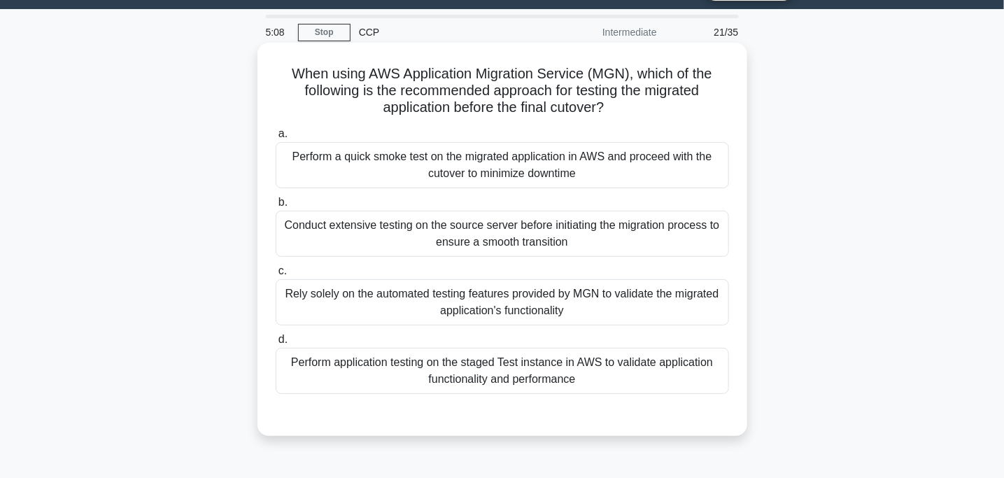
click at [622, 283] on div "Rely solely on the automated testing features provided by MGN to validate the m…" at bounding box center [502, 302] width 453 height 46
click at [276, 276] on input "c. Rely solely on the automated testing features provided by MGN to validate th…" at bounding box center [276, 271] width 0 height 9
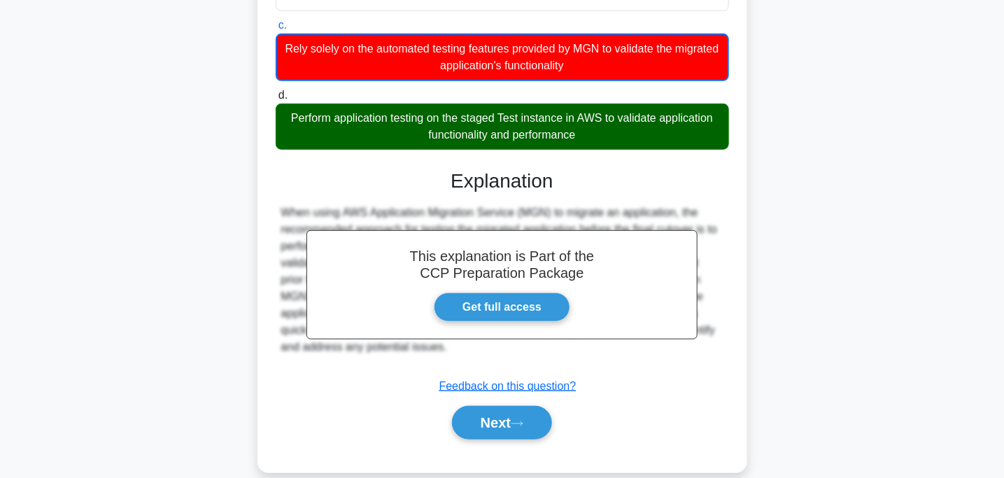
scroll to position [300, 0]
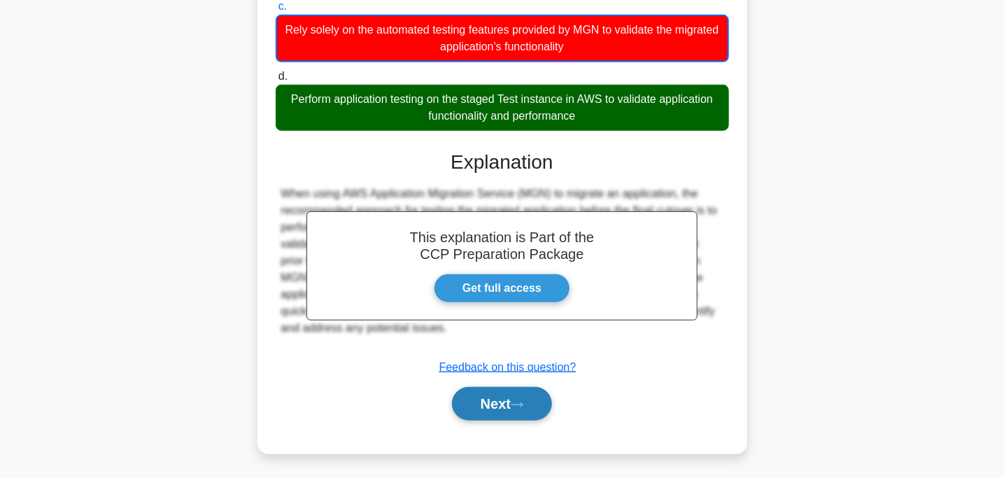
click at [504, 399] on button "Next" at bounding box center [502, 404] width 100 height 34
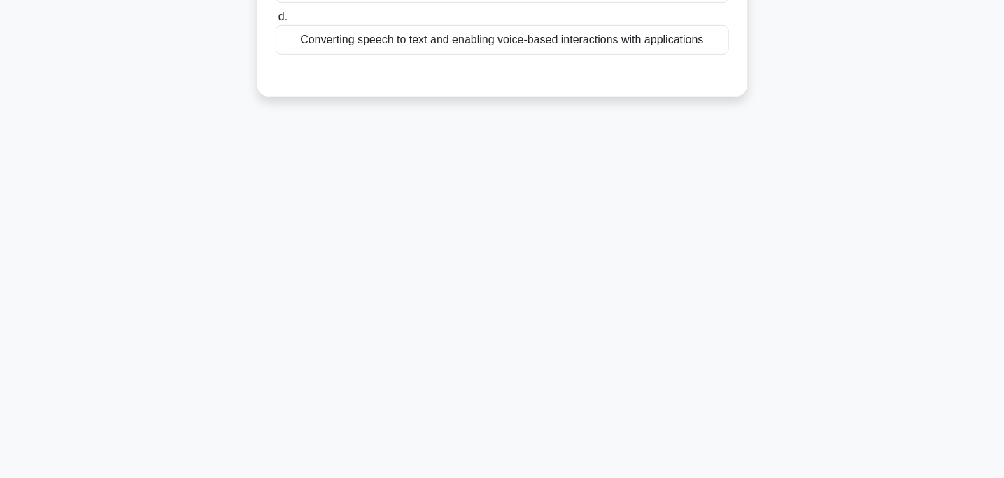
scroll to position [0, 0]
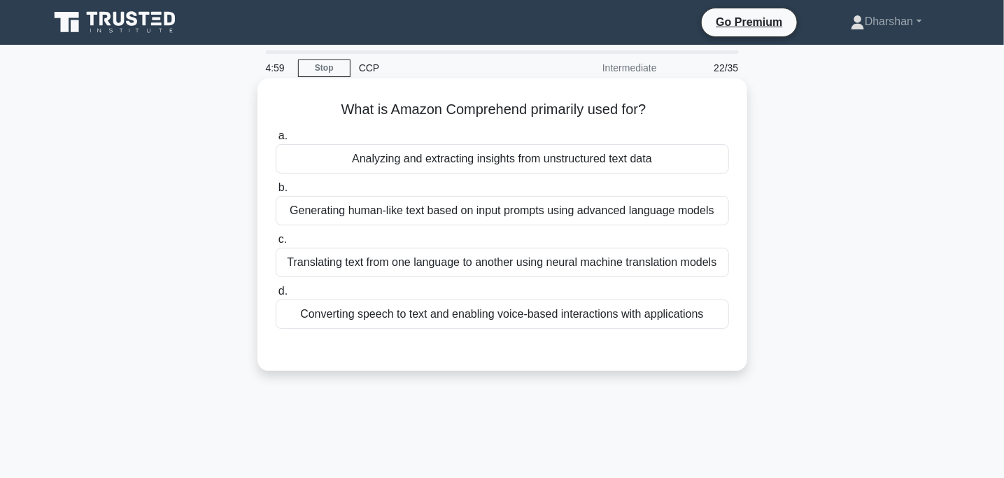
drag, startPoint x: 310, startPoint y: 102, endPoint x: 672, endPoint y: 93, distance: 361.8
click at [672, 93] on div "What is Amazon Comprehend primarily used for? .spinner_0XTQ{transform-origin:ce…" at bounding box center [502, 224] width 479 height 281
click at [342, 213] on div "Generating human-like text based on input prompts using advanced language models" at bounding box center [502, 210] width 453 height 29
click at [276, 192] on input "b. Generating human-like text based on input prompts using advanced language mo…" at bounding box center [276, 187] width 0 height 9
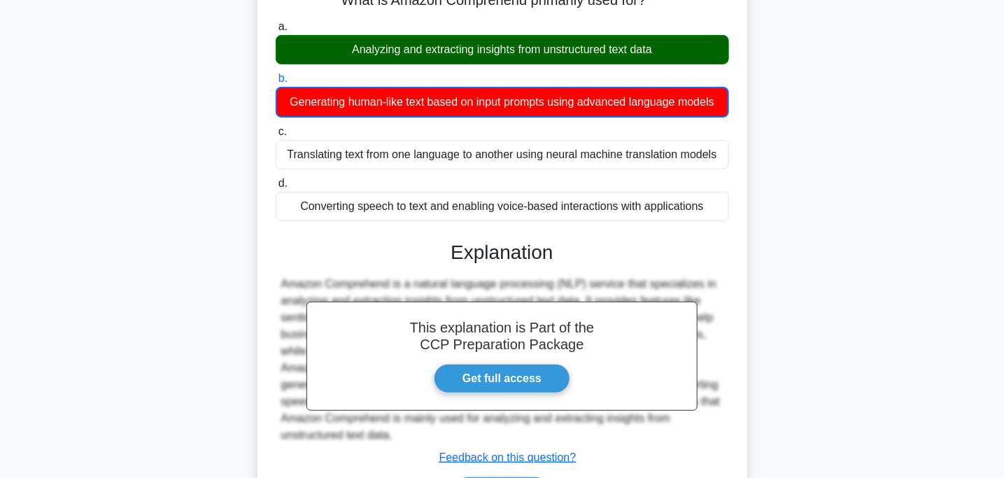
scroll to position [278, 0]
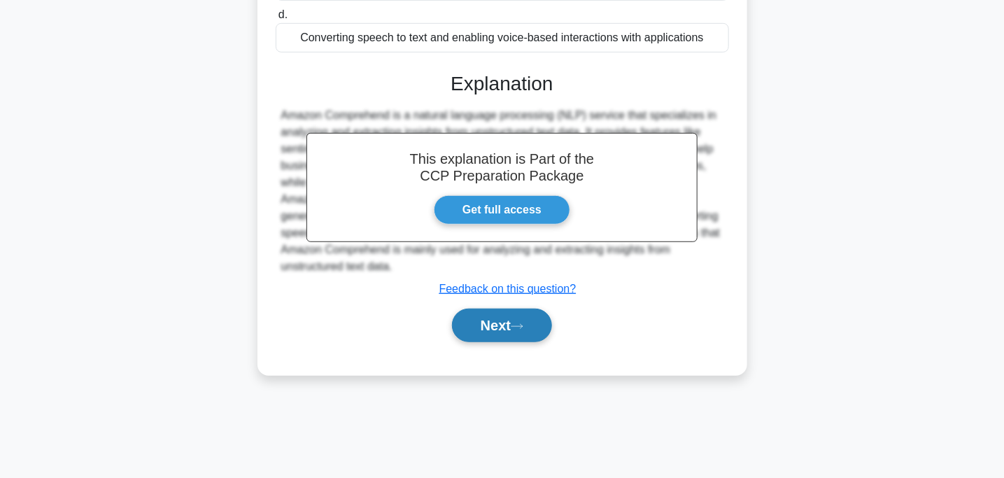
click at [490, 332] on button "Next" at bounding box center [502, 326] width 100 height 34
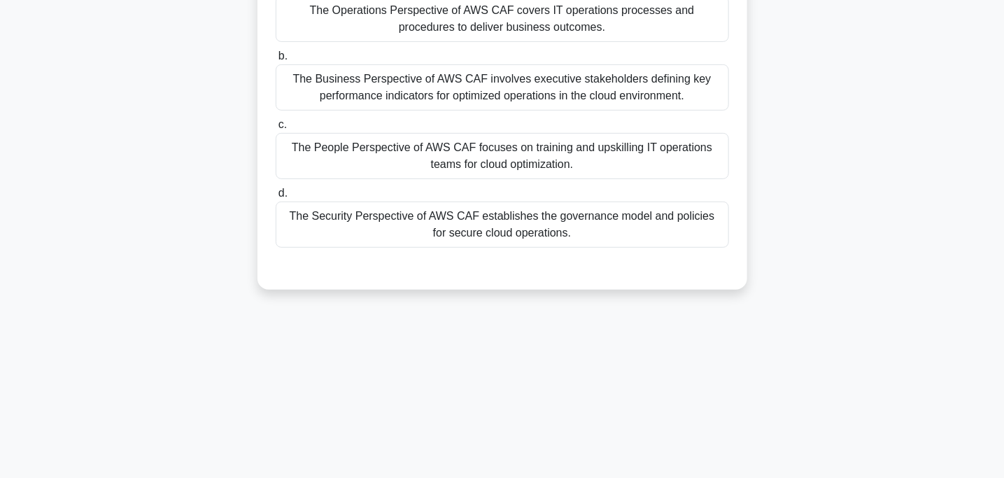
scroll to position [0, 0]
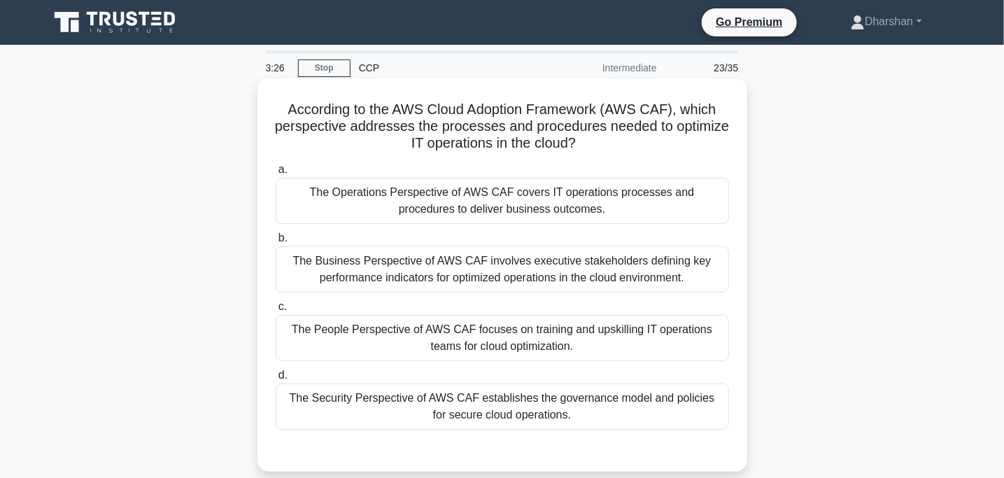
drag, startPoint x: 282, startPoint y: 111, endPoint x: 643, endPoint y: 148, distance: 362.8
click at [643, 148] on h5 "According to the AWS Cloud Adoption Framework (AWS CAF), which perspective addr…" at bounding box center [502, 127] width 456 height 52
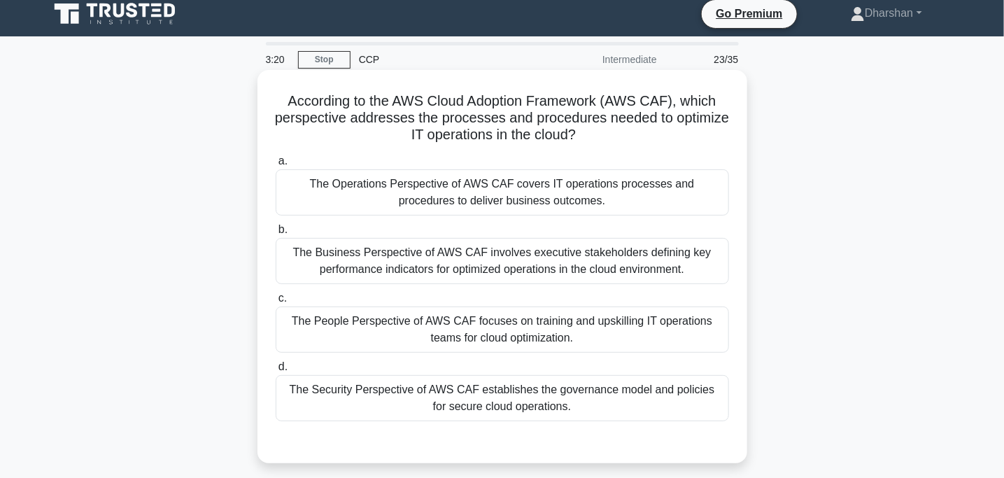
scroll to position [8, 0]
click at [618, 256] on div "The Business Perspective of AWS CAF involves executive stakeholders defining ke…" at bounding box center [502, 261] width 453 height 46
click at [276, 234] on input "b. The Business Perspective of AWS CAF involves executive stakeholders defining…" at bounding box center [276, 229] width 0 height 9
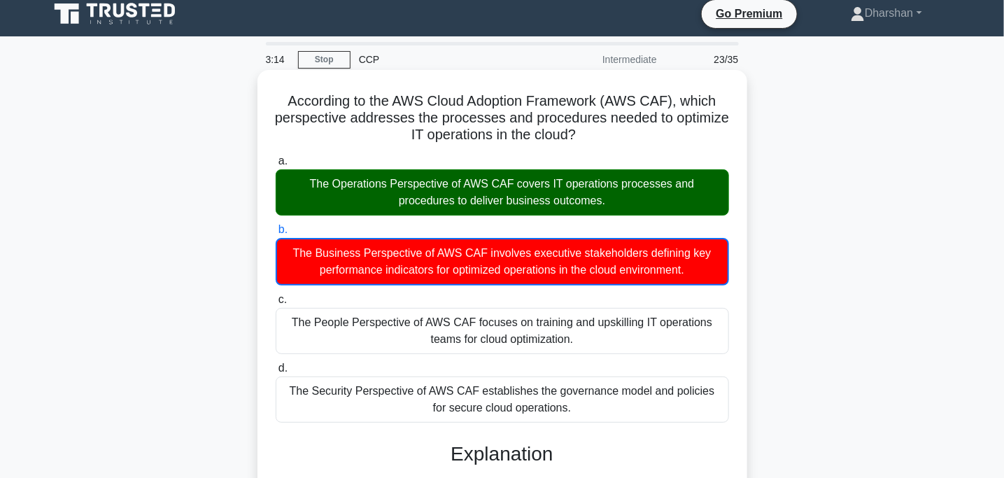
drag, startPoint x: 618, startPoint y: 256, endPoint x: 395, endPoint y: 172, distance: 239.1
click at [395, 172] on div "a. The Operations Perspective of AWS CAF covers IT operations processes and pro…" at bounding box center [502, 288] width 470 height 276
click at [395, 172] on div "The Operations Perspective of AWS CAF covers IT operations processes and proced…" at bounding box center [502, 192] width 453 height 46
click at [276, 166] on input "a. The Operations Perspective of AWS CAF covers IT operations processes and pro…" at bounding box center [276, 161] width 0 height 9
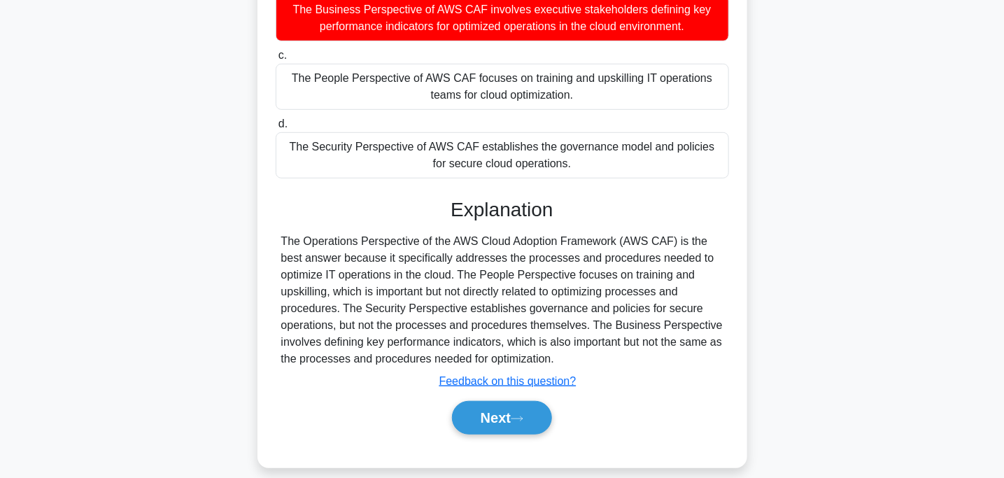
scroll to position [278, 0]
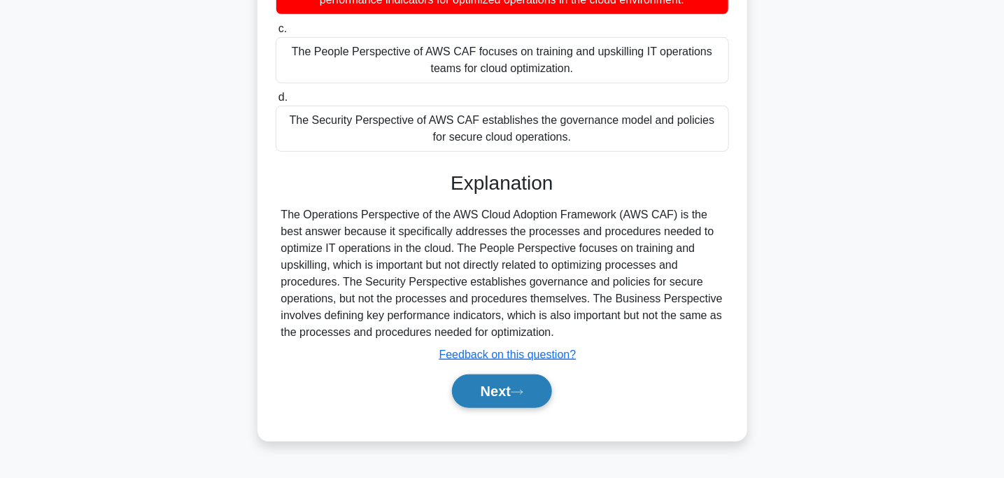
click at [507, 387] on button "Next" at bounding box center [502, 391] width 100 height 34
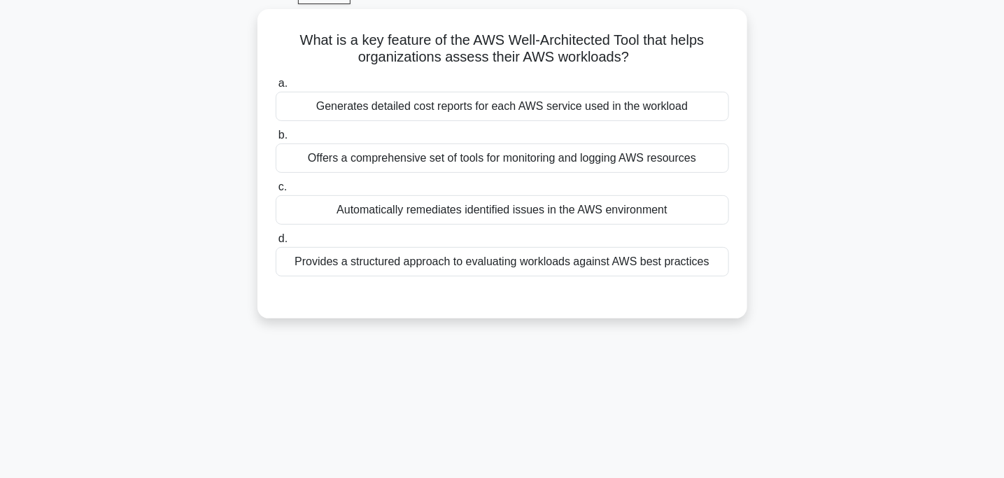
scroll to position [0, 0]
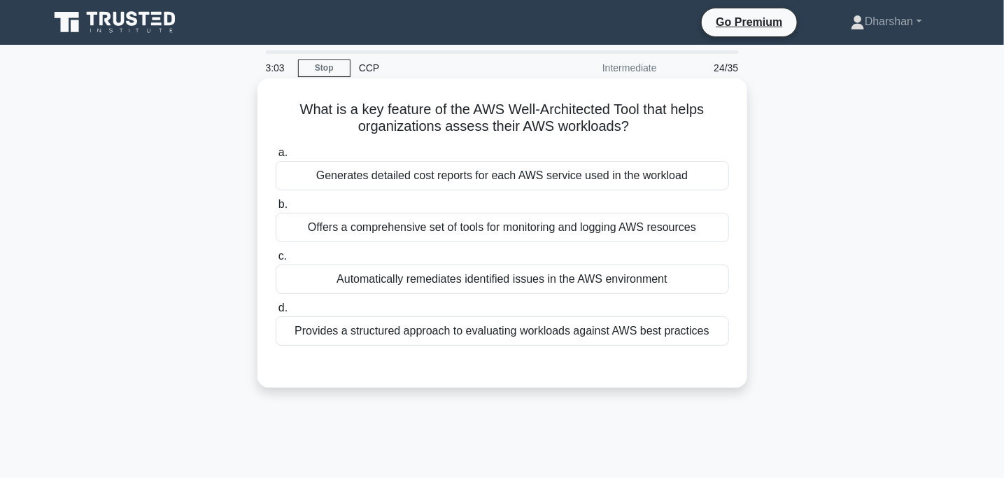
drag, startPoint x: 292, startPoint y: 113, endPoint x: 667, endPoint y: 127, distance: 374.5
click at [667, 127] on h5 "What is a key feature of the AWS Well-Architected Tool that helps organizations…" at bounding box center [502, 118] width 456 height 35
click at [421, 225] on div "Offers a comprehensive set of tools for monitoring and logging AWS resources" at bounding box center [502, 227] width 453 height 29
click at [276, 209] on input "b. Offers a comprehensive set of tools for monitoring and logging AWS resources" at bounding box center [276, 204] width 0 height 9
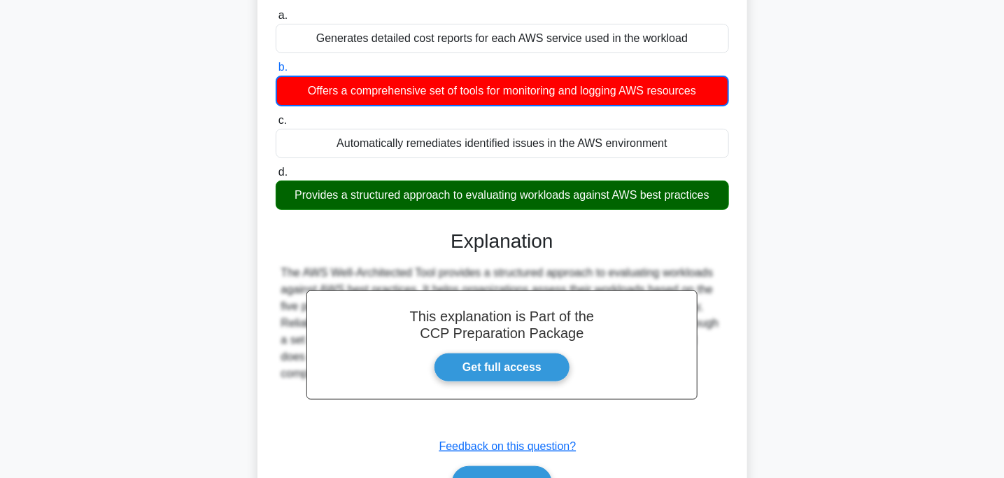
scroll to position [278, 0]
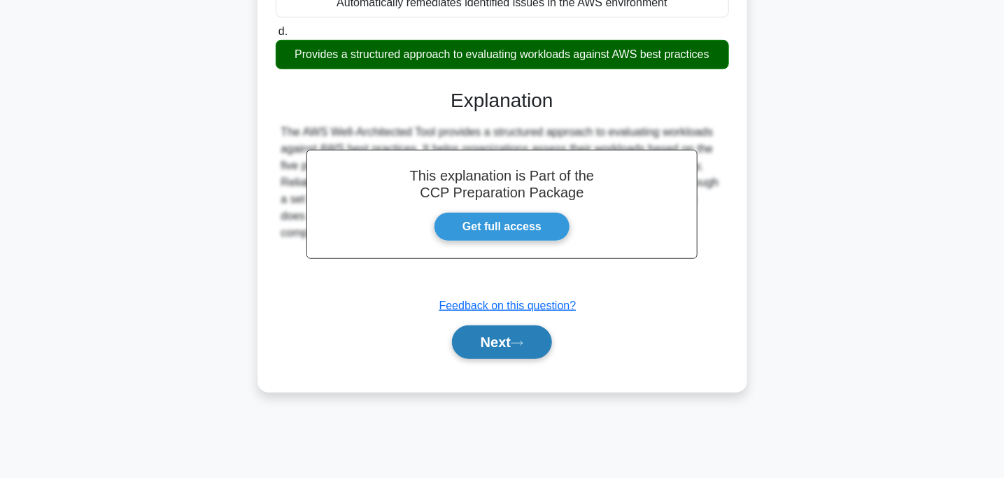
click at [476, 346] on button "Next" at bounding box center [502, 342] width 100 height 34
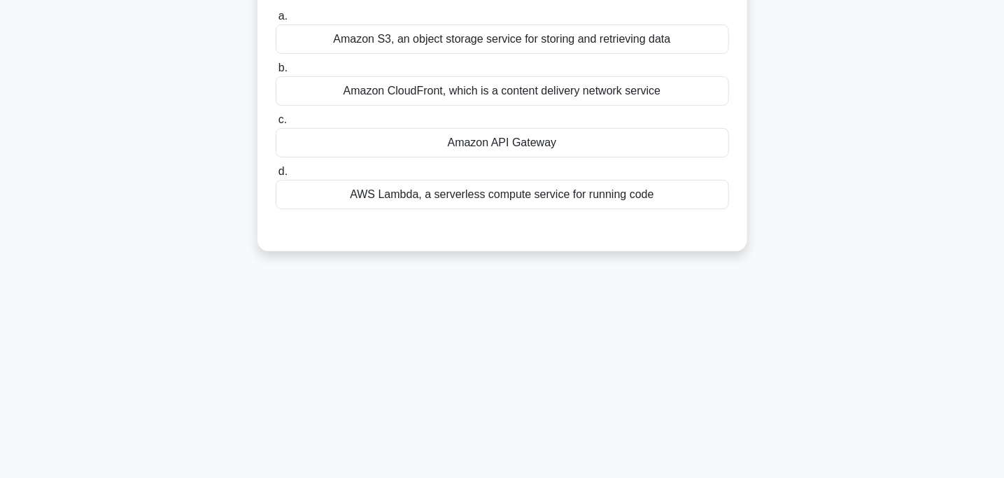
scroll to position [0, 0]
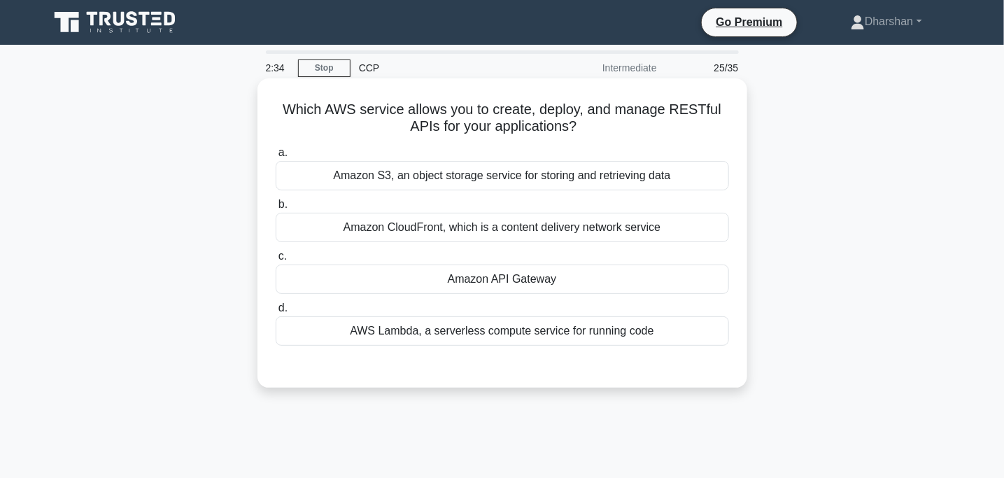
drag, startPoint x: 275, startPoint y: 95, endPoint x: 623, endPoint y: 132, distance: 349.7
click at [623, 132] on div "Which AWS service allows you to create, deploy, and manage RESTful APIs for you…" at bounding box center [502, 233] width 479 height 298
click at [623, 132] on h5 "Which AWS service allows you to create, deploy, and manage RESTful APIs for you…" at bounding box center [502, 118] width 456 height 35
click at [546, 274] on div "Amazon API Gateway" at bounding box center [502, 278] width 453 height 29
click at [276, 261] on input "c. Amazon API Gateway" at bounding box center [276, 256] width 0 height 9
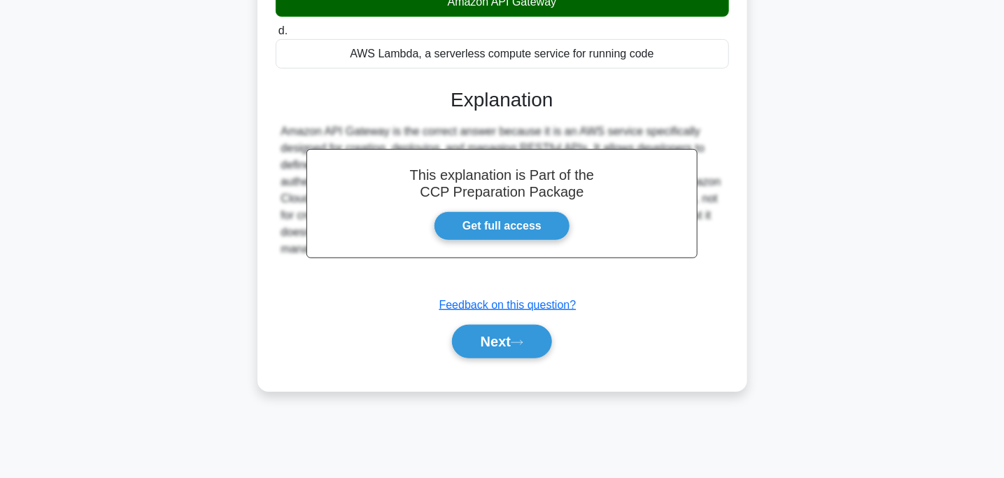
scroll to position [278, 0]
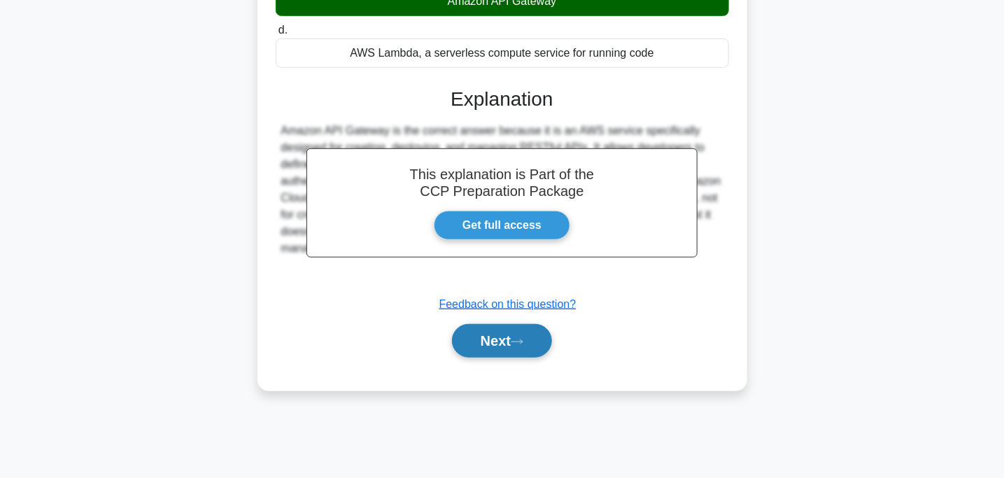
click at [497, 349] on button "Next" at bounding box center [502, 341] width 100 height 34
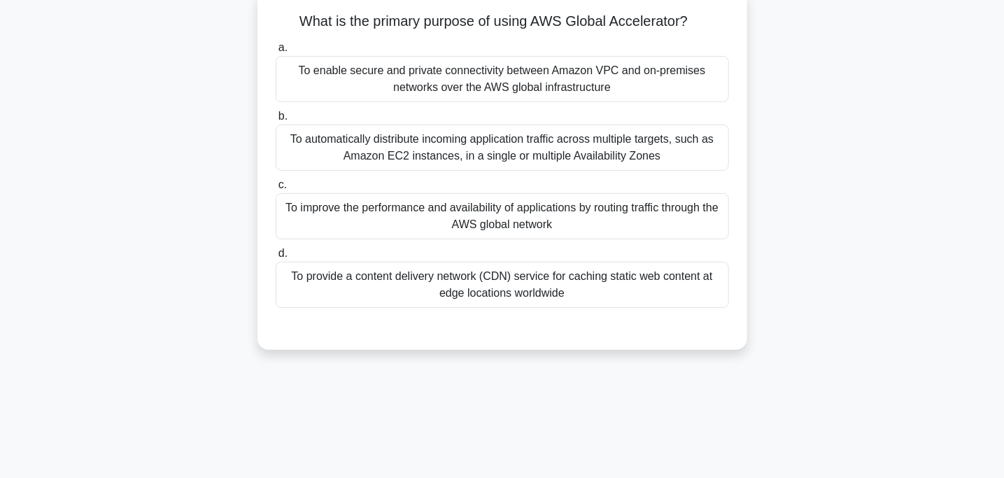
scroll to position [0, 0]
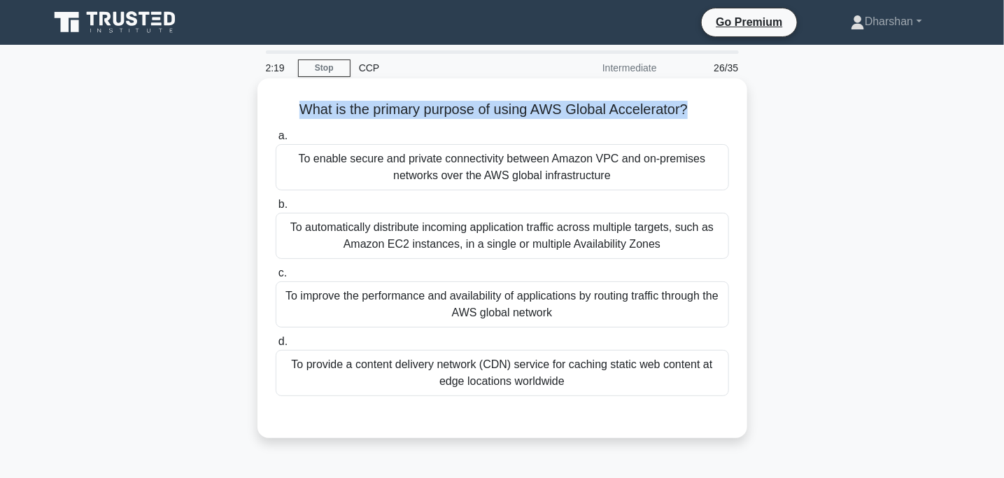
drag, startPoint x: 295, startPoint y: 113, endPoint x: 689, endPoint y: 95, distance: 395.0
click at [689, 95] on div "What is the primary purpose of using AWS Global Accelerator? .spinner_0XTQ{tran…" at bounding box center [502, 258] width 479 height 348
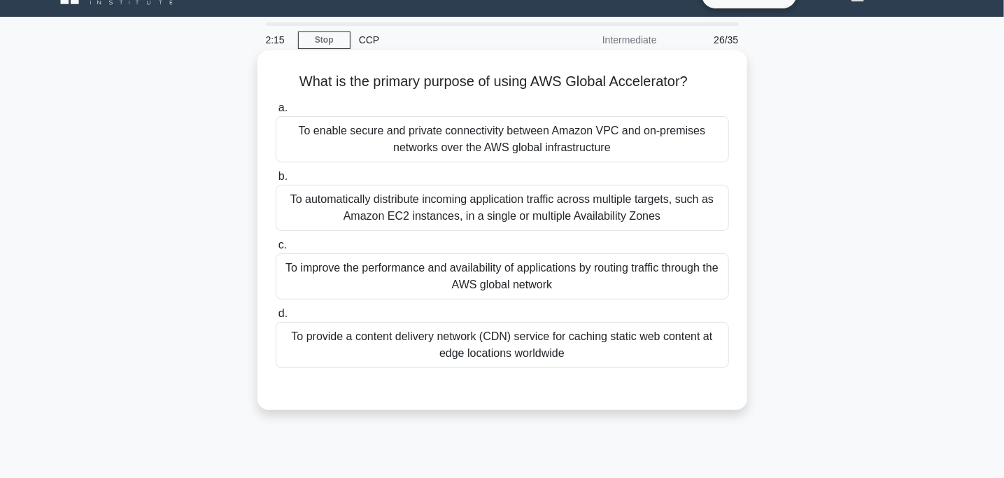
scroll to position [30, 0]
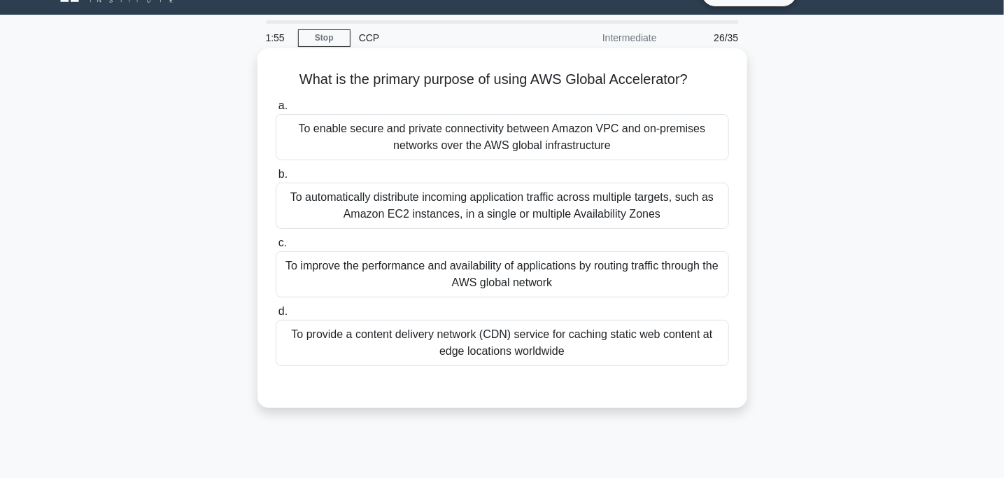
click at [490, 275] on div "To improve the performance and availability of applications by routing traffic …" at bounding box center [502, 274] width 453 height 46
click at [276, 248] on input "c. To improve the performance and availability of applications by routing traff…" at bounding box center [276, 243] width 0 height 9
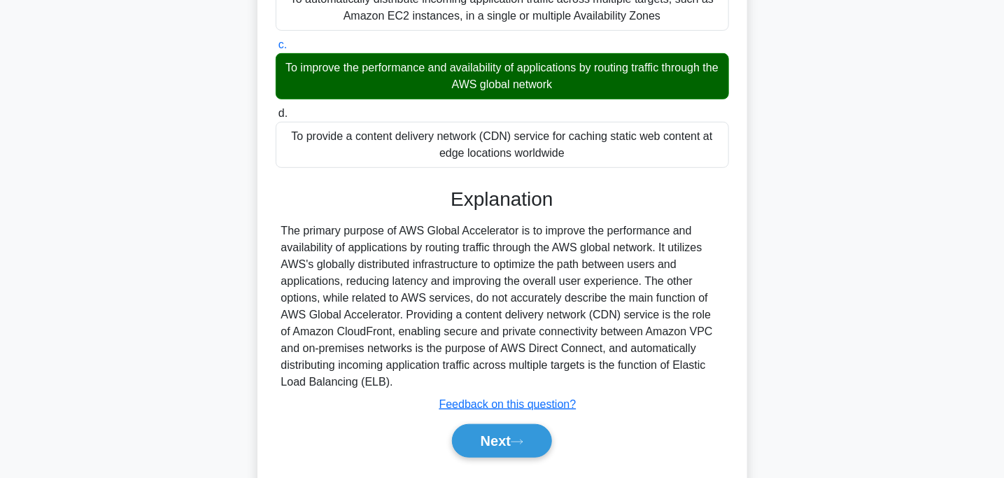
scroll to position [278, 0]
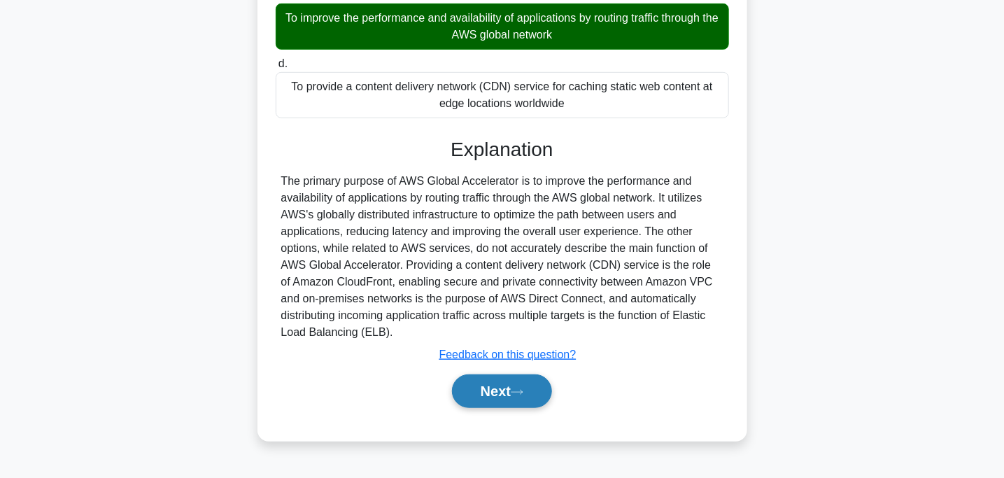
click at [494, 391] on button "Next" at bounding box center [502, 391] width 100 height 34
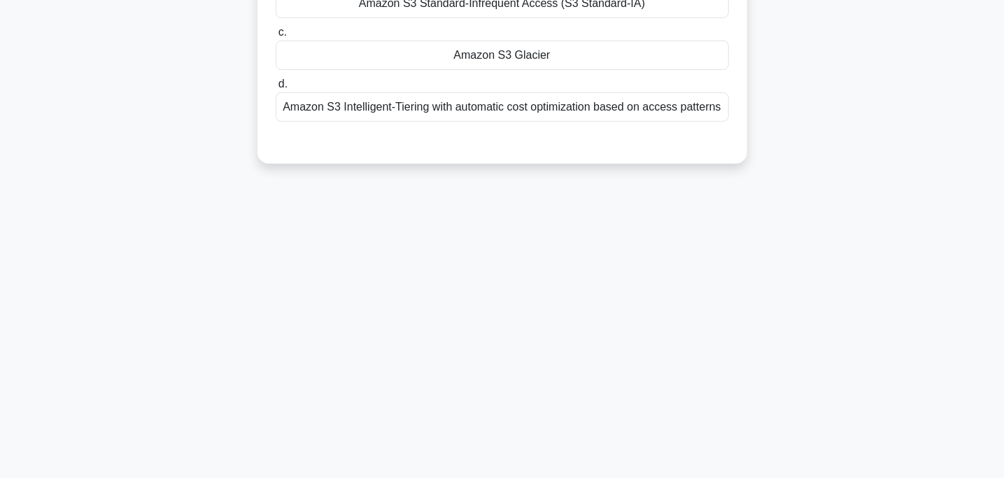
scroll to position [0, 0]
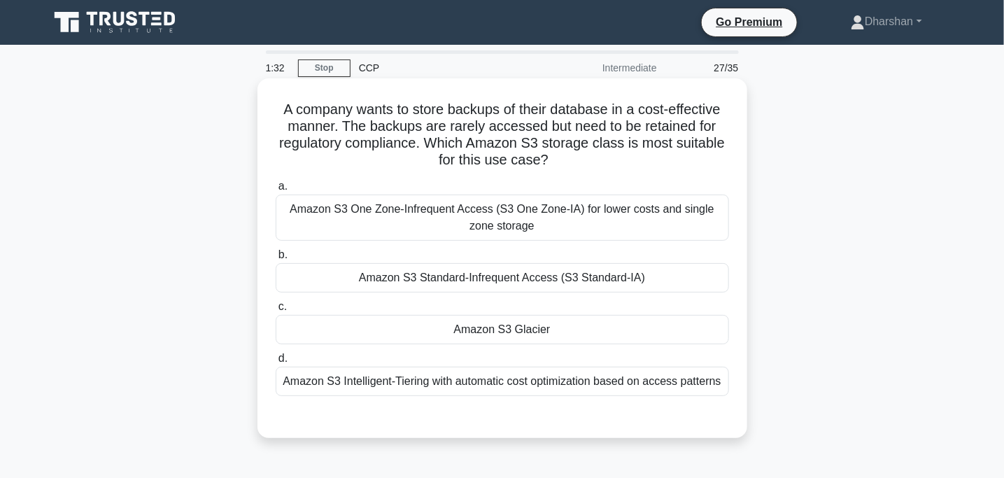
drag, startPoint x: 273, startPoint y: 103, endPoint x: 706, endPoint y: 166, distance: 437.6
click at [706, 166] on div "A company wants to store backups of their database in a cost-effective manner. …" at bounding box center [502, 258] width 479 height 348
click at [706, 166] on h5 "A company wants to store backups of their database in a cost-effective manner. …" at bounding box center [502, 135] width 456 height 69
click at [444, 337] on div "Amazon S3 Glacier" at bounding box center [502, 329] width 453 height 29
click at [276, 311] on input "c. Amazon S3 Glacier" at bounding box center [276, 306] width 0 height 9
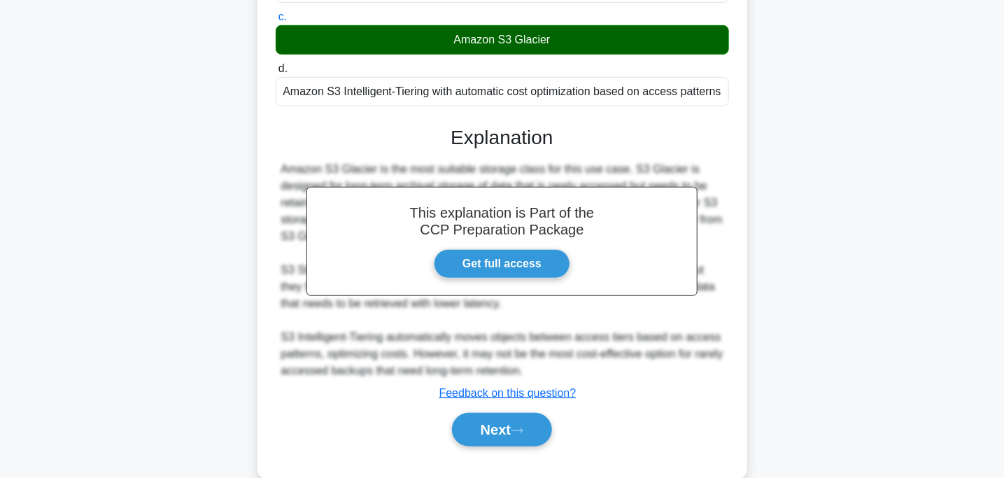
scroll to position [292, 0]
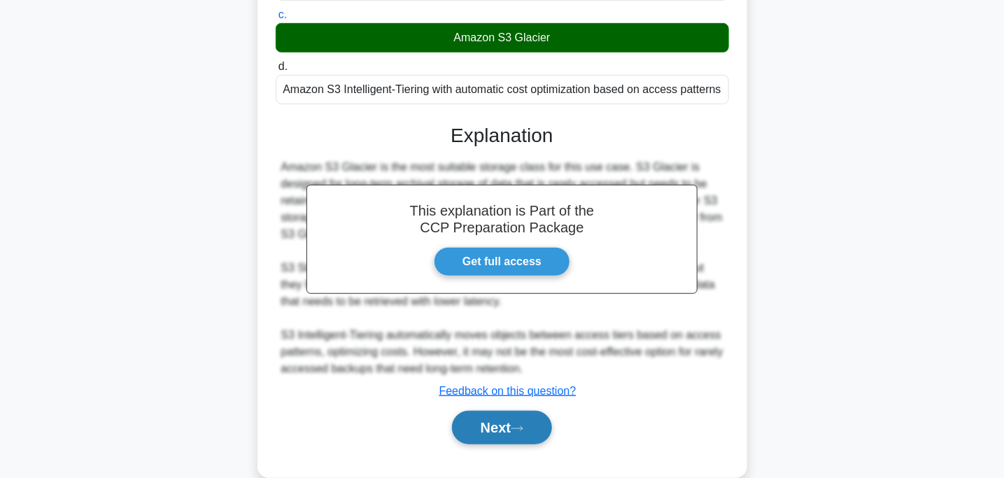
click at [486, 417] on button "Next" at bounding box center [502, 428] width 100 height 34
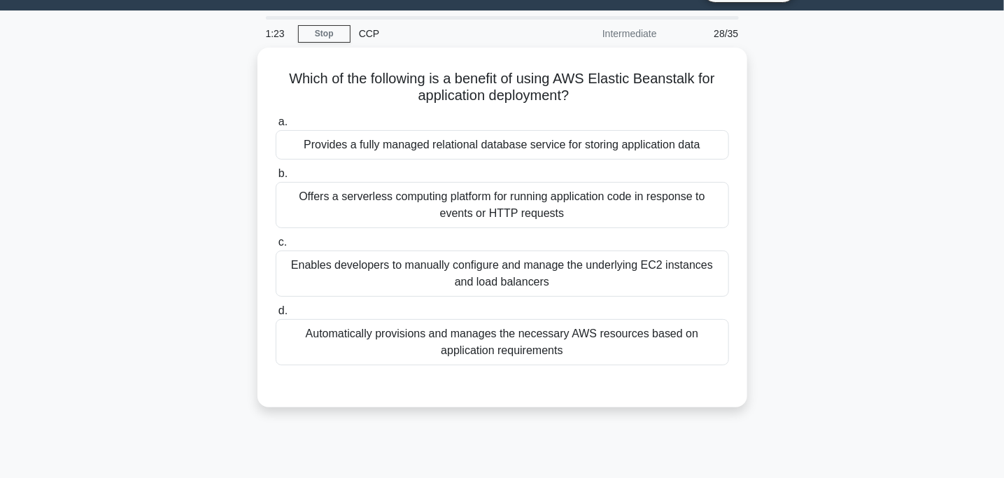
scroll to position [0, 0]
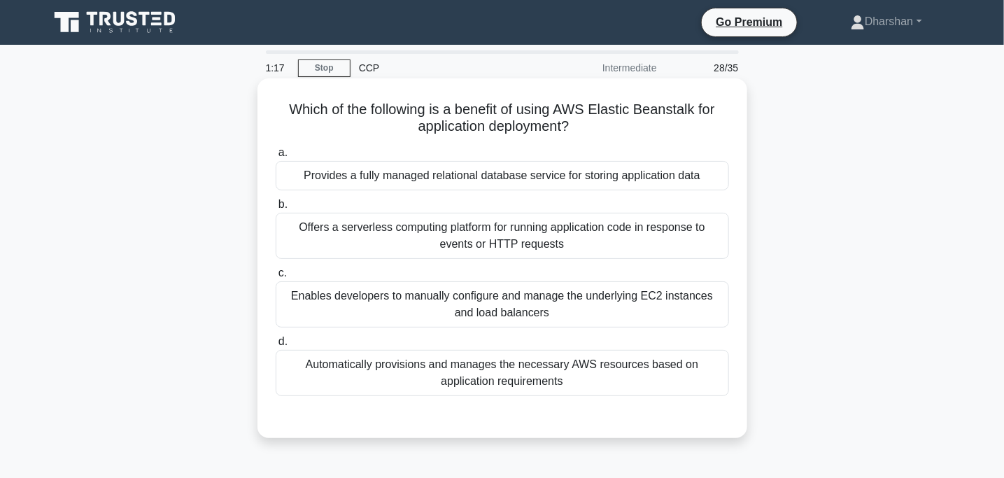
drag, startPoint x: 276, startPoint y: 104, endPoint x: 635, endPoint y: 136, distance: 360.3
click at [635, 136] on h5 "Which of the following is a benefit of using AWS Elastic Beanstalk for applicat…" at bounding box center [502, 118] width 456 height 35
click at [560, 314] on div "Enables developers to manually configure and manage the underlying EC2 instance…" at bounding box center [502, 304] width 453 height 46
click at [276, 278] on input "c. Enables developers to manually configure and manage the underlying EC2 insta…" at bounding box center [276, 273] width 0 height 9
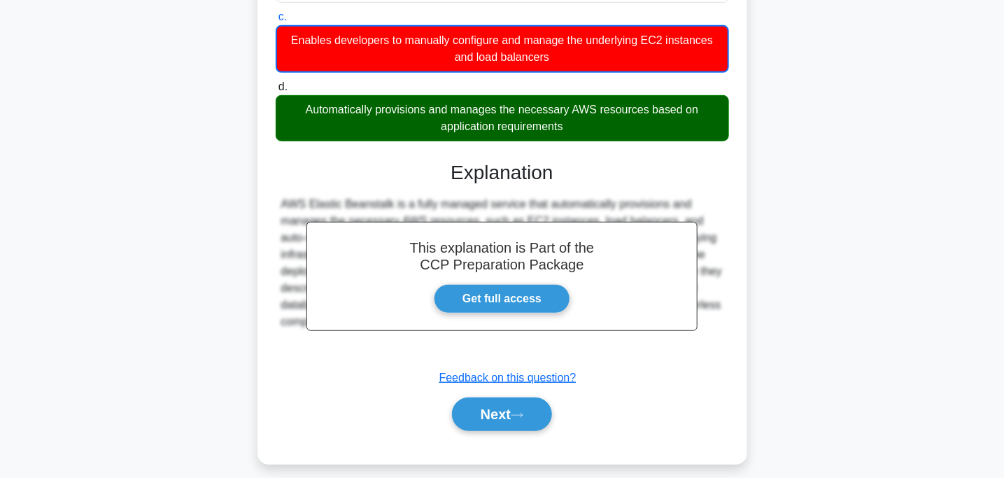
scroll to position [278, 0]
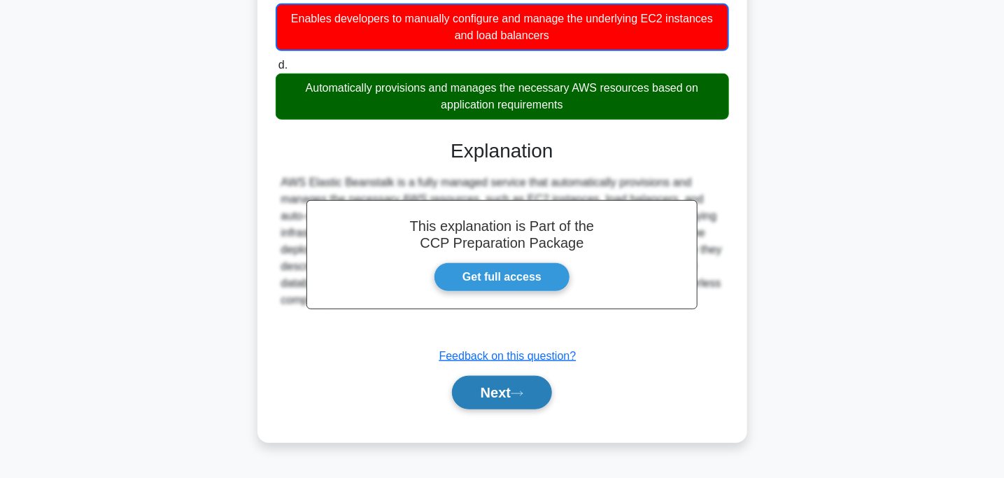
click at [487, 406] on button "Next" at bounding box center [502, 393] width 100 height 34
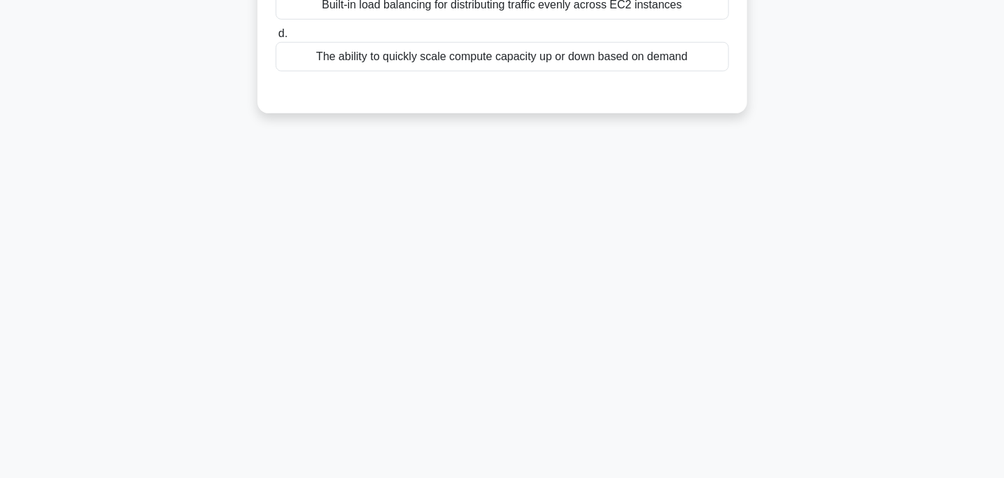
scroll to position [0, 0]
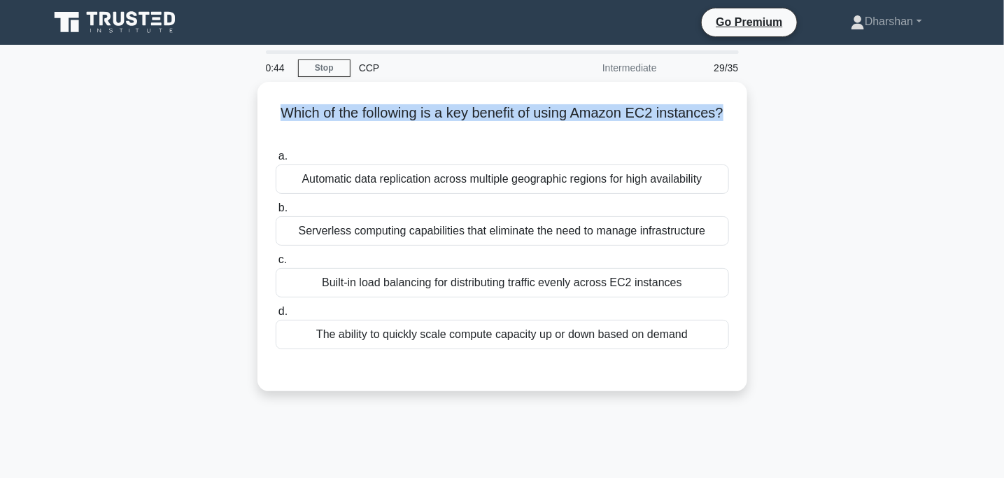
drag, startPoint x: 267, startPoint y: 96, endPoint x: 773, endPoint y: 104, distance: 505.9
click at [773, 104] on div "Which of the following is a key benefit of using Amazon EC2 instances? .spinner…" at bounding box center [503, 245] width 924 height 326
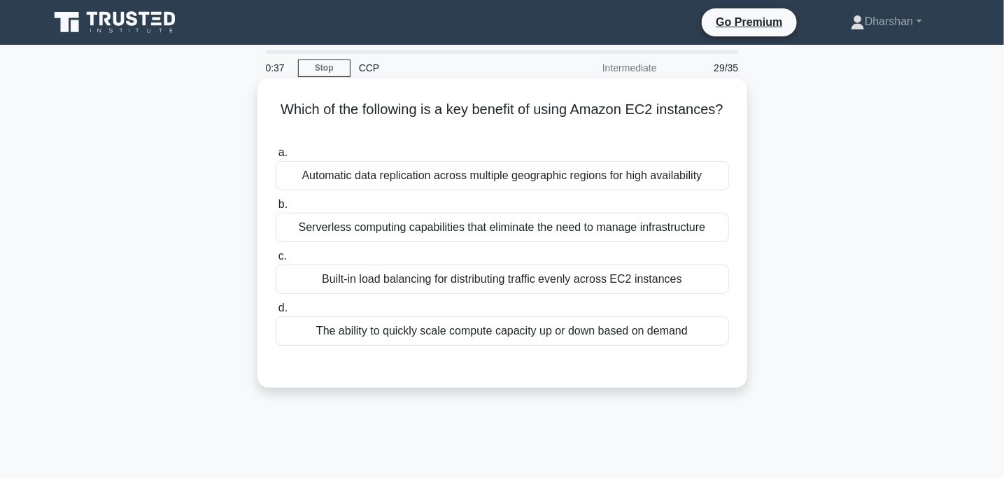
click at [341, 227] on div "Serverless computing capabilities that eliminate the need to manage infrastruct…" at bounding box center [502, 227] width 453 height 29
click at [276, 209] on input "b. Serverless computing capabilities that eliminate the need to manage infrastr…" at bounding box center [276, 204] width 0 height 9
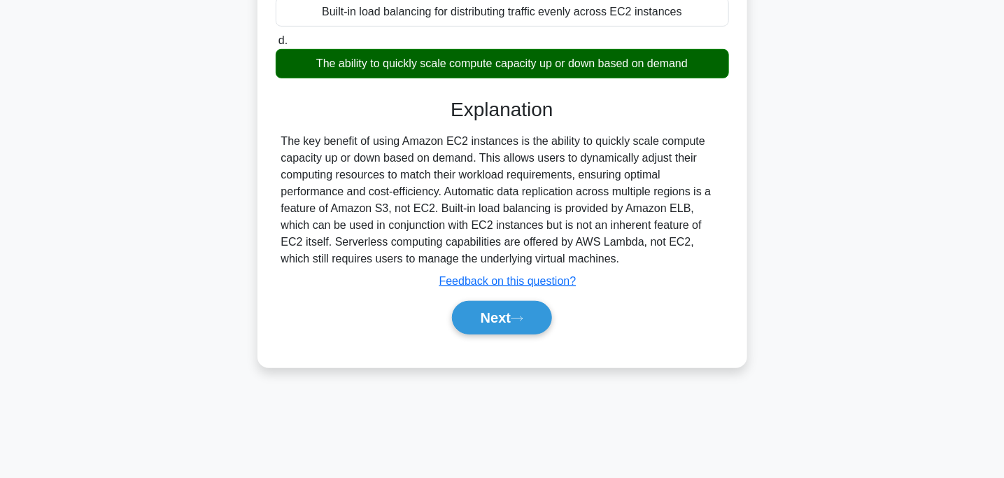
scroll to position [278, 0]
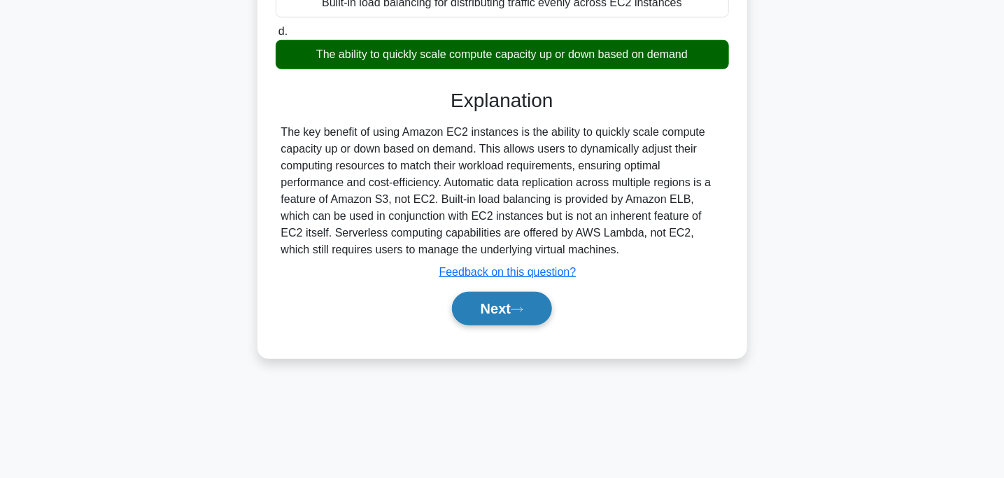
click at [469, 303] on button "Next" at bounding box center [502, 309] width 100 height 34
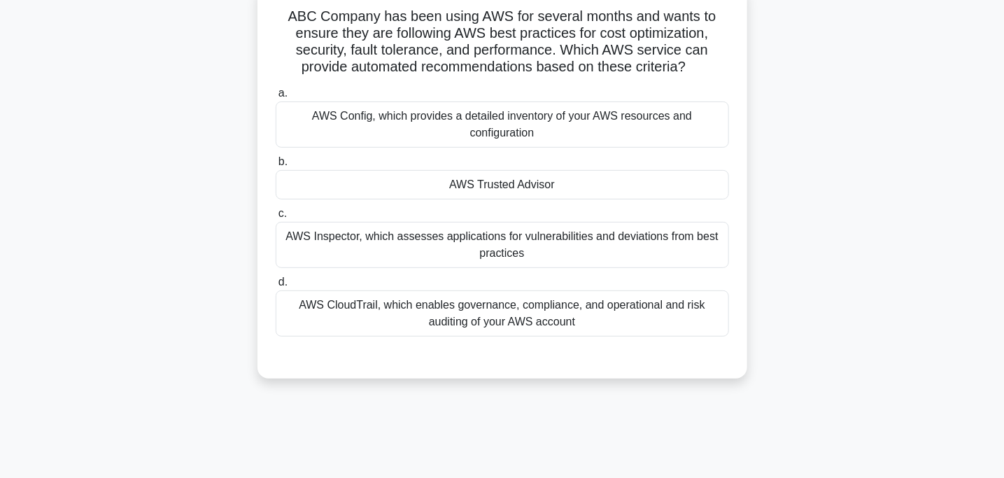
scroll to position [0, 0]
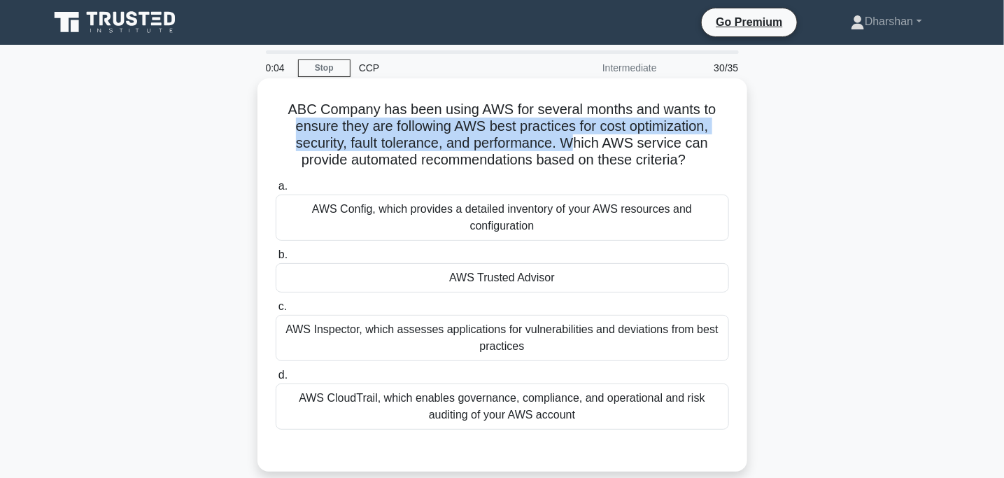
drag, startPoint x: 288, startPoint y: 120, endPoint x: 576, endPoint y: 140, distance: 288.2
click at [576, 140] on h5 "ABC Company has been using AWS for several months and wants to ensure they are …" at bounding box center [502, 135] width 456 height 69
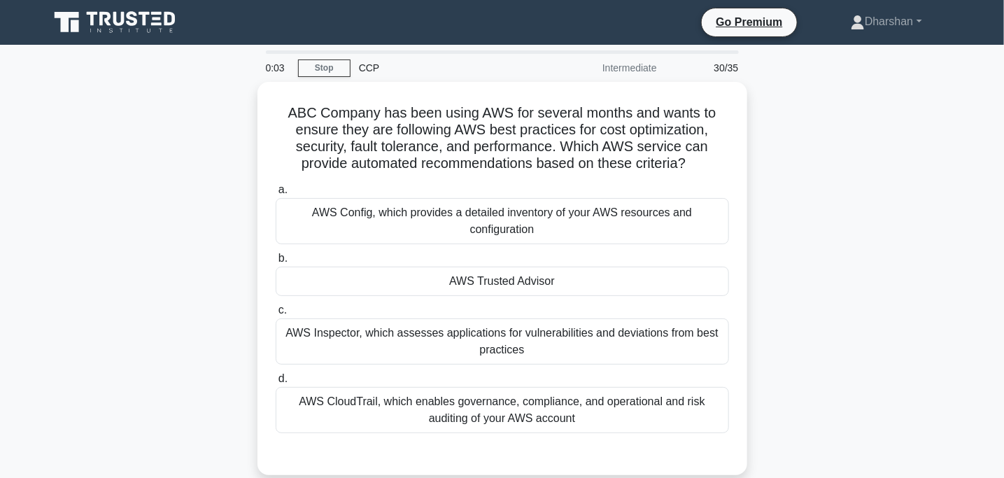
click at [935, 197] on div "ABC Company has been using AWS for several months and wants to ensure they are …" at bounding box center [503, 287] width 924 height 410
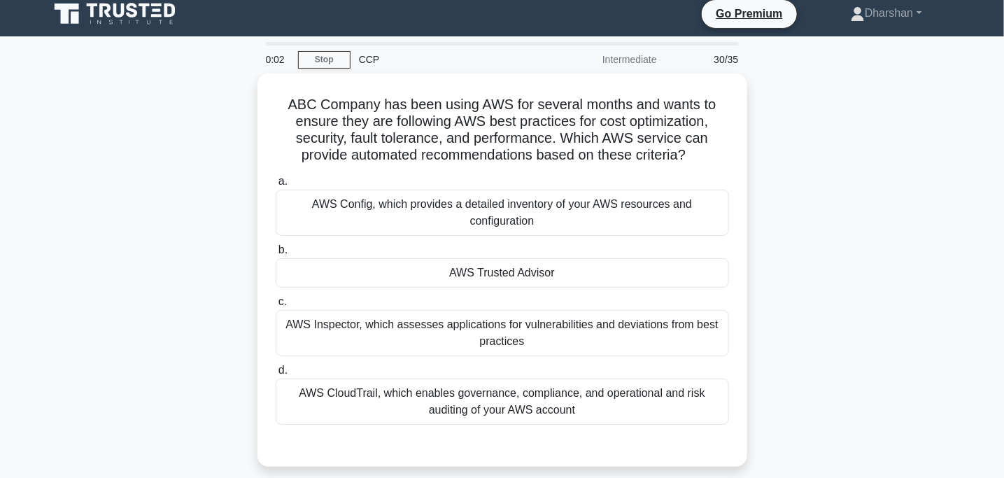
scroll to position [10, 0]
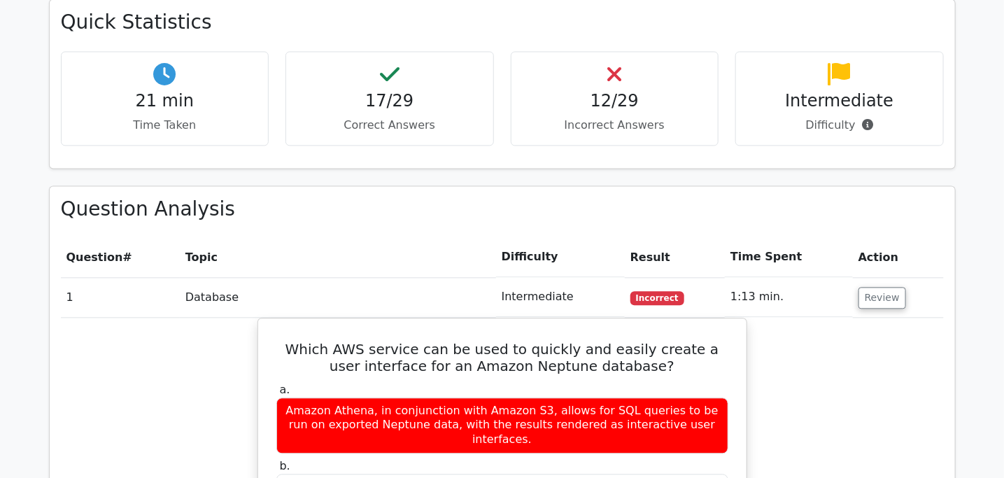
scroll to position [1016, 0]
